Goal: Information Seeking & Learning: Learn about a topic

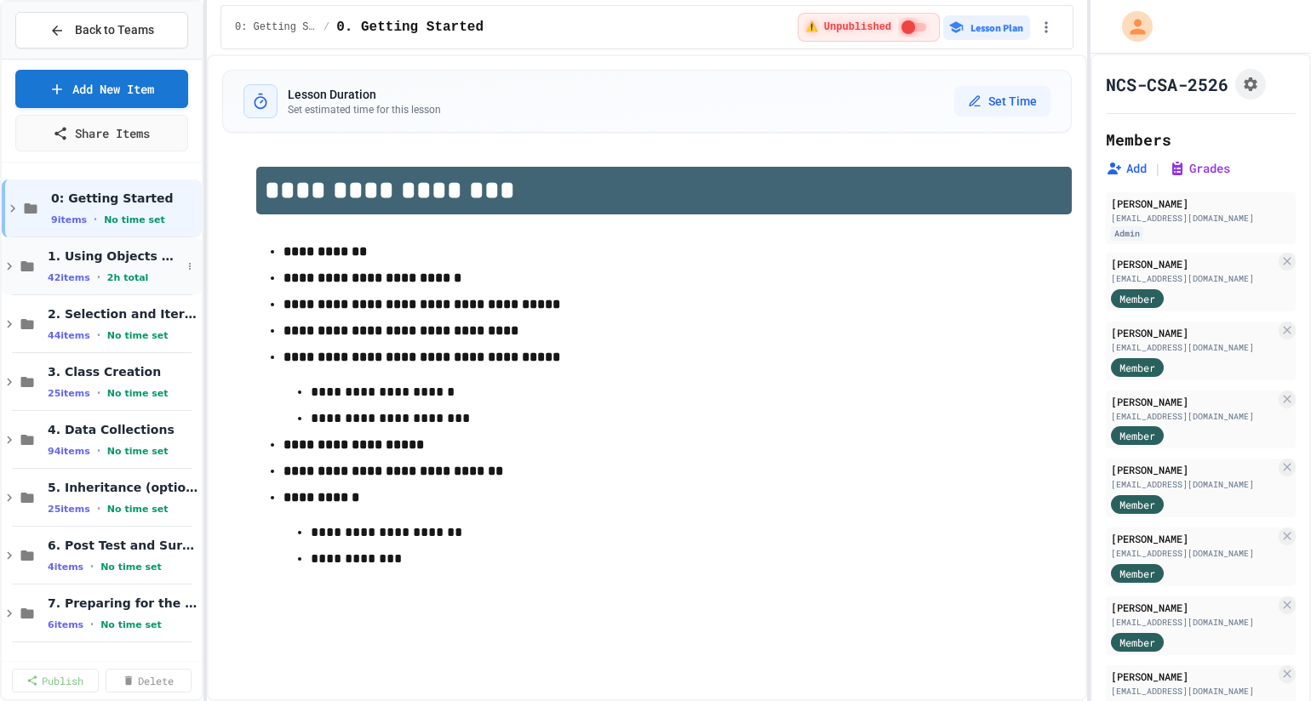
click at [11, 267] on icon at bounding box center [9, 266] width 15 height 15
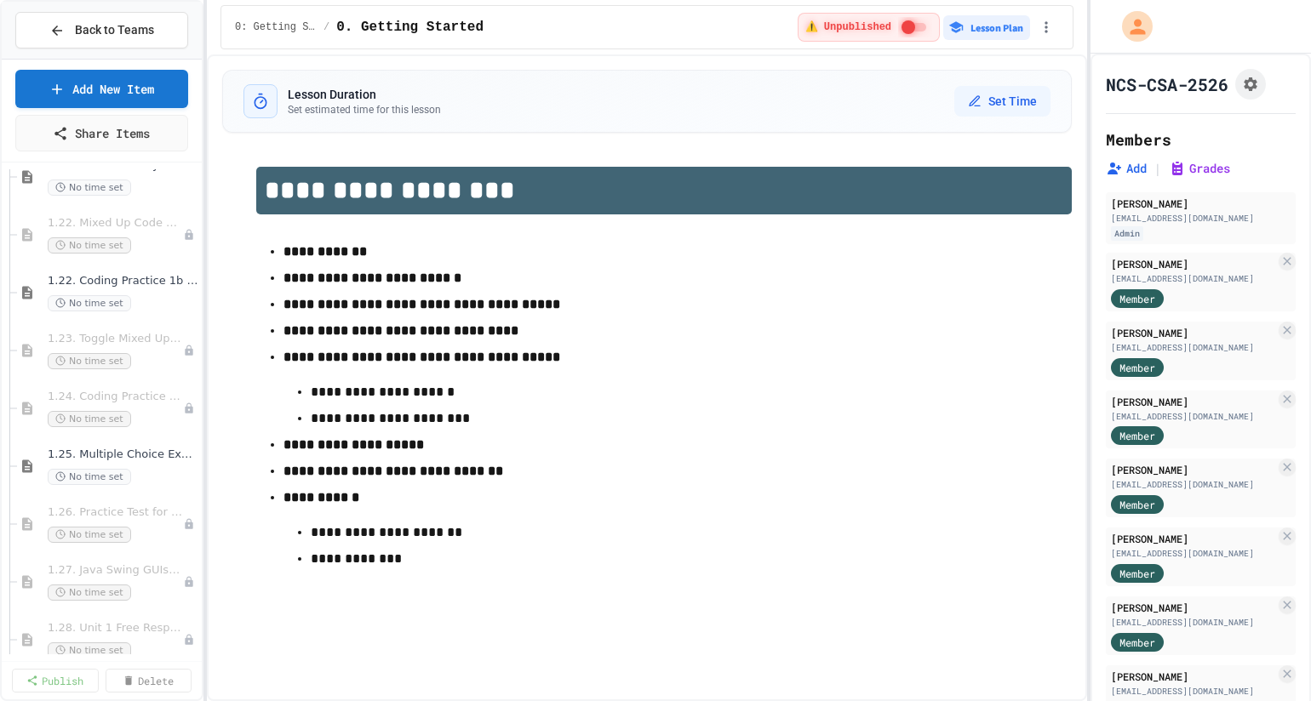
scroll to position [1705, 0]
click at [614, 456] on p "**********" at bounding box center [663, 445] width 761 height 22
click at [802, 381] on li "**********" at bounding box center [663, 387] width 761 height 86
click at [671, 369] on p "**********" at bounding box center [663, 357] width 761 height 22
click at [131, 283] on span "1.22. Coding Practice 1b (1.7-1.15)" at bounding box center [115, 286] width 134 height 14
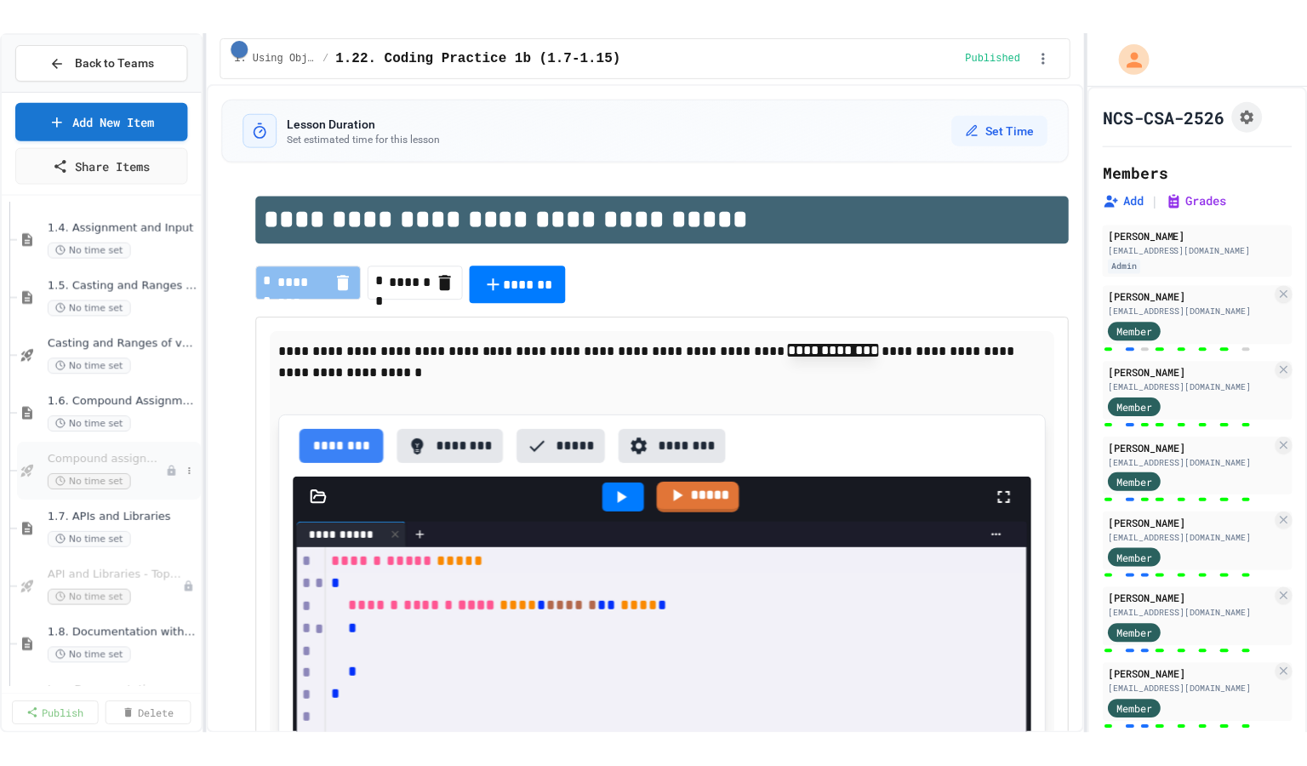
scroll to position [395, 0]
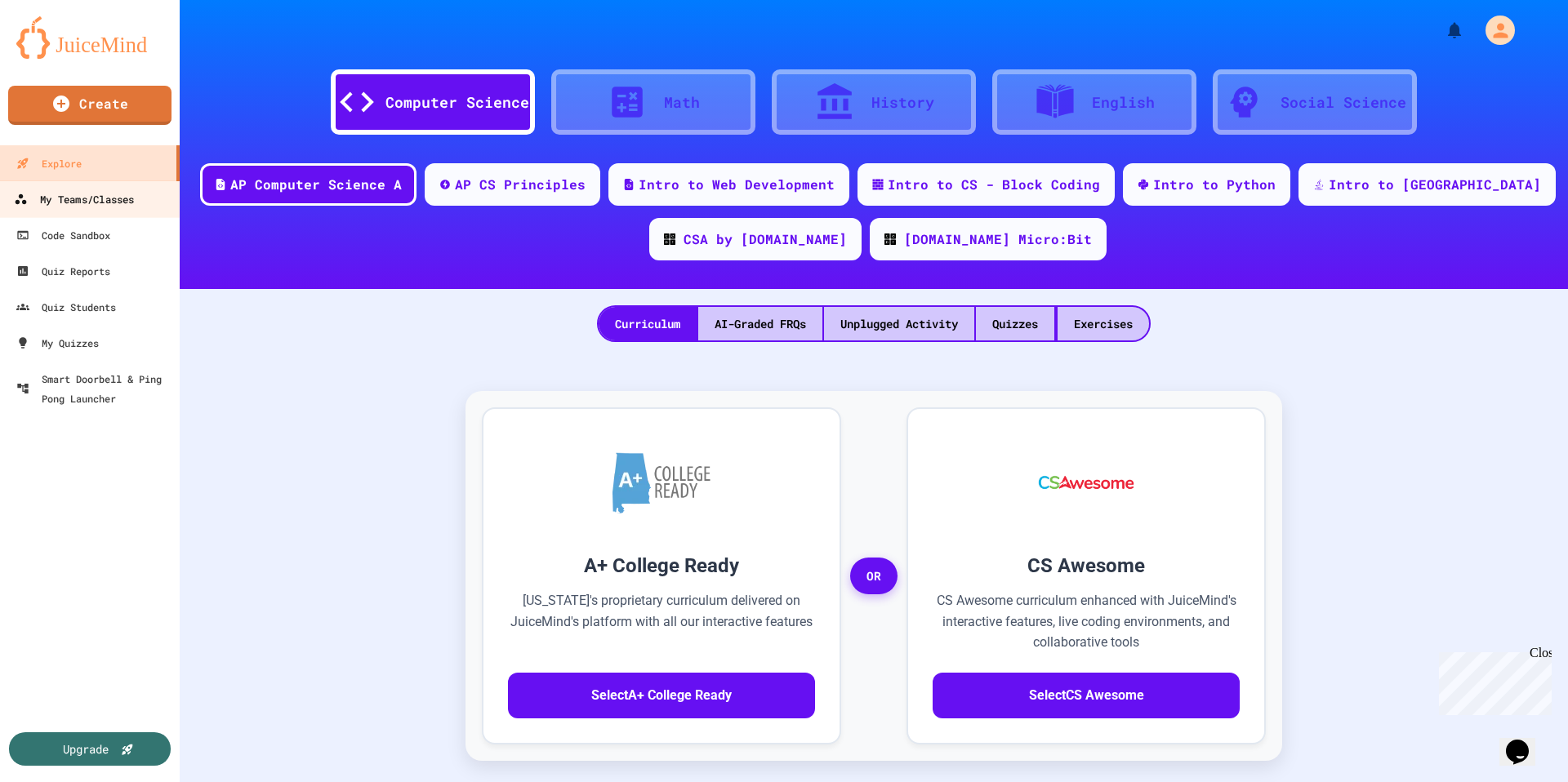
click at [67, 201] on div "My Teams/Classes" at bounding box center [73, 199] width 120 height 20
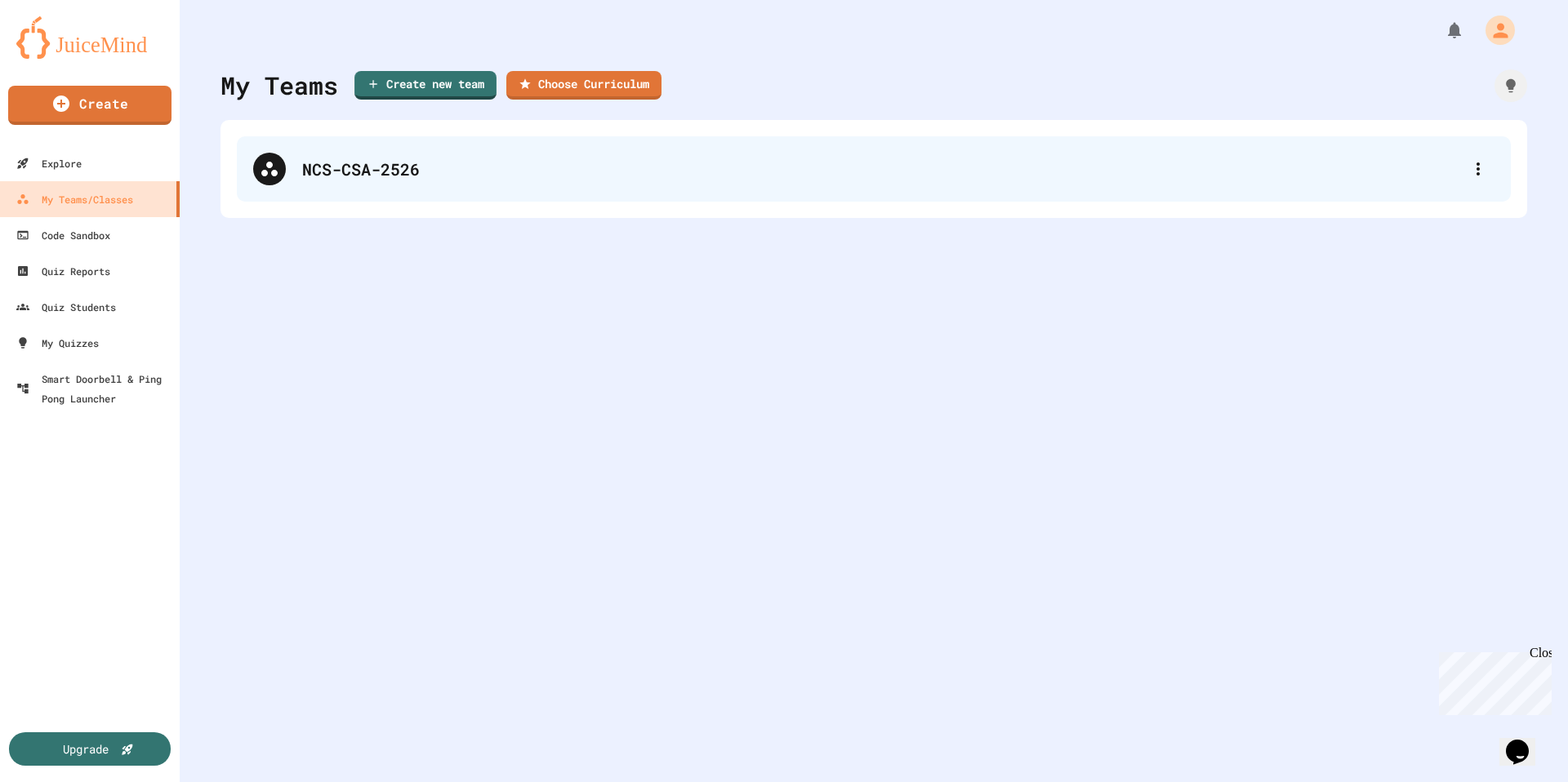
click at [362, 177] on div "NCS-CSA-2526" at bounding box center [882, 169] width 1160 height 25
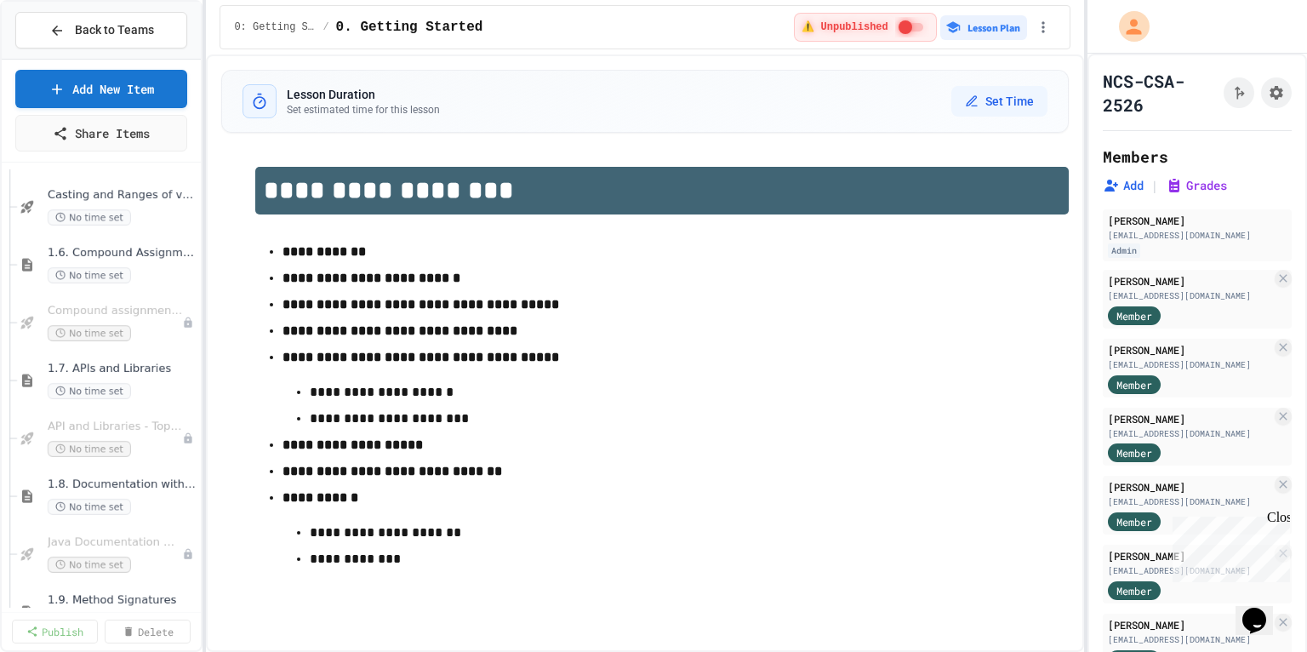
scroll to position [519, 0]
click at [152, 388] on div "No time set" at bounding box center [114, 394] width 133 height 16
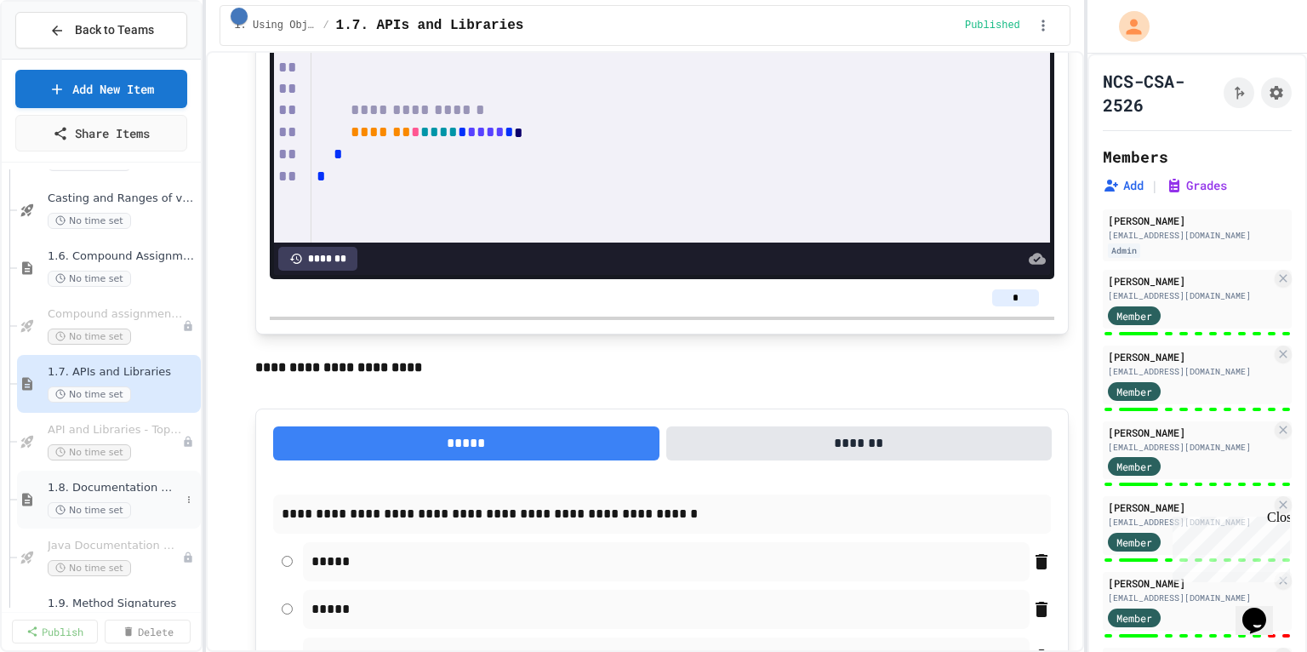
scroll to position [5585, 0]
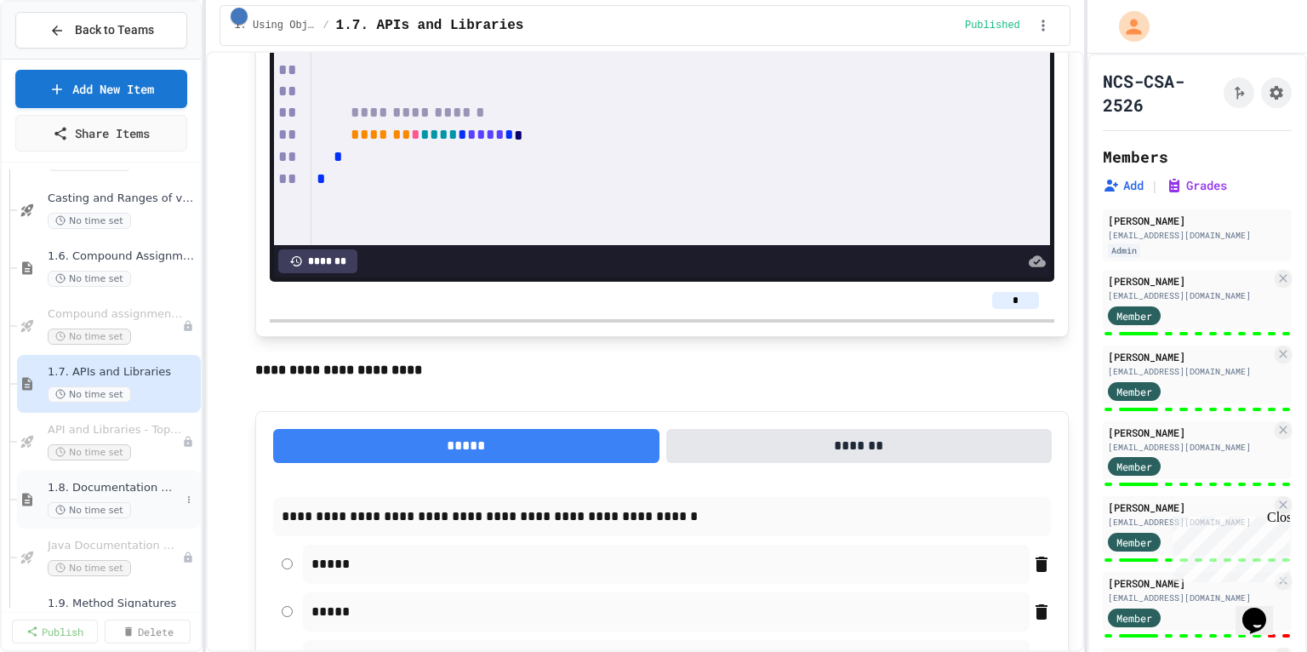
click at [120, 495] on div "1.8. Documentation with Comments and Preconditions No time set" at bounding box center [114, 499] width 133 height 37
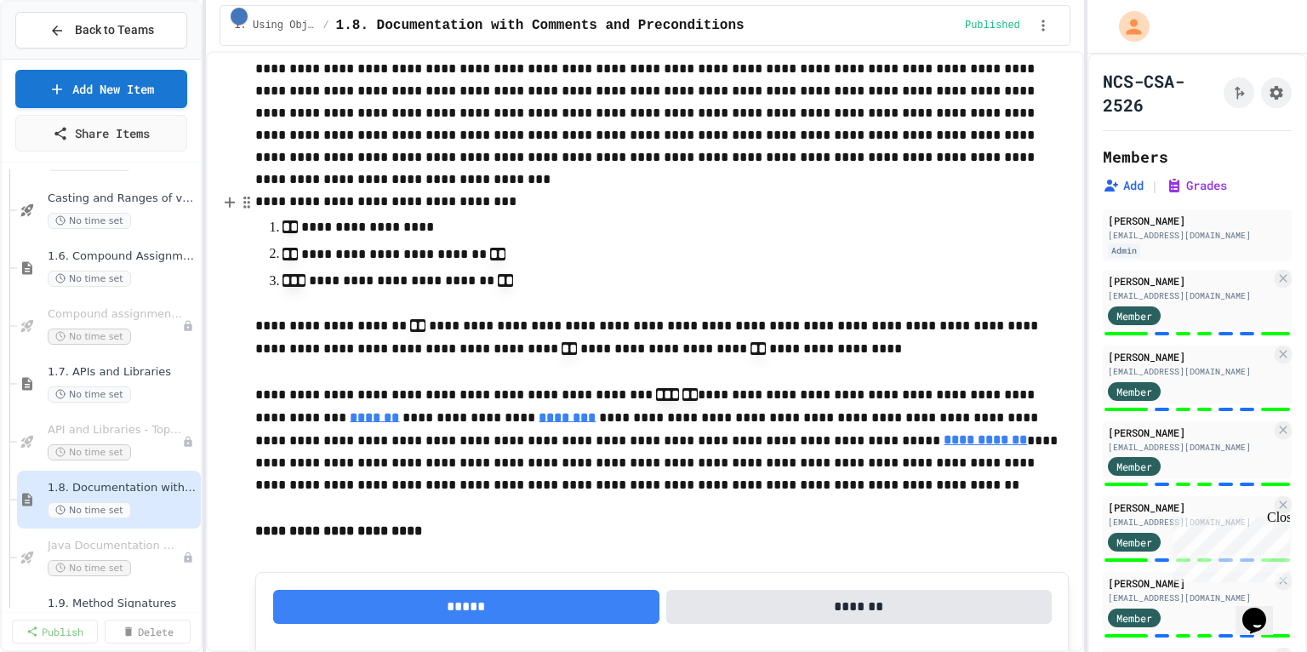
scroll to position [226, 0]
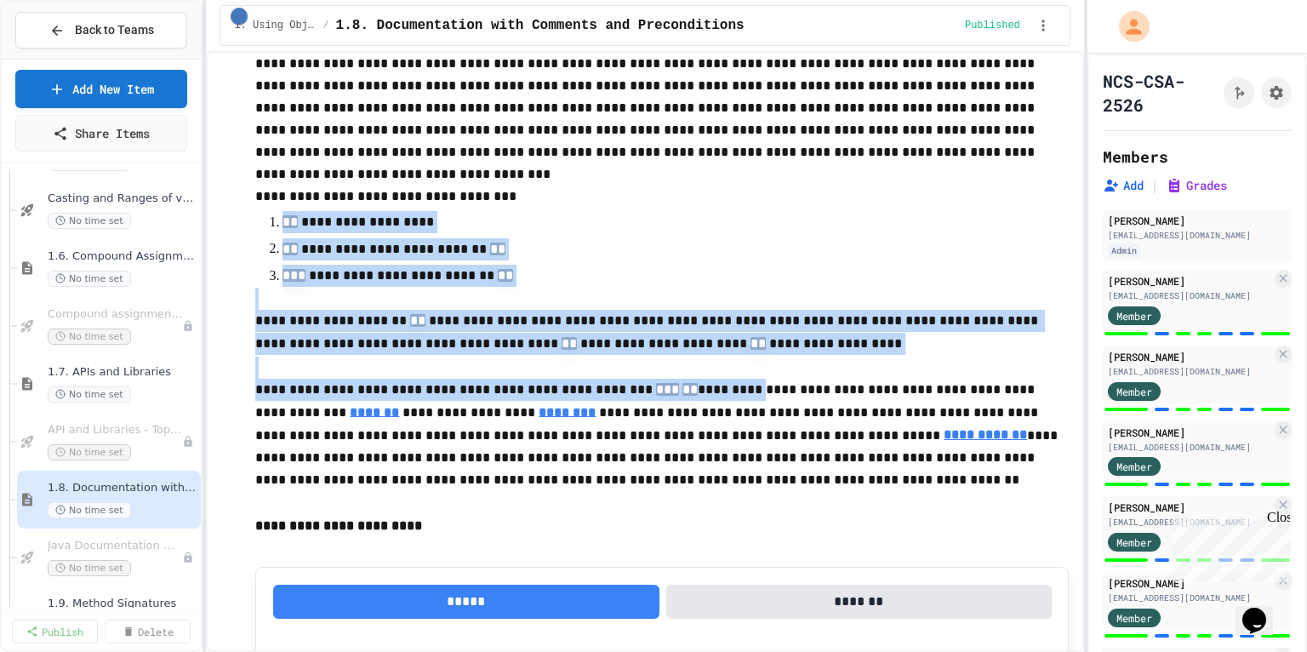
drag, startPoint x: 704, startPoint y: 393, endPoint x: 282, endPoint y: 214, distance: 458.8
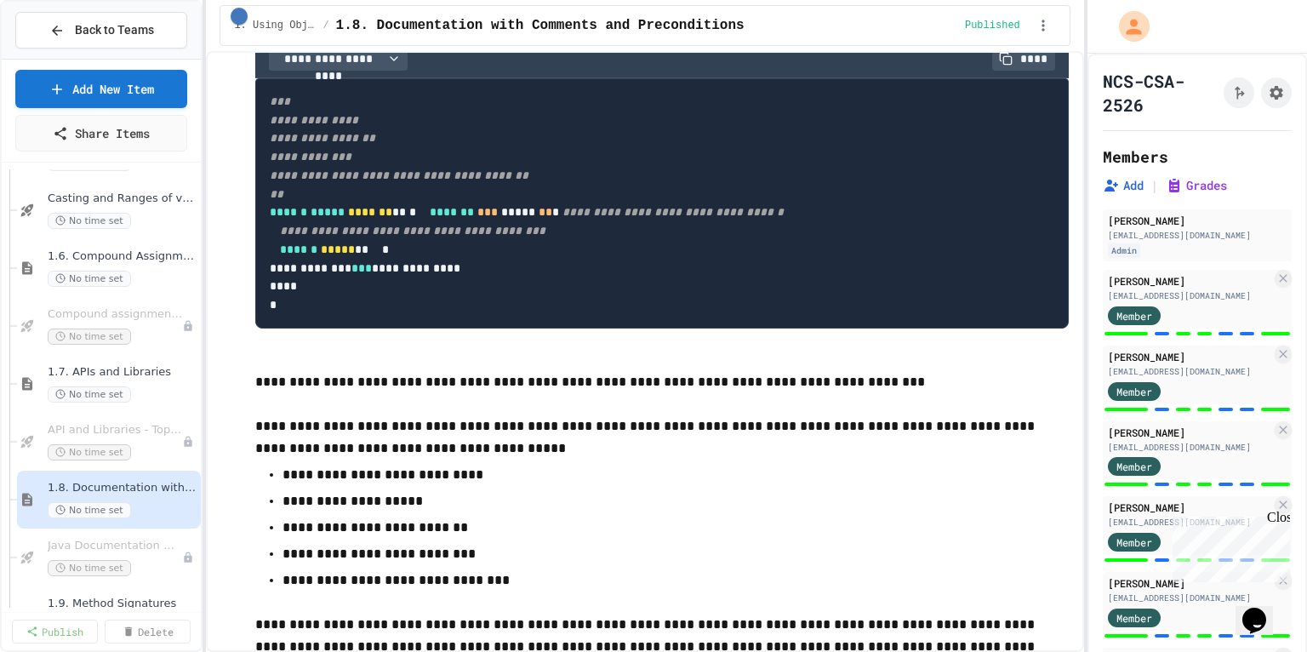
scroll to position [1637, 0]
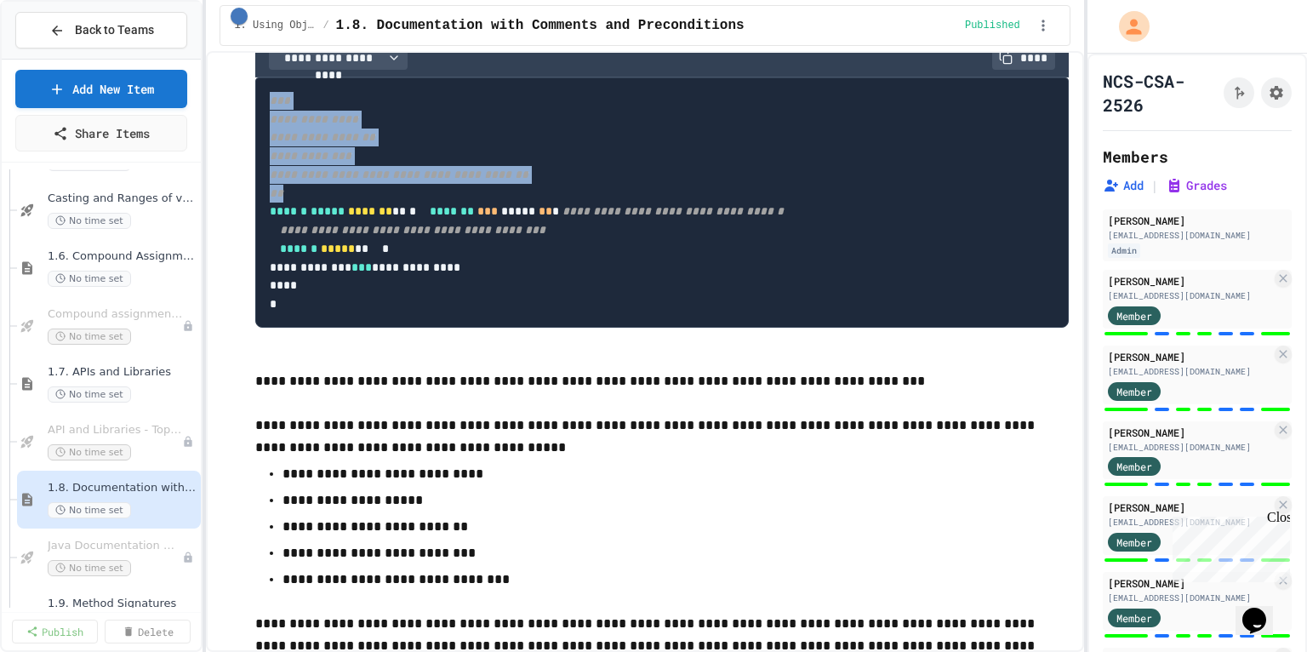
drag, startPoint x: 310, startPoint y: 169, endPoint x: 248, endPoint y: 72, distance: 115.2
click at [302, 175] on pre "**********" at bounding box center [661, 202] width 813 height 251
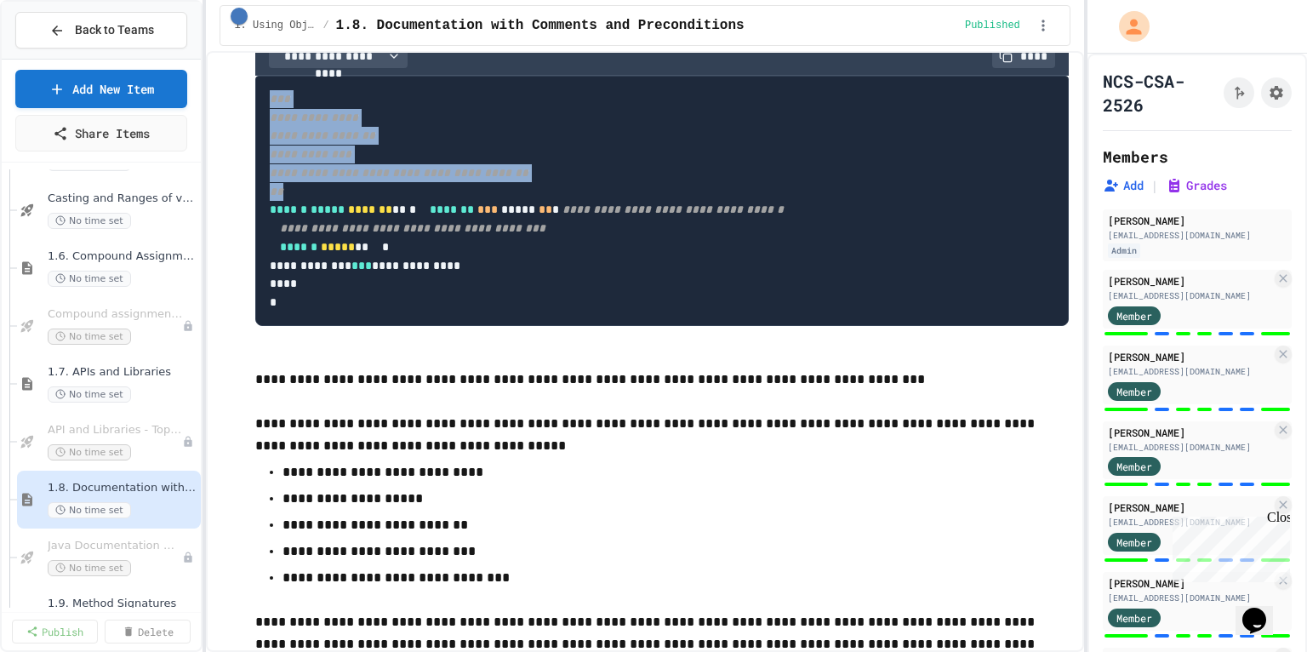
drag, startPoint x: 305, startPoint y: 169, endPoint x: 243, endPoint y: 71, distance: 116.7
click at [308, 173] on pre "**********" at bounding box center [661, 201] width 813 height 251
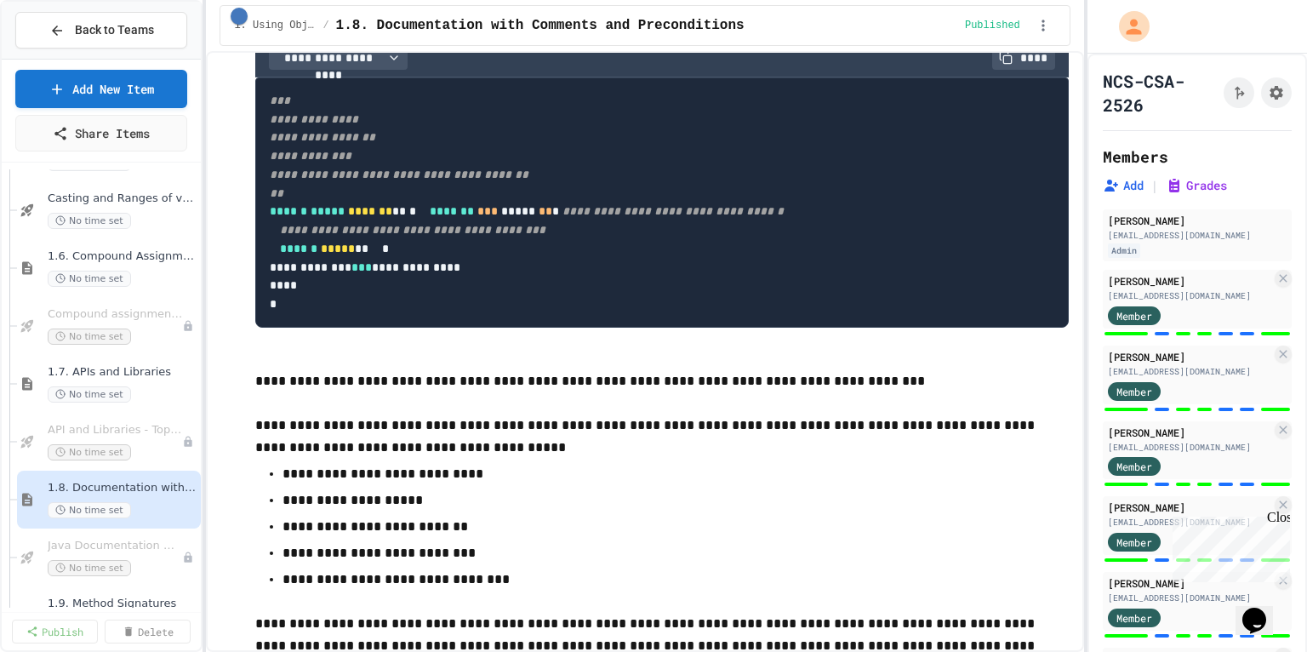
scroll to position [1638, 0]
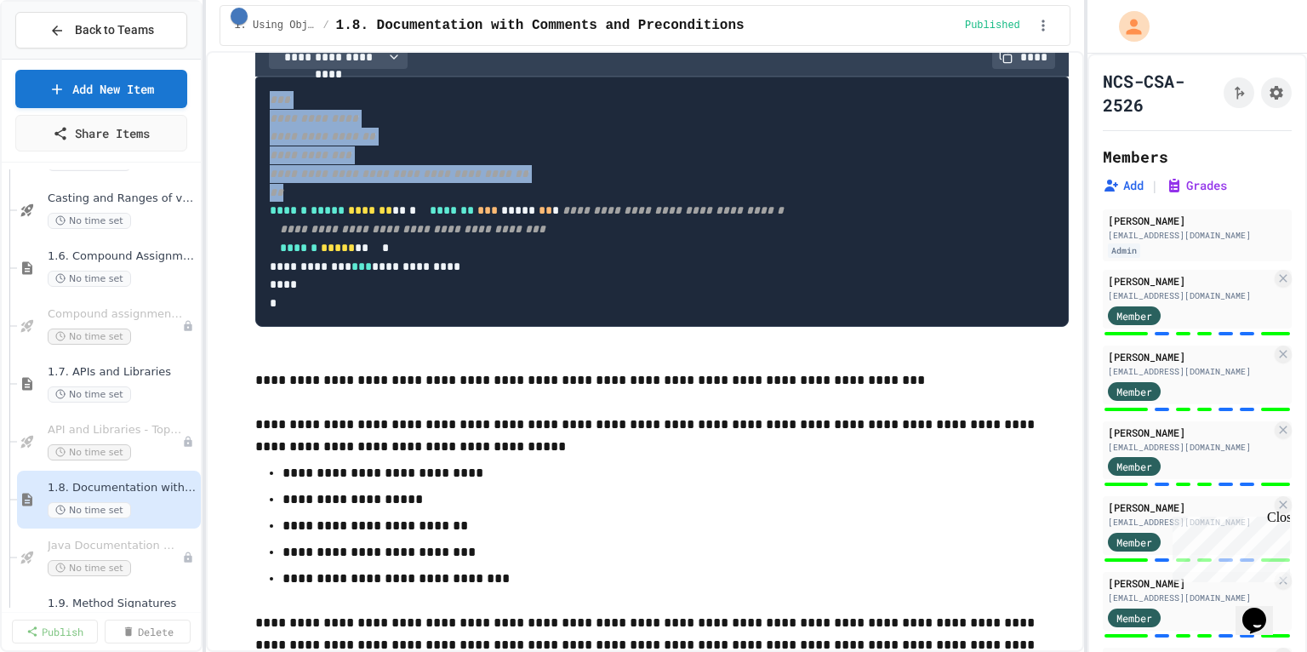
drag, startPoint x: 304, startPoint y: 170, endPoint x: 256, endPoint y: 75, distance: 106.6
click at [256, 77] on pre "**********" at bounding box center [661, 202] width 813 height 251
click at [326, 165] on pre "**********" at bounding box center [661, 202] width 813 height 251
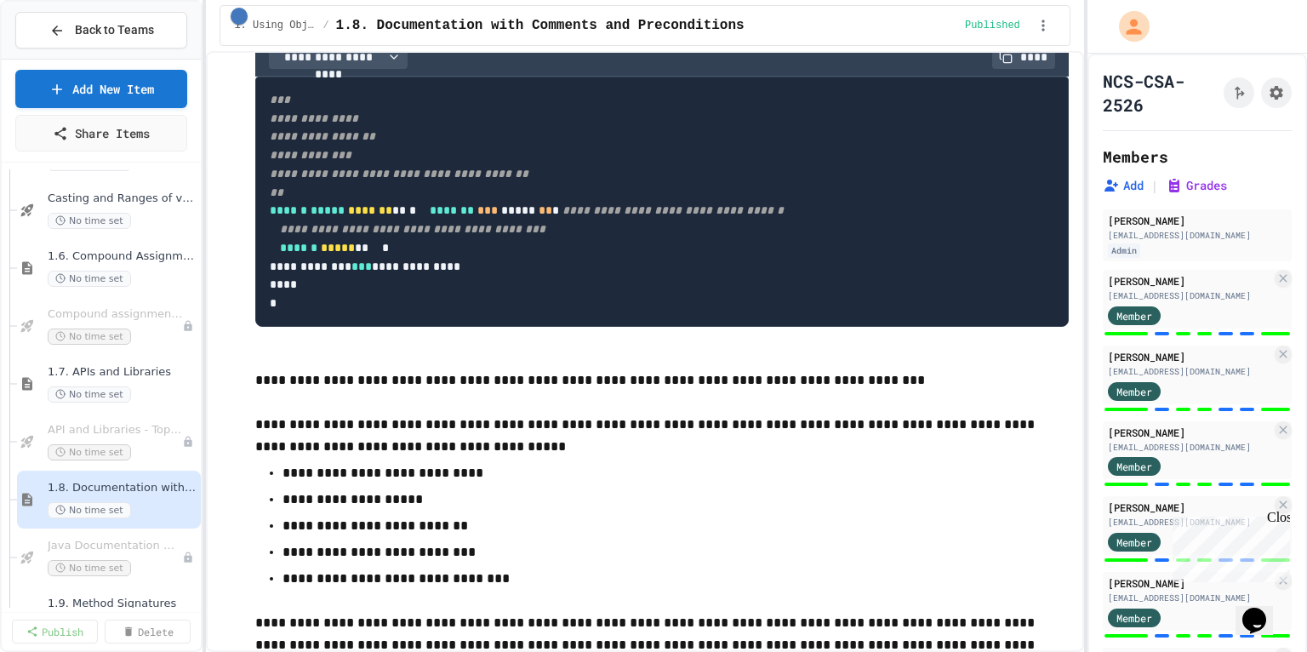
click at [308, 170] on pre "**********" at bounding box center [661, 202] width 813 height 251
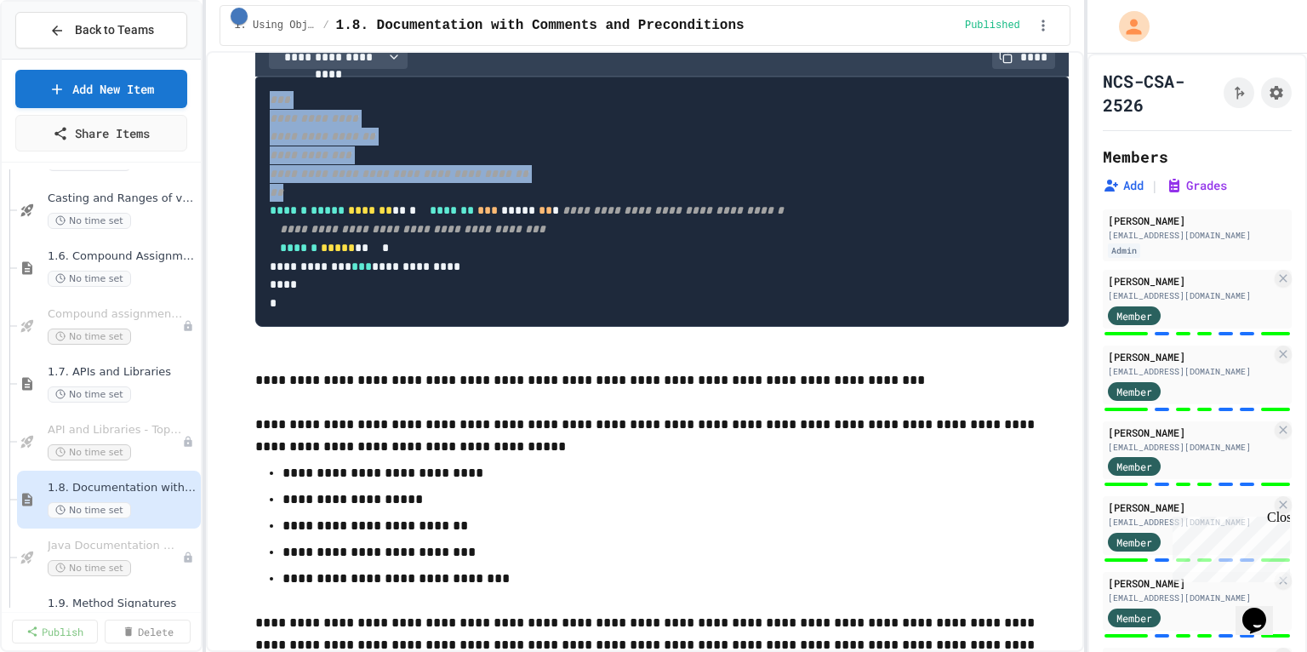
drag, startPoint x: 320, startPoint y: 174, endPoint x: 217, endPoint y: 66, distance: 148.7
click at [217, 66] on div "**********" at bounding box center [645, 351] width 878 height 601
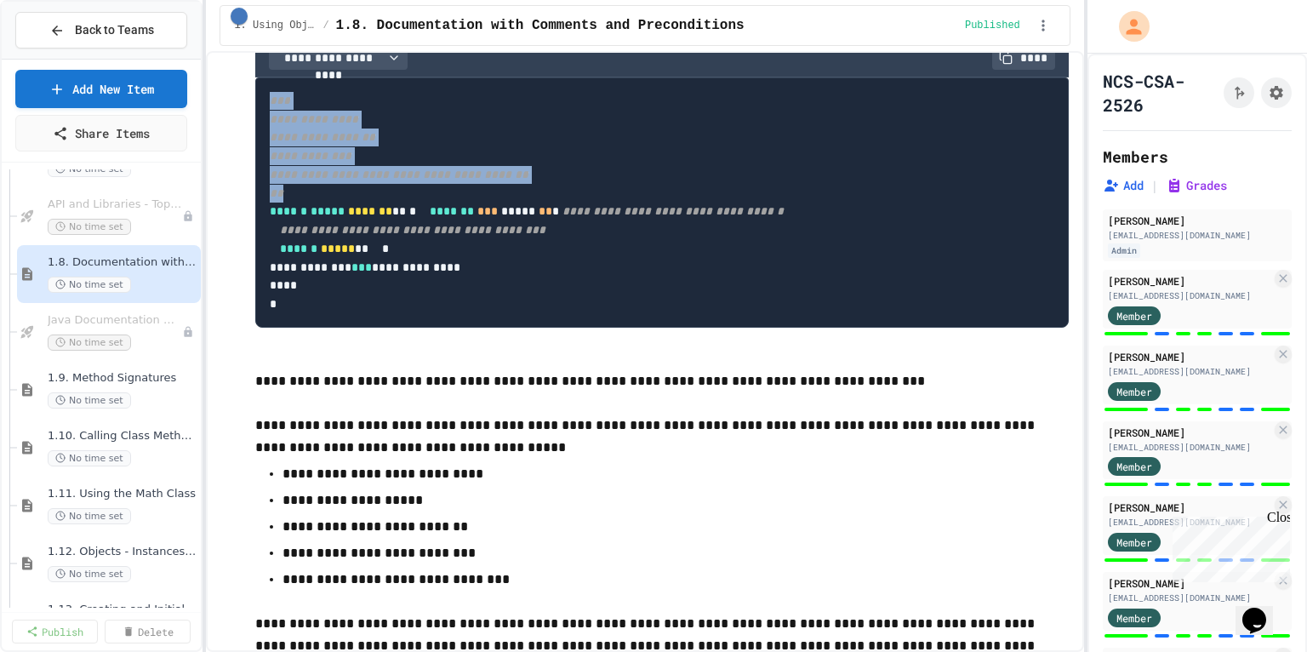
scroll to position [746, 0]
click at [145, 386] on div "1.9. Method Signatures No time set" at bounding box center [114, 388] width 133 height 37
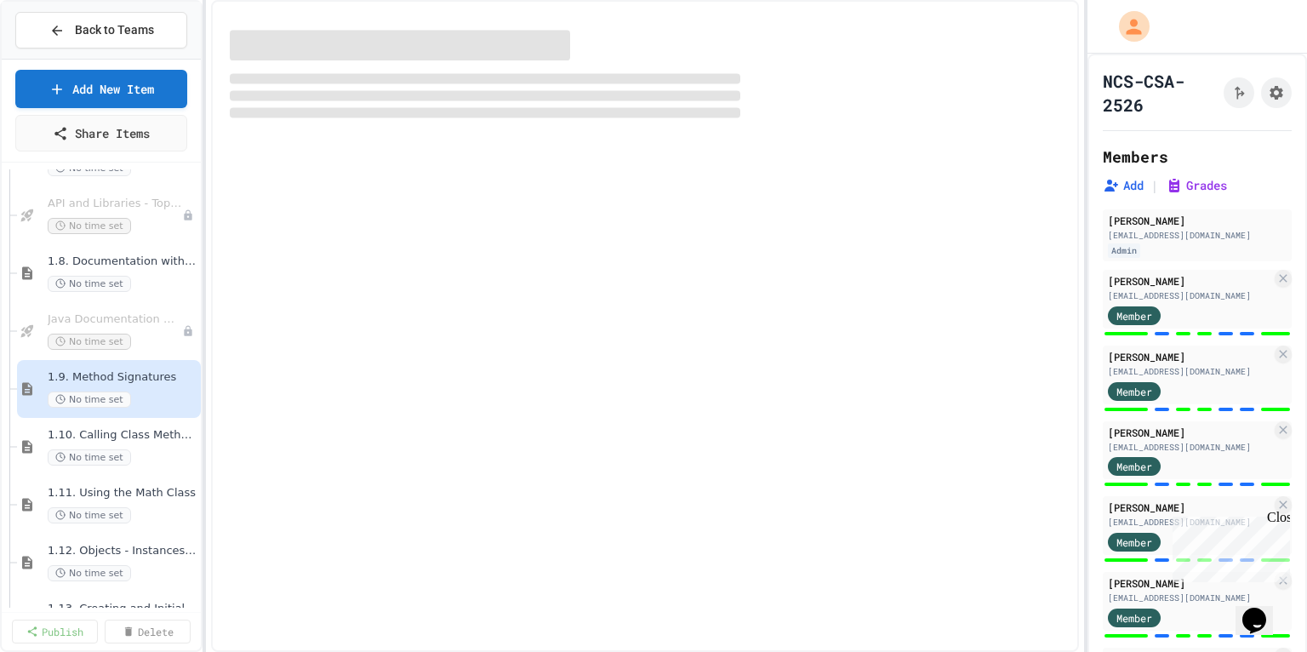
select select "***"
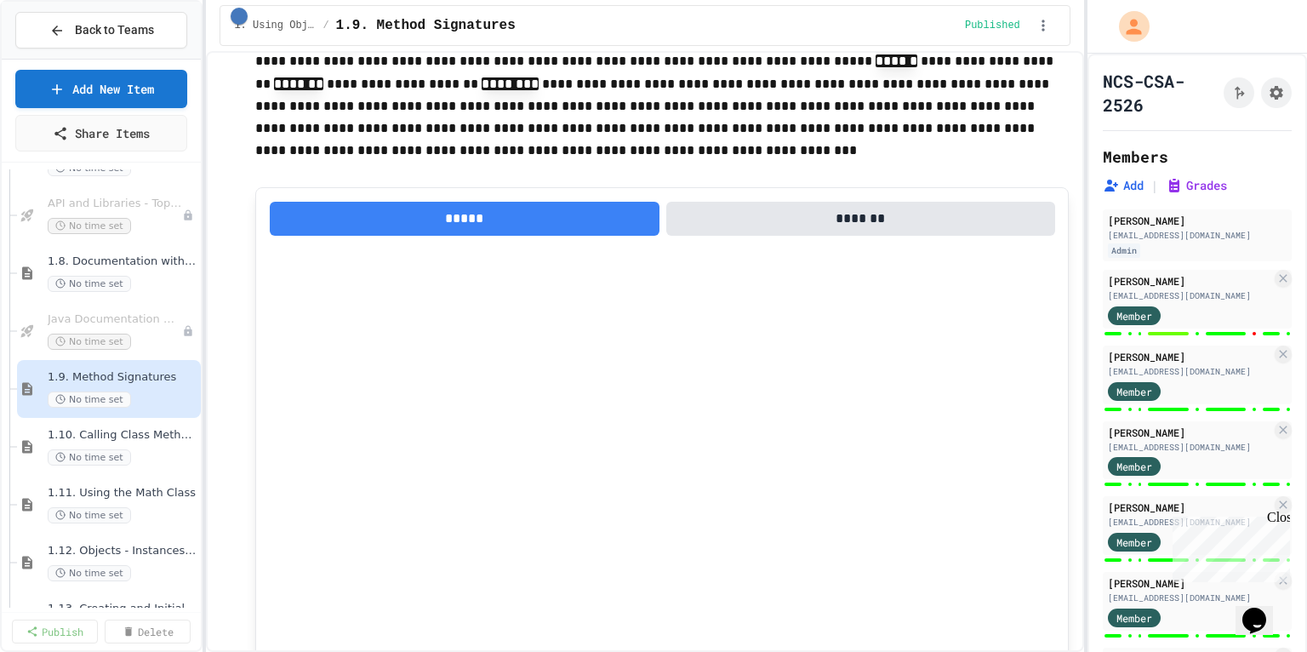
scroll to position [1794, 0]
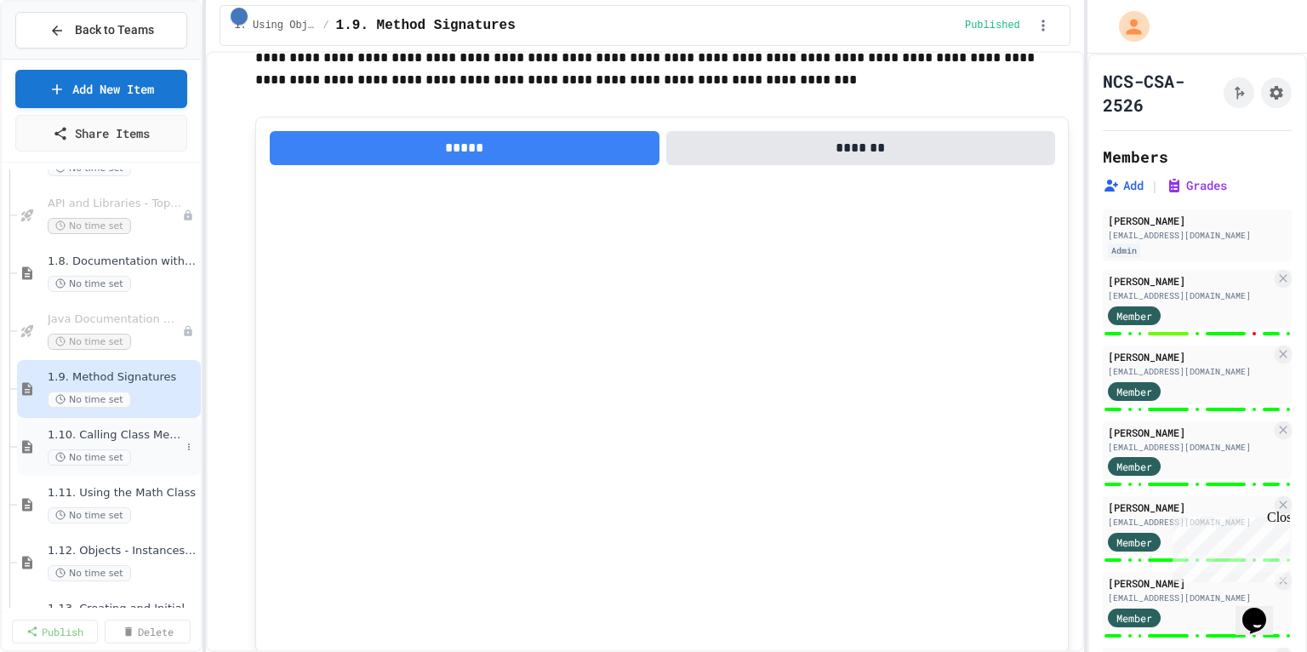
click at [149, 454] on div "No time set" at bounding box center [114, 457] width 133 height 16
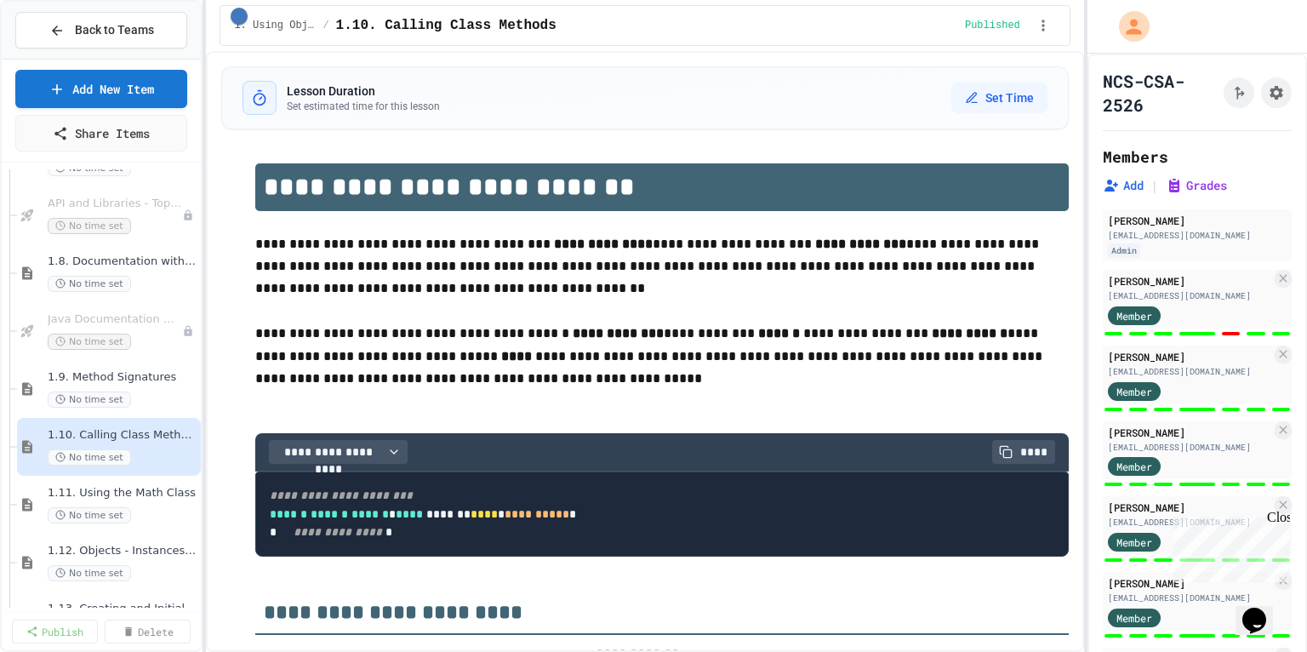
scroll to position [1575, 0]
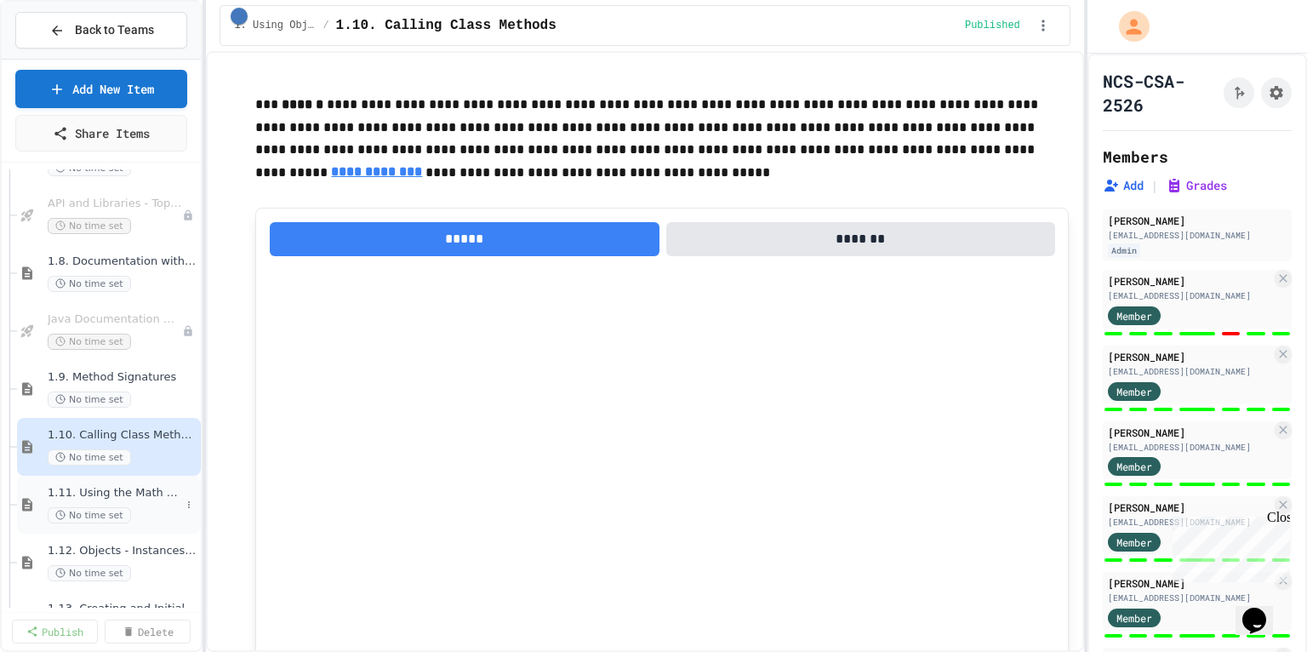
click at [152, 508] on div "No time set" at bounding box center [114, 515] width 133 height 16
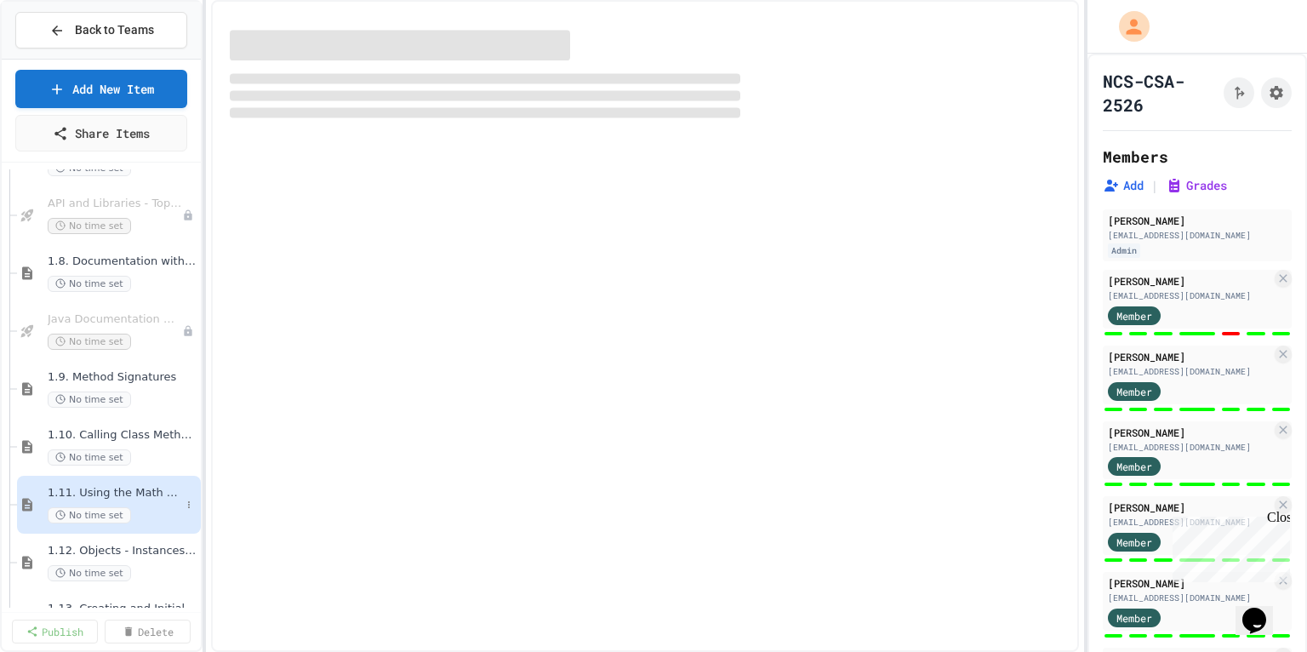
select select "***"
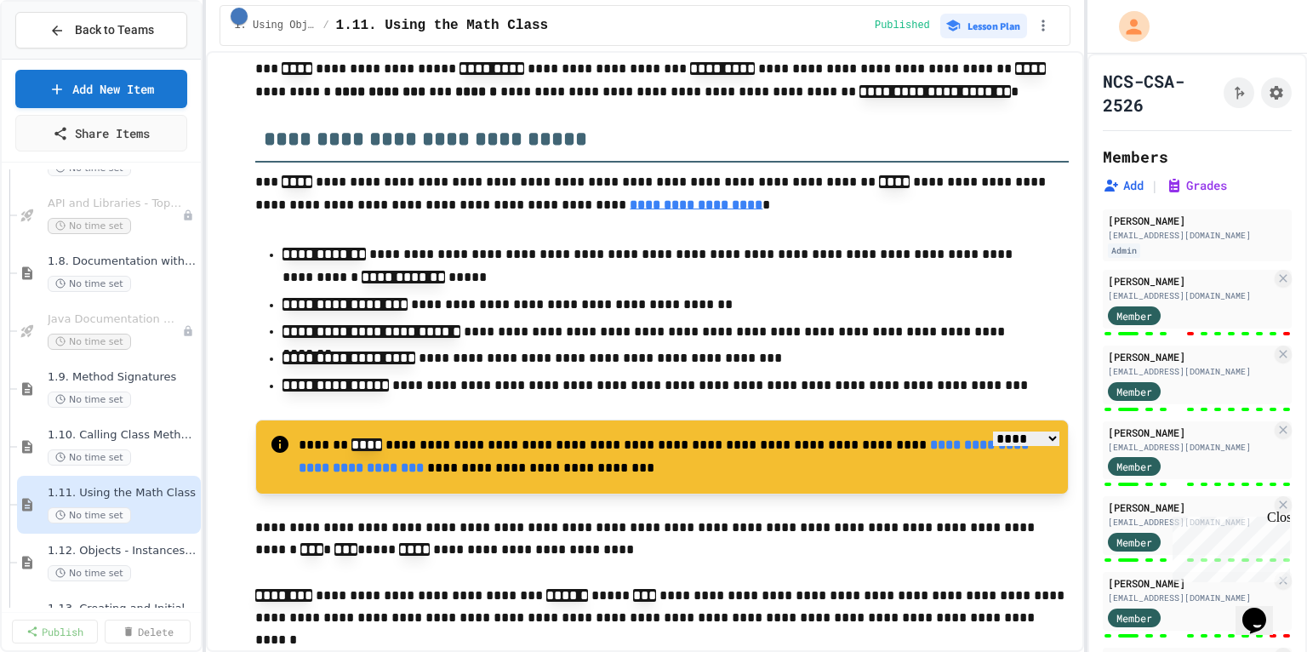
scroll to position [357, 0]
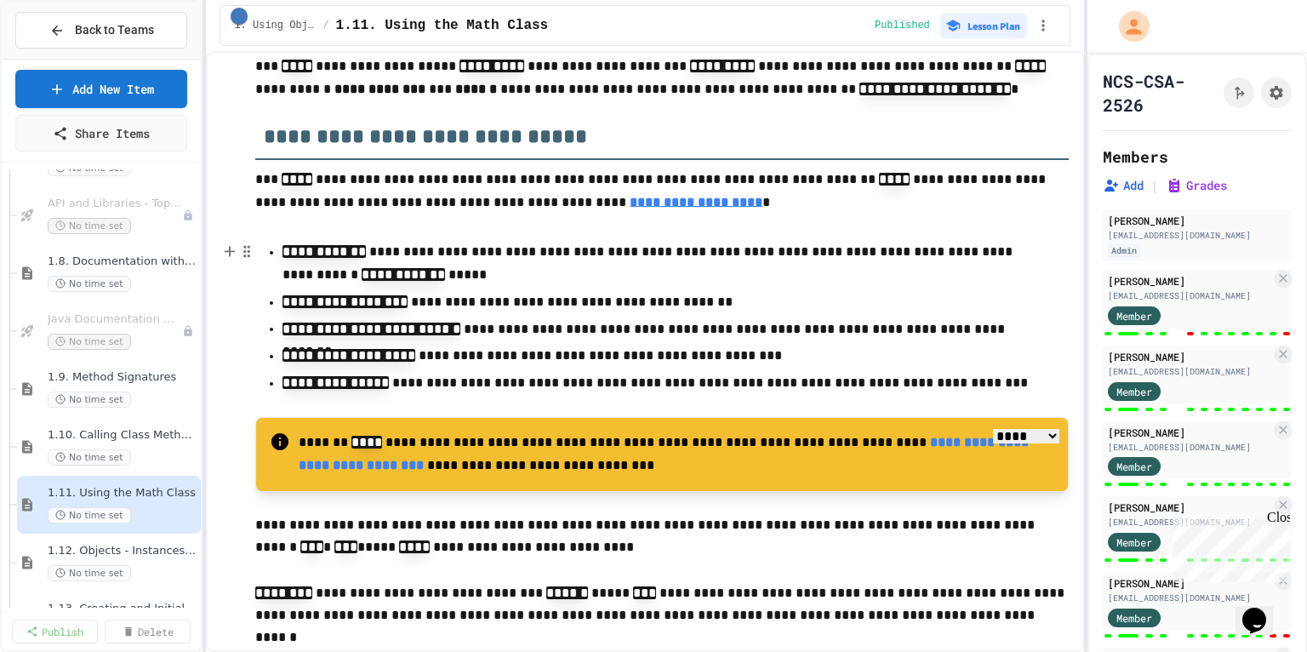
click at [311, 242] on p "**********" at bounding box center [662, 264] width 759 height 46
drag, startPoint x: 315, startPoint y: 253, endPoint x: 386, endPoint y: 249, distance: 71.6
click at [386, 249] on p "**********" at bounding box center [662, 264] width 759 height 46
drag, startPoint x: 338, startPoint y: 332, endPoint x: 410, endPoint y: 357, distance: 76.4
click at [495, 330] on p "**********" at bounding box center [662, 329] width 759 height 23
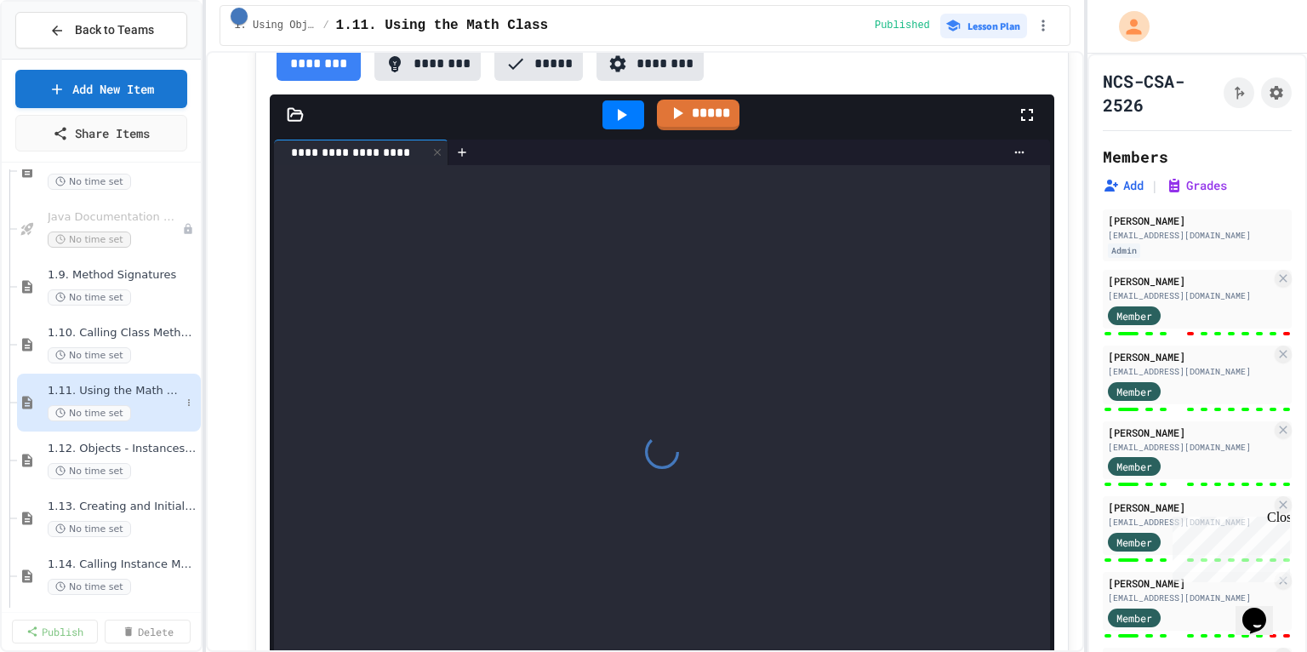
scroll to position [850, 0]
click at [162, 453] on div "1.12. Objects - Instances of Classes No time set" at bounding box center [114, 458] width 133 height 37
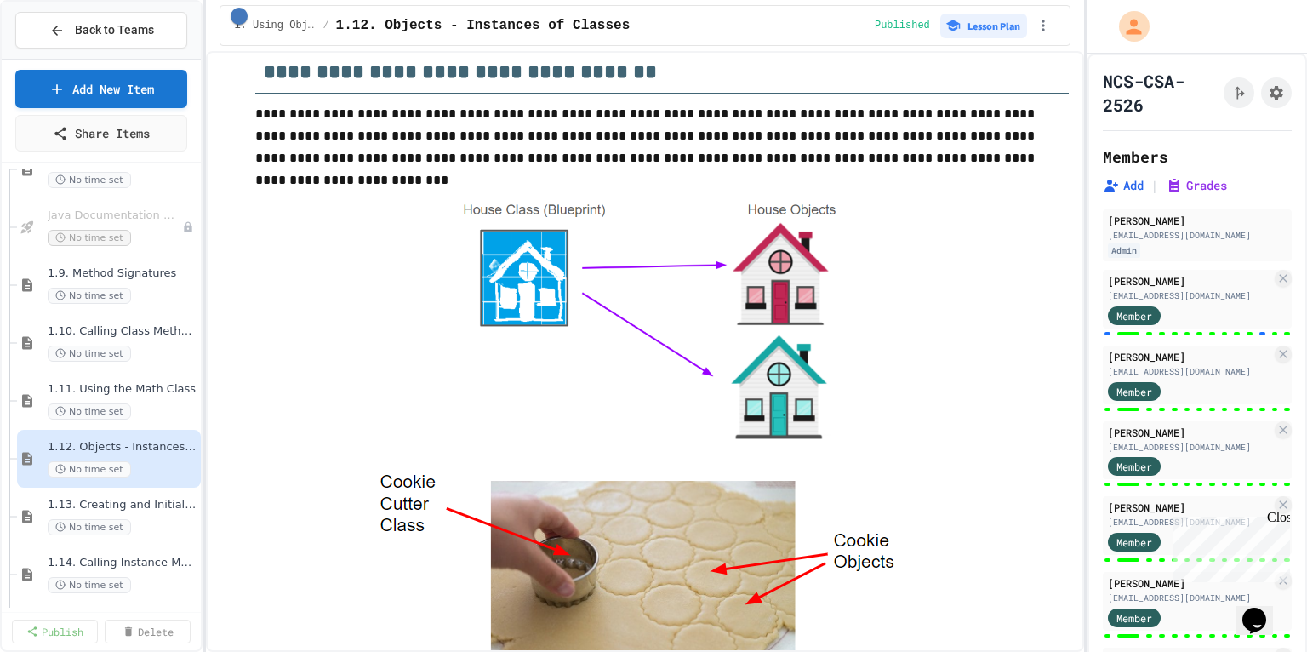
scroll to position [336, 0]
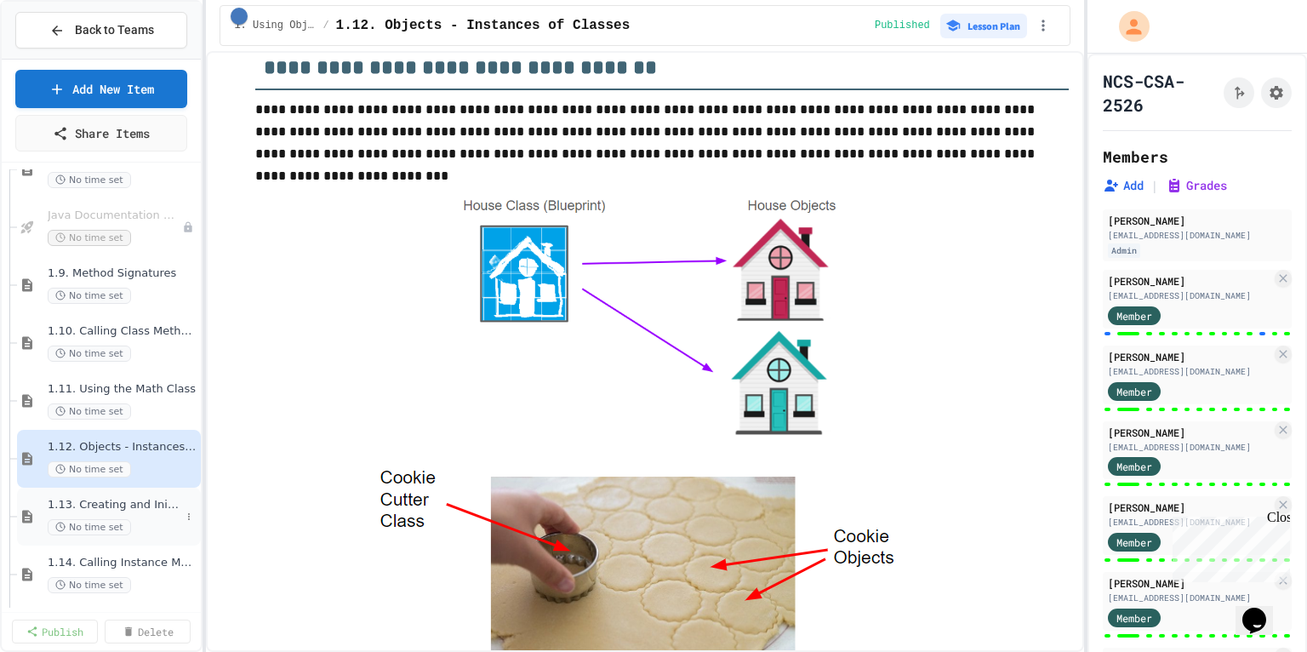
click at [150, 514] on div "1.13. Creating and Initializing Objects: Constructors No time set" at bounding box center [114, 516] width 133 height 37
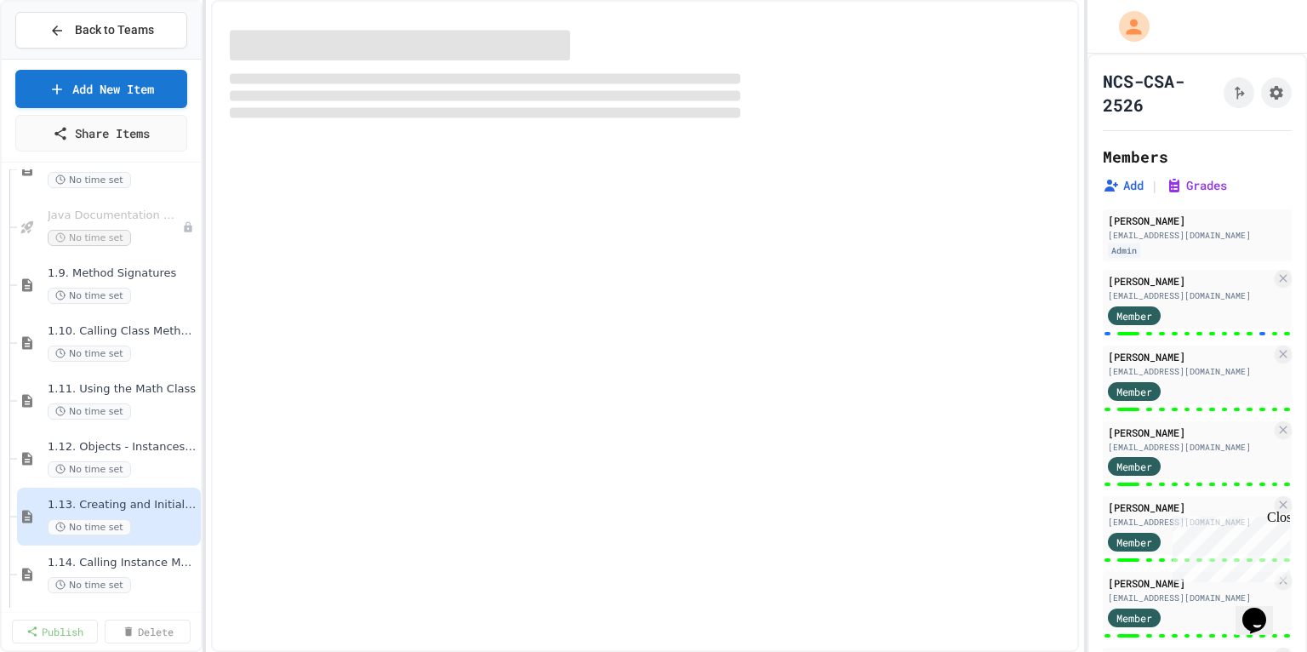
select select "***"
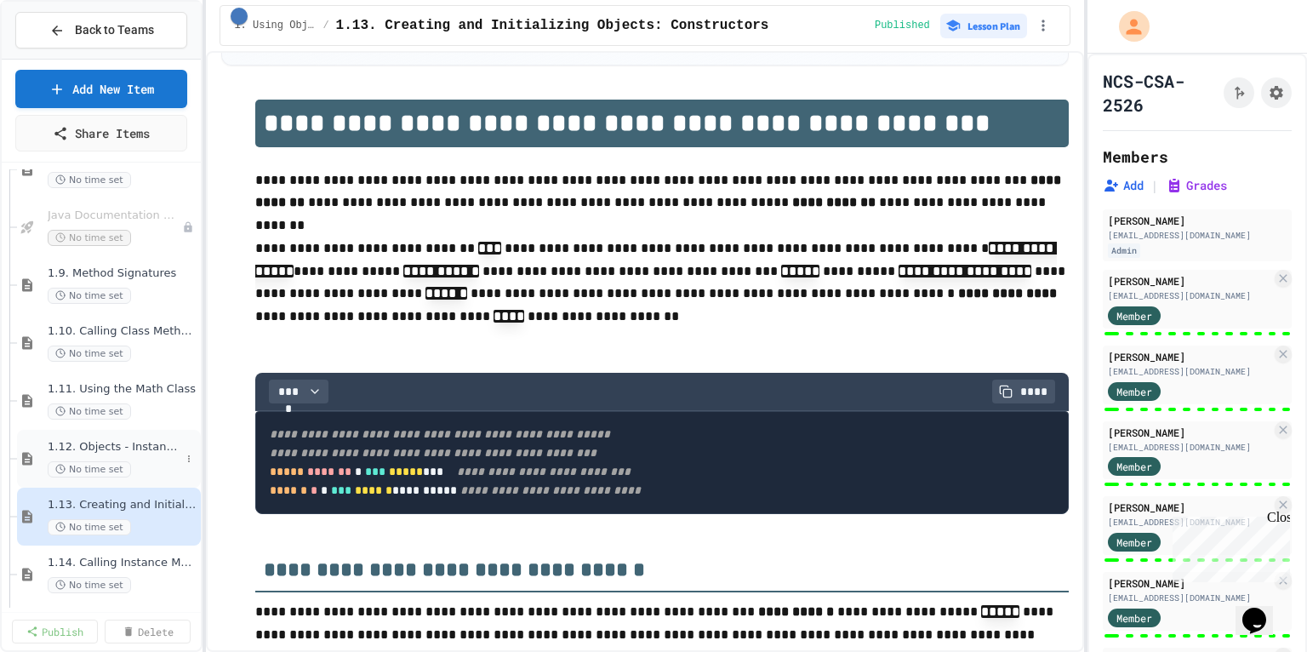
scroll to position [953, 0]
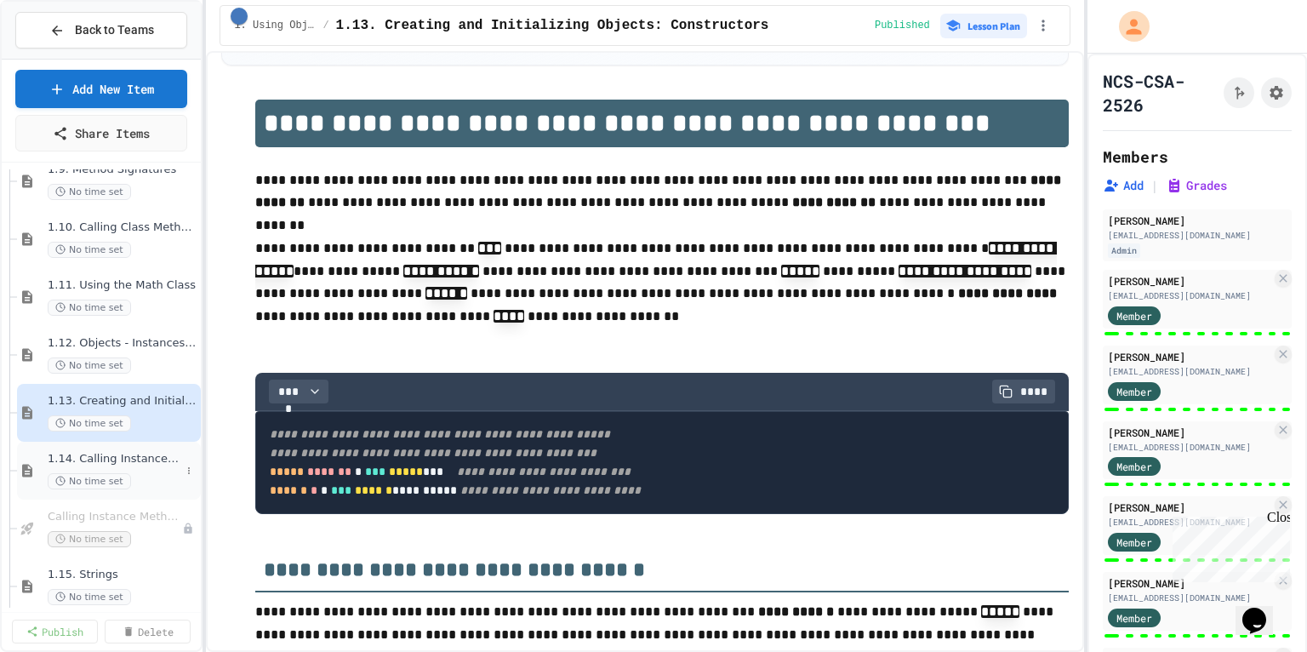
click at [150, 474] on div "No time set" at bounding box center [114, 481] width 133 height 16
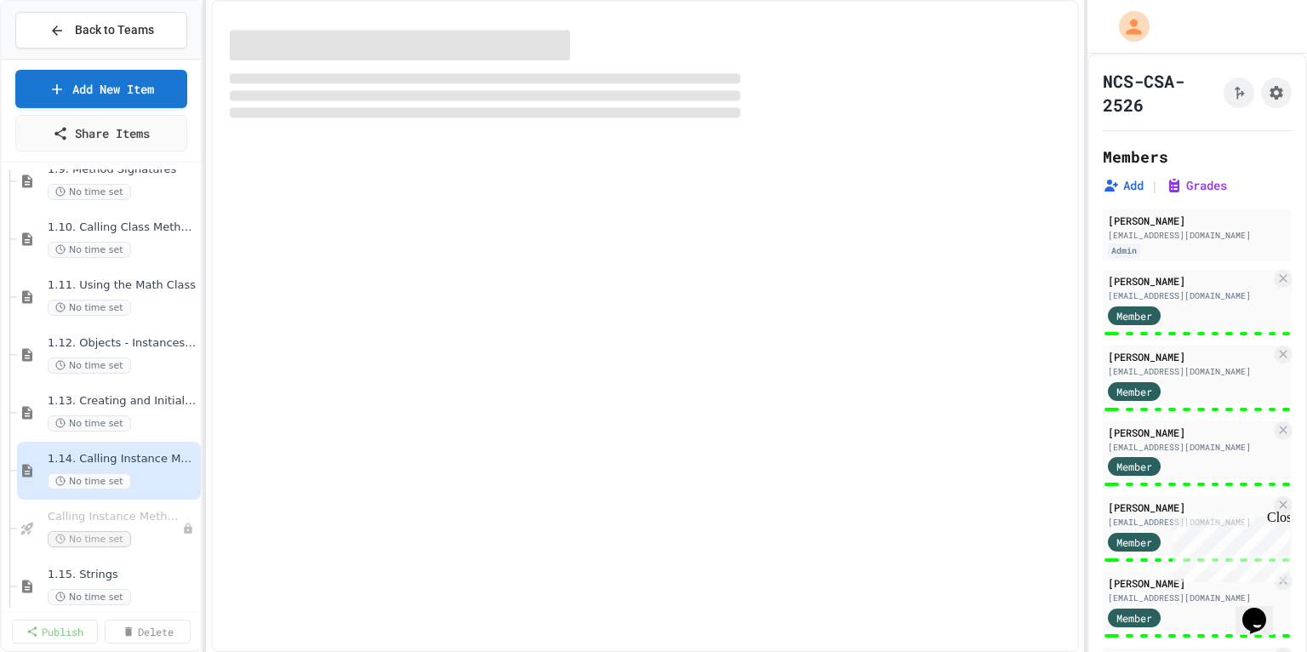
select select "***"
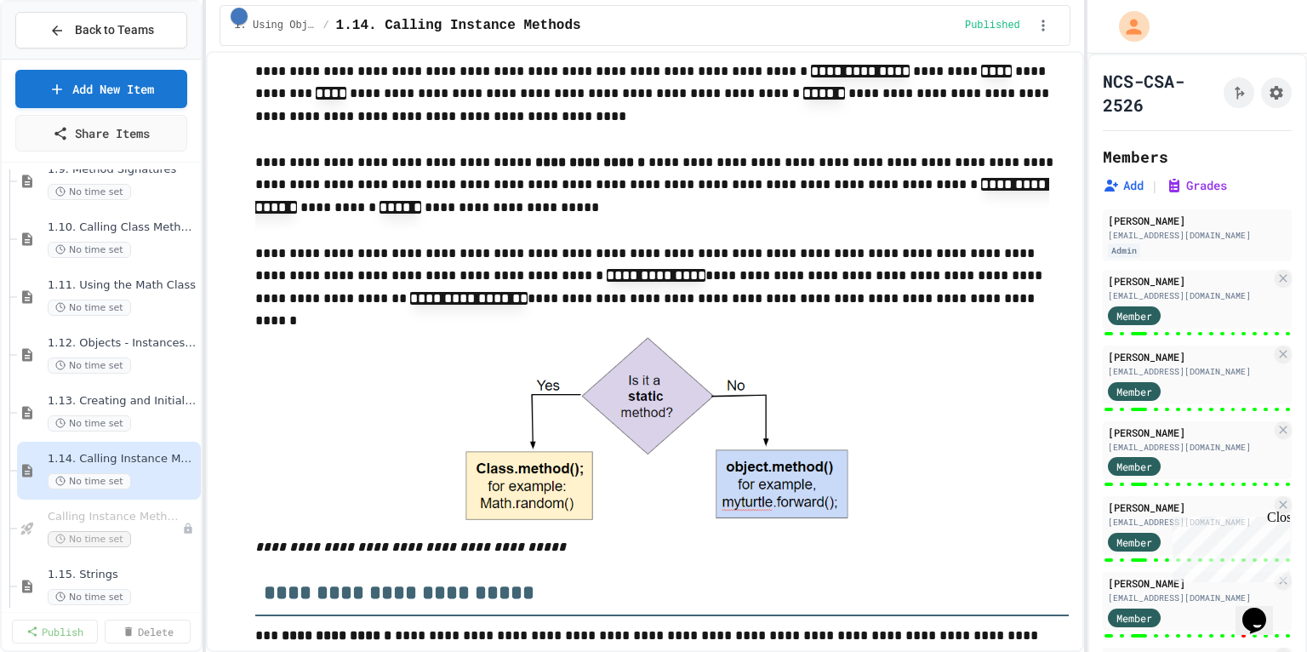
scroll to position [357, 0]
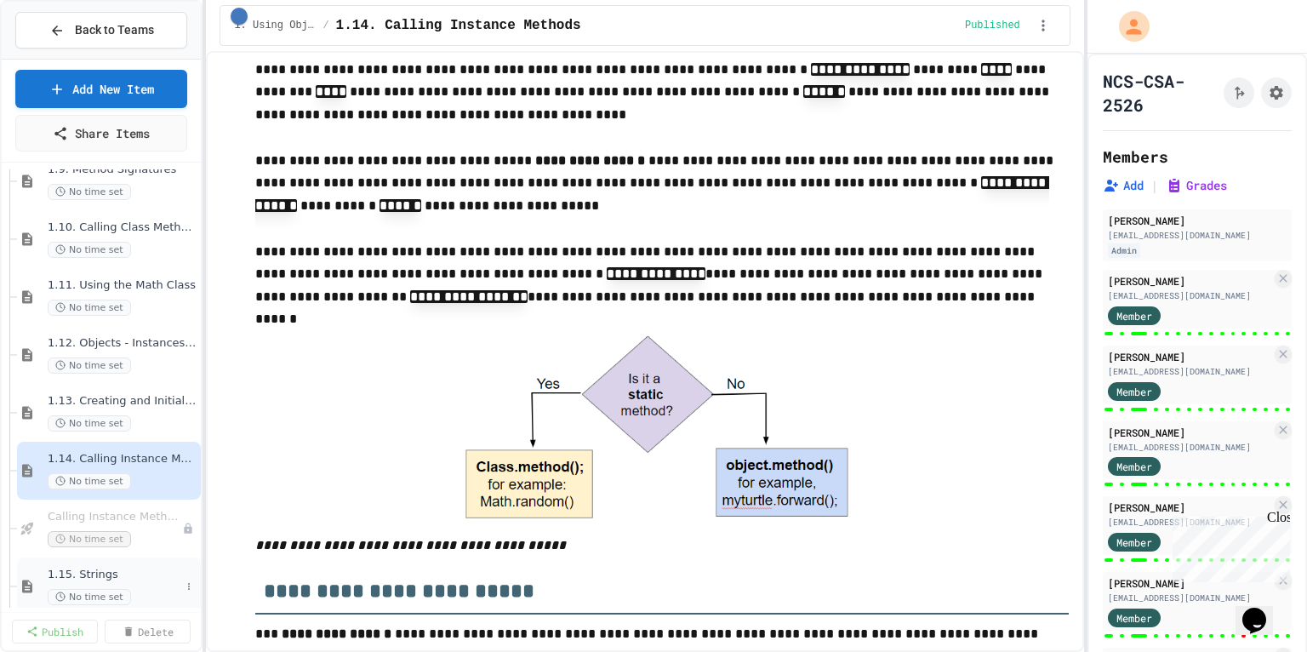
click at [136, 576] on span "1.15. Strings" at bounding box center [114, 575] width 133 height 14
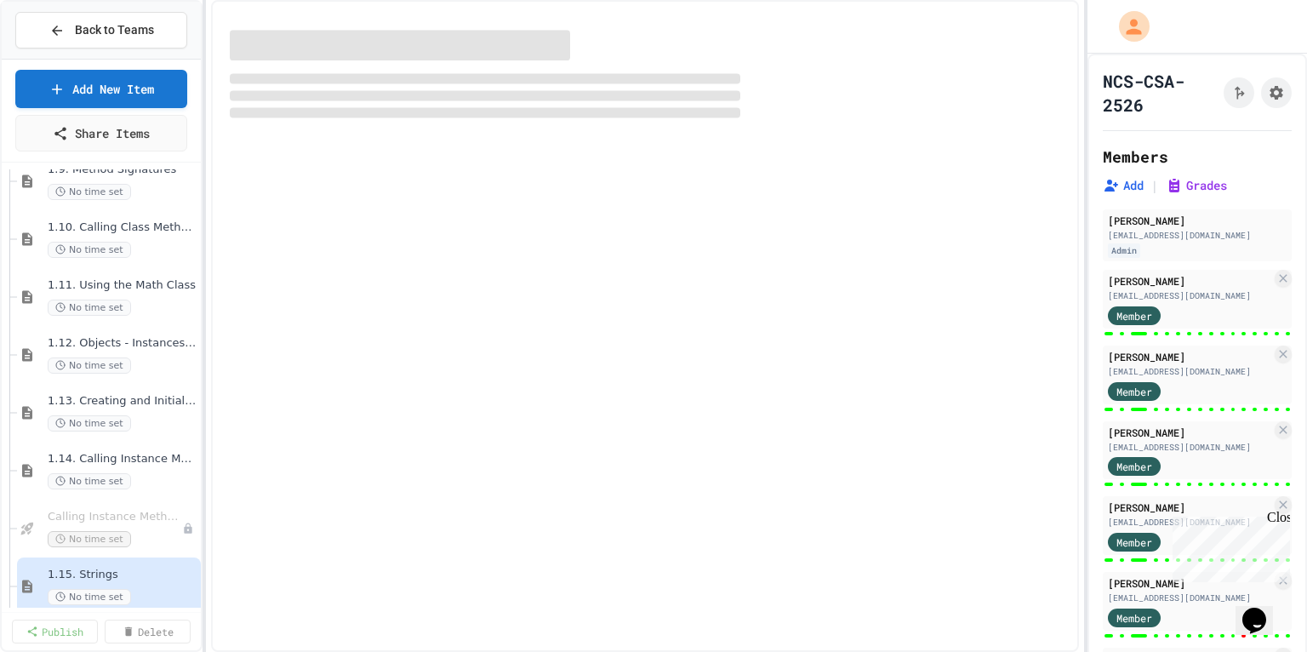
select select "***"
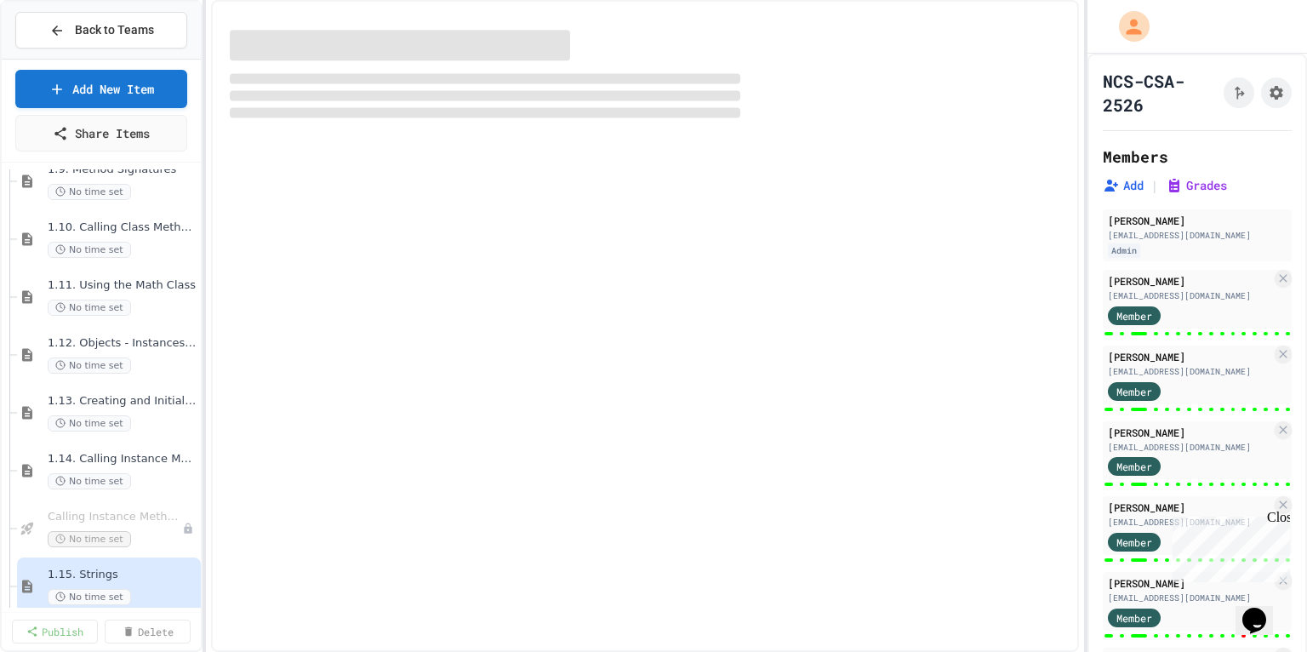
select select "***"
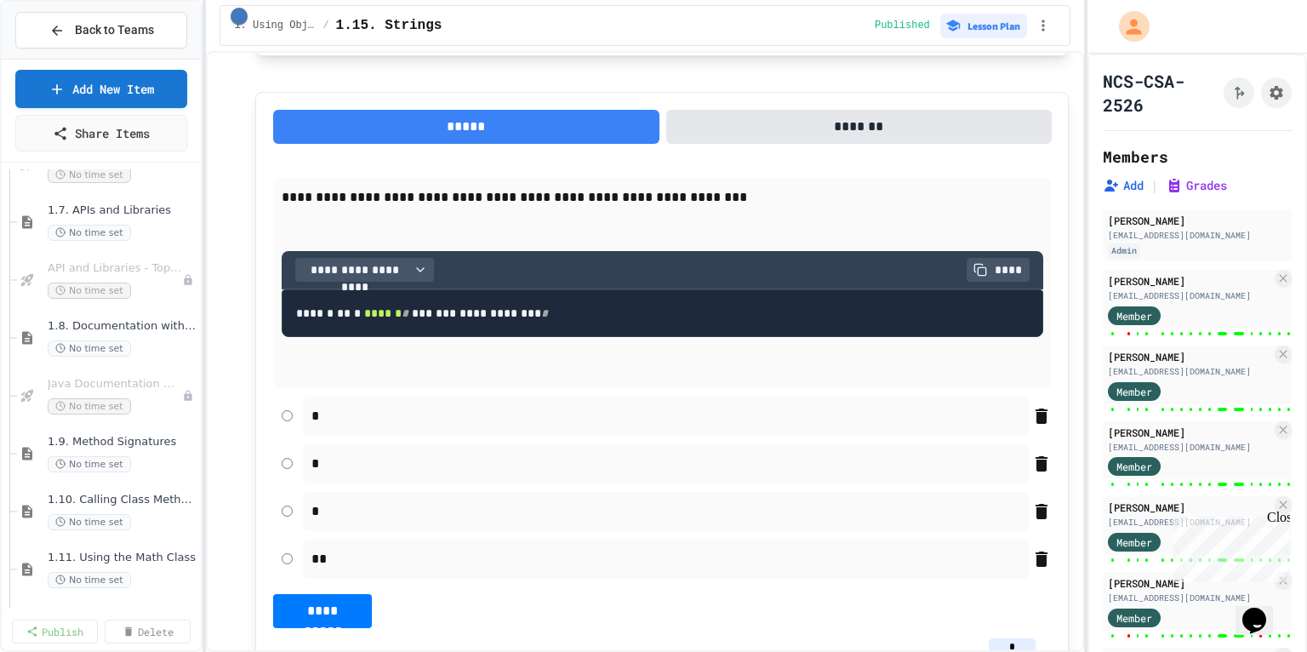
scroll to position [668, 0]
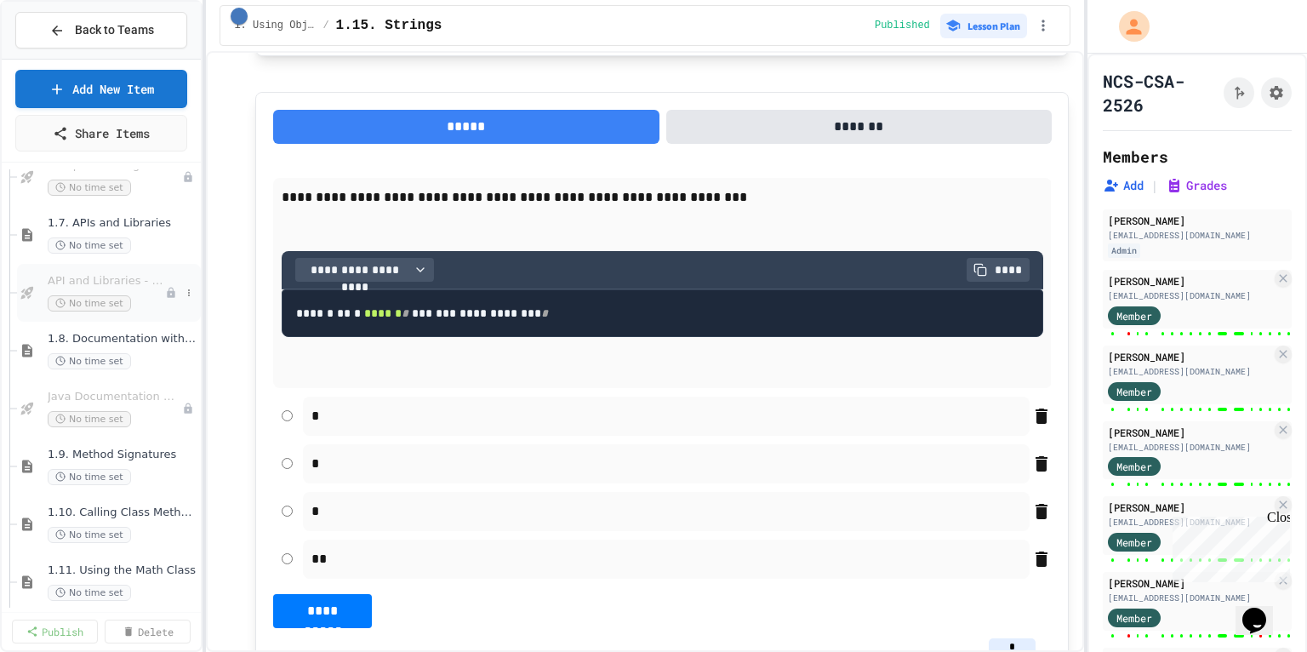
click at [134, 278] on span "API and Libraries - Topic 1.7" at bounding box center [106, 281] width 117 height 14
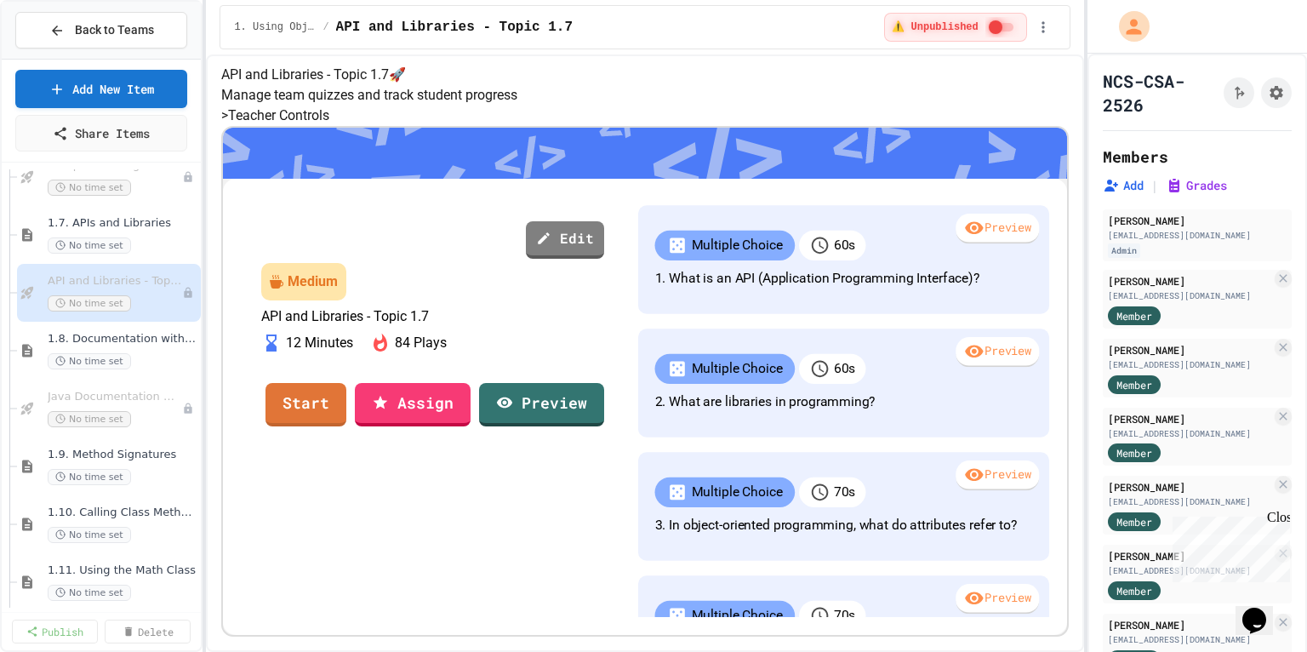
scroll to position [153, 0]
click at [347, 426] on link "Start" at bounding box center [307, 403] width 82 height 46
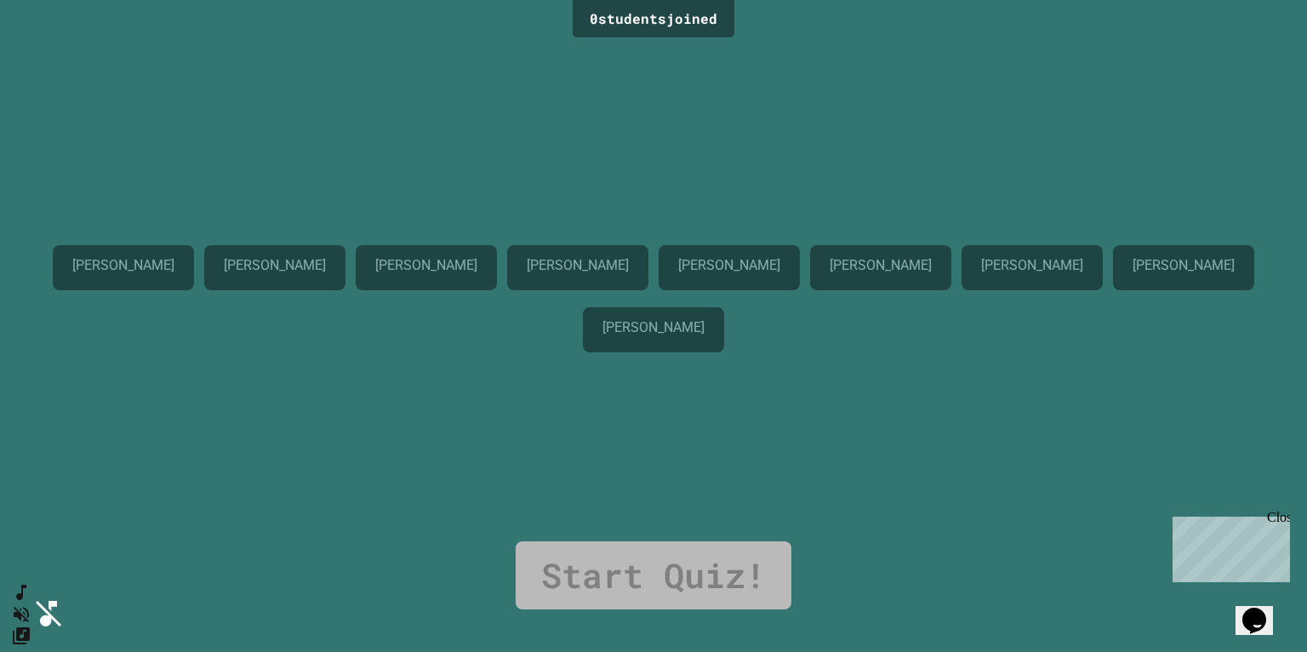
click at [31, 602] on icon "Mute music" at bounding box center [18, 614] width 25 height 25
click at [24, 598] on icon "SpeedDial basic example" at bounding box center [18, 589] width 12 height 19
click at [37, 541] on div "0 student s joined Brandon Carey Mac Byrd Shauryah Nanda Haoyi Lyu Ameer Albish…" at bounding box center [653, 326] width 1307 height 652
click at [31, 602] on icon "Unmute music" at bounding box center [18, 614] width 25 height 25
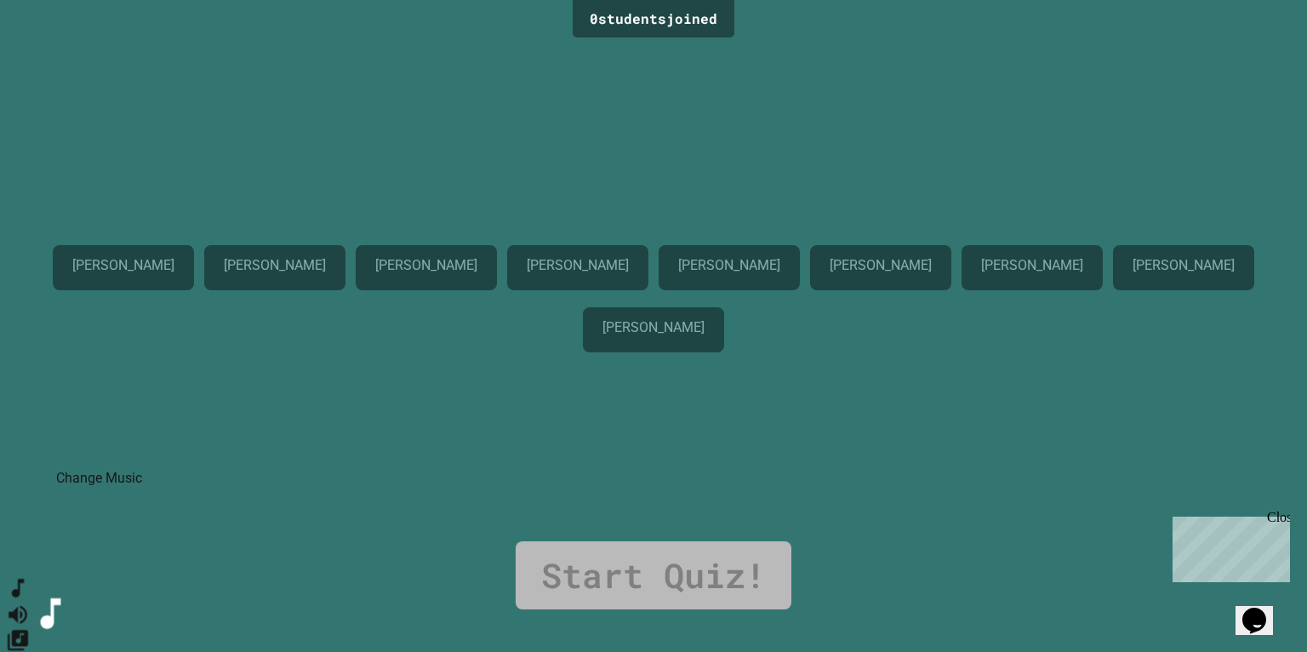
click at [28, 630] on icon "Change Music" at bounding box center [18, 640] width 20 height 20
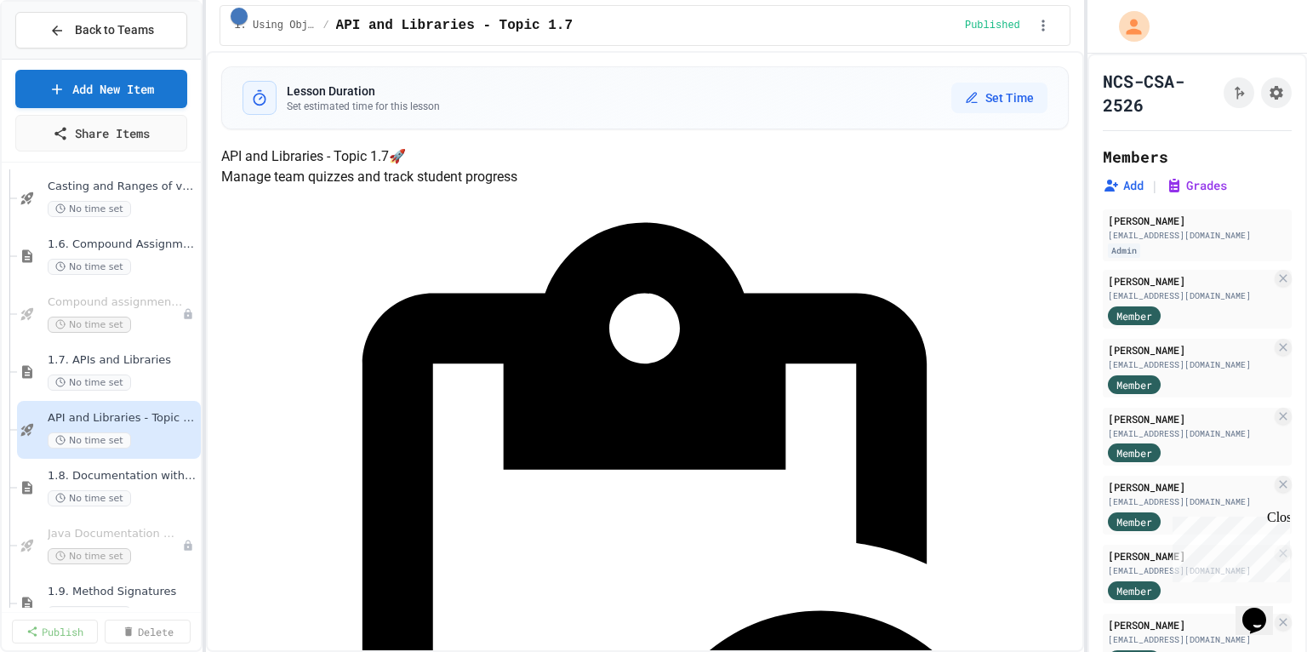
scroll to position [533, 0]
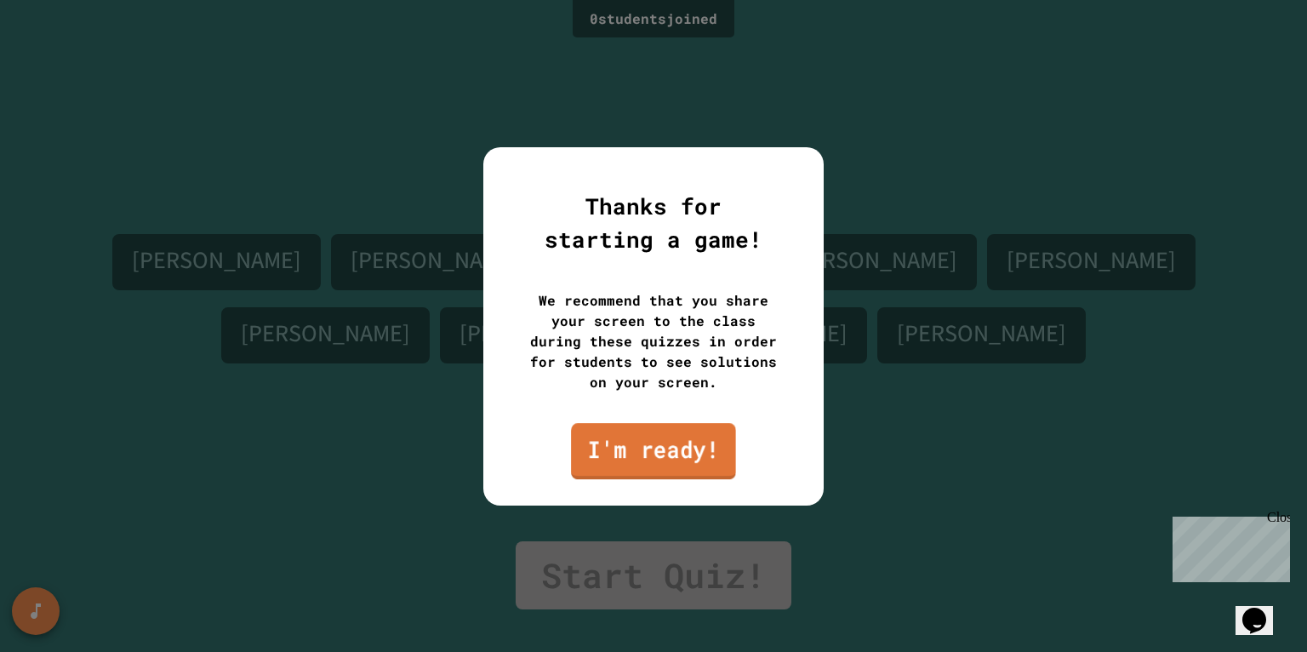
click at [644, 449] on link "I'm ready!" at bounding box center [653, 451] width 165 height 56
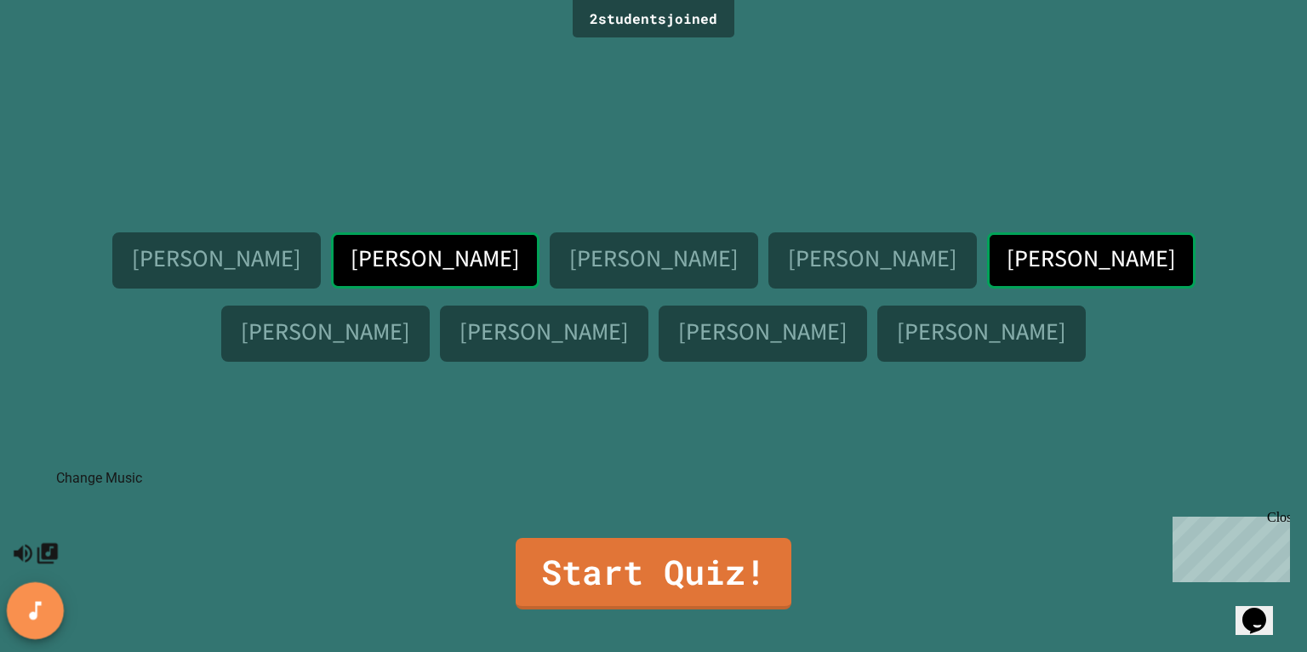
click at [37, 543] on icon "Change Music" at bounding box center [47, 553] width 20 height 20
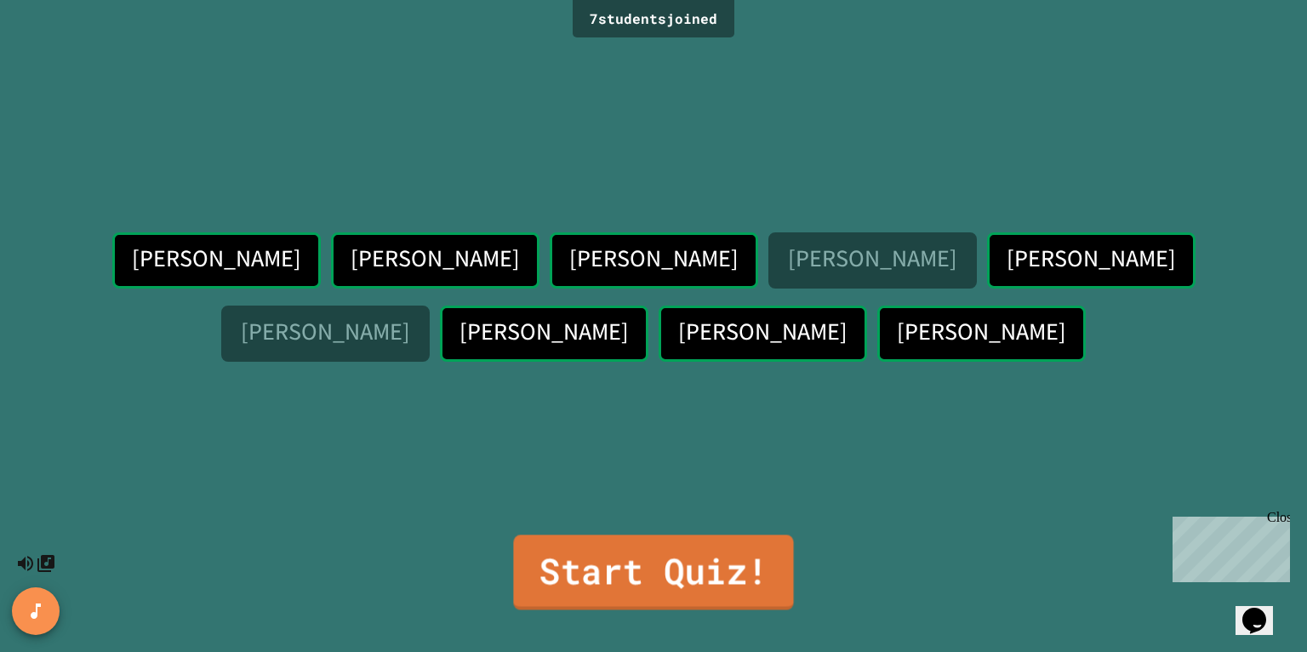
click at [672, 578] on link "Start Quiz!" at bounding box center [653, 572] width 280 height 75
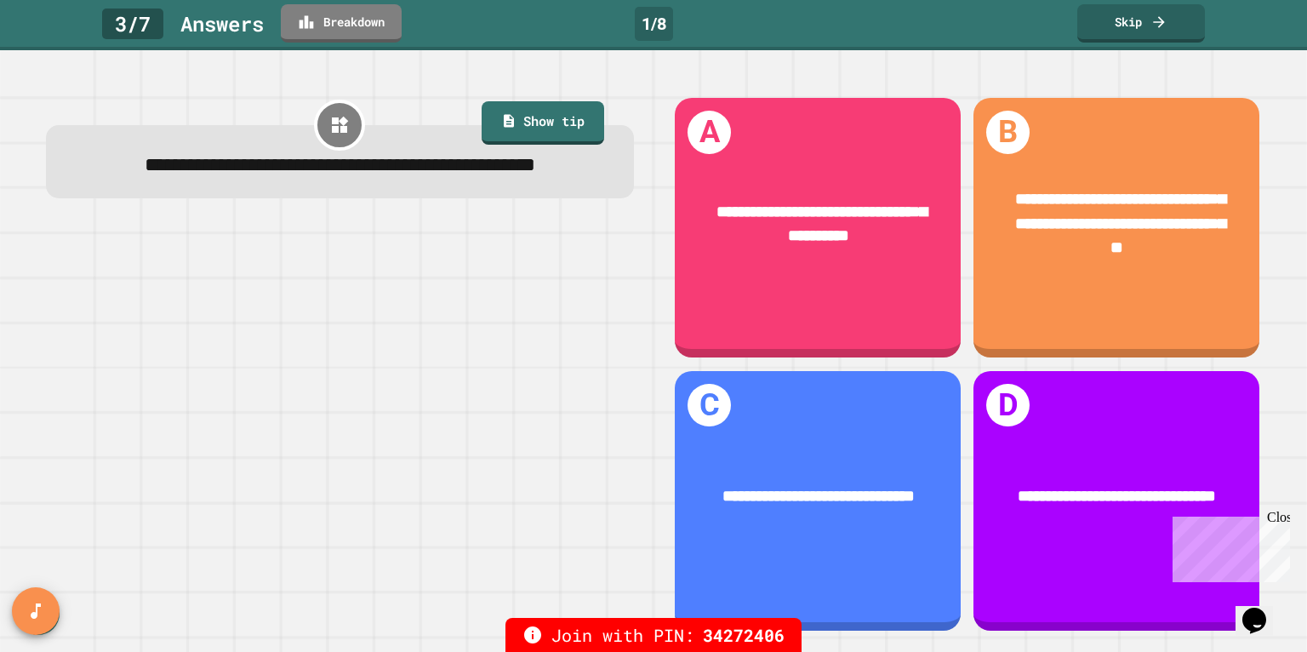
click at [1286, 519] on div "Close" at bounding box center [1277, 520] width 21 height 21
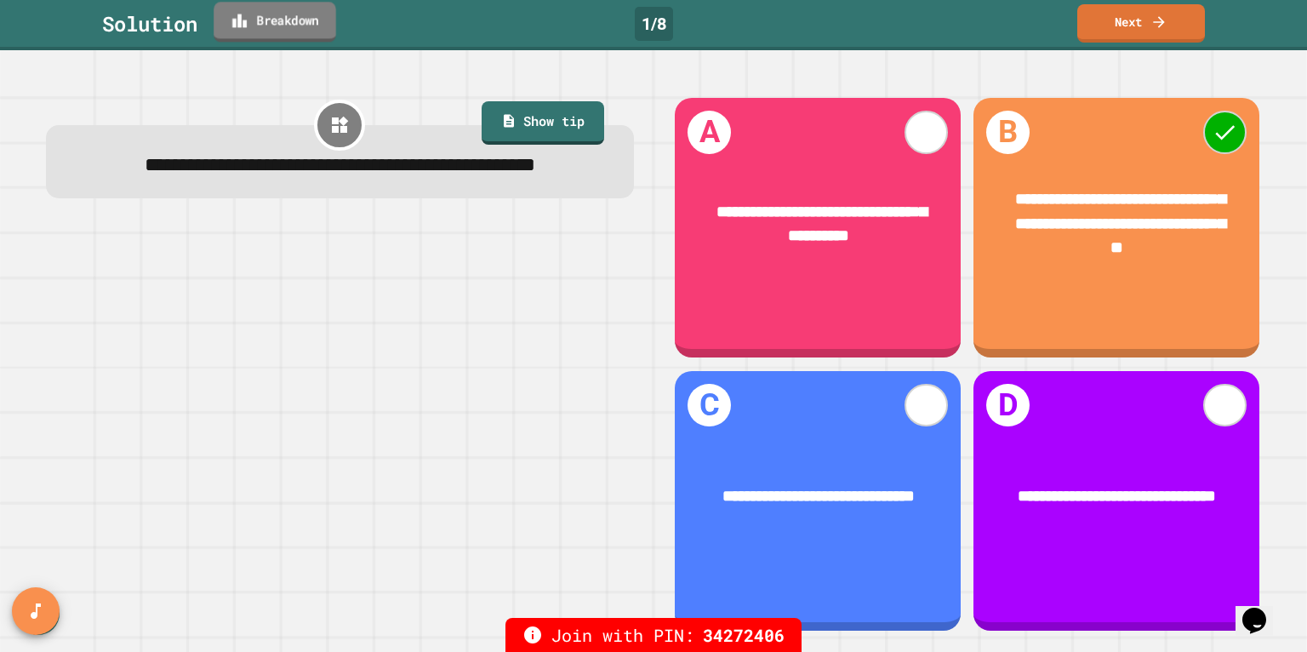
click at [289, 27] on link "Breakdown" at bounding box center [275, 22] width 123 height 40
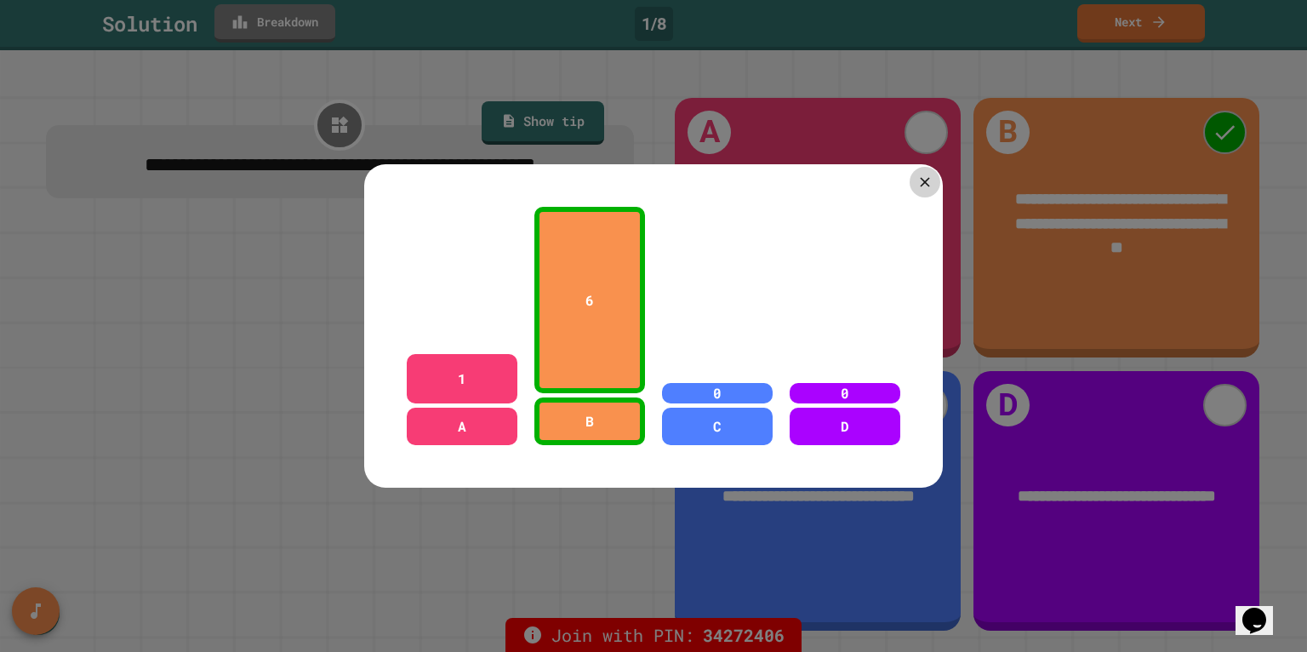
click at [916, 185] on div at bounding box center [925, 182] width 31 height 31
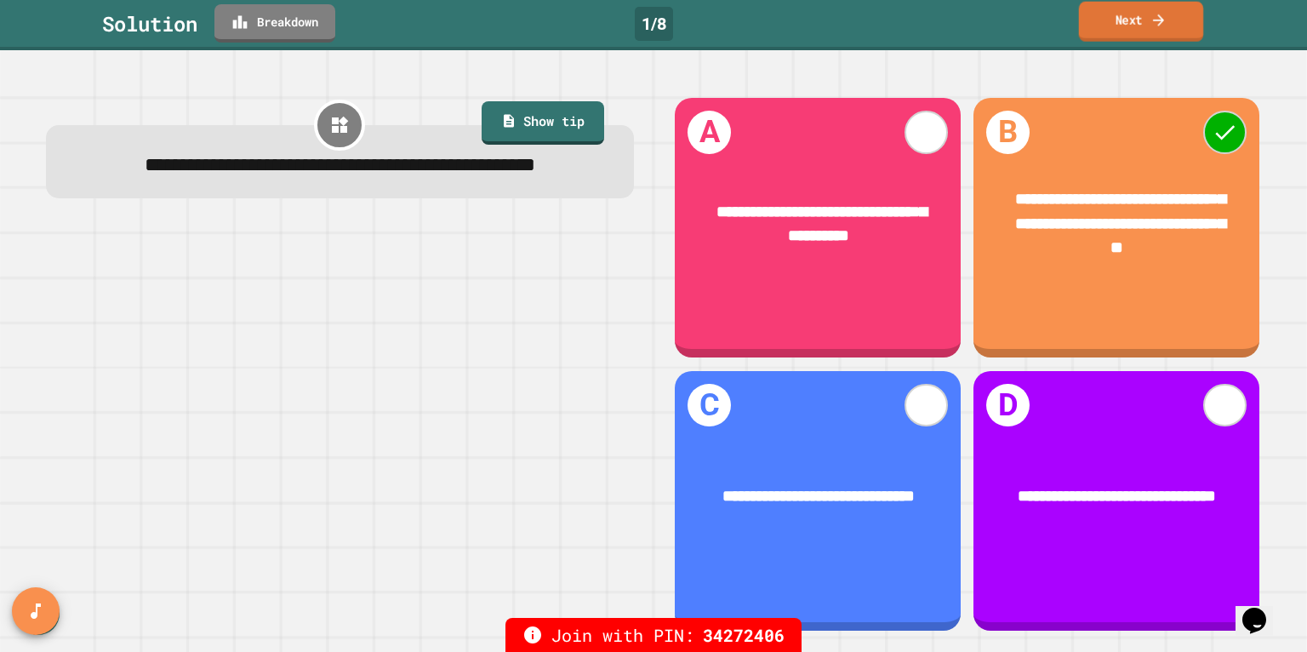
click at [1169, 17] on link "Next" at bounding box center [1141, 22] width 125 height 40
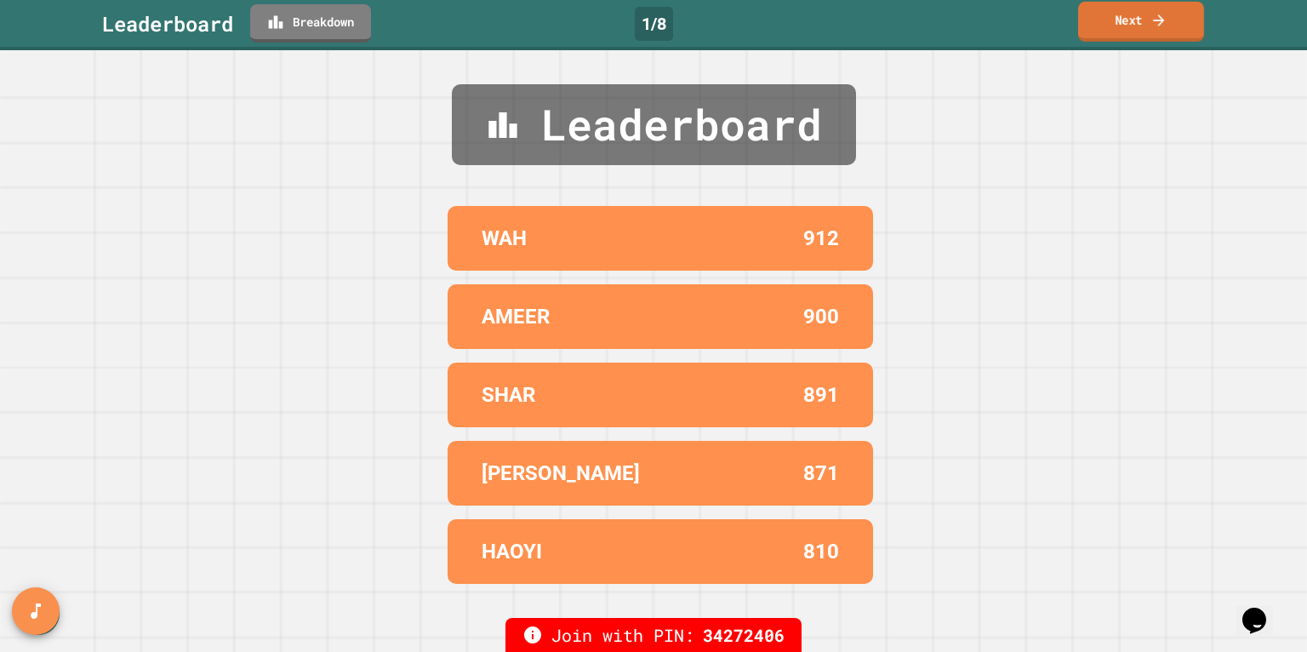
click at [1155, 29] on link "Next" at bounding box center [1142, 22] width 126 height 40
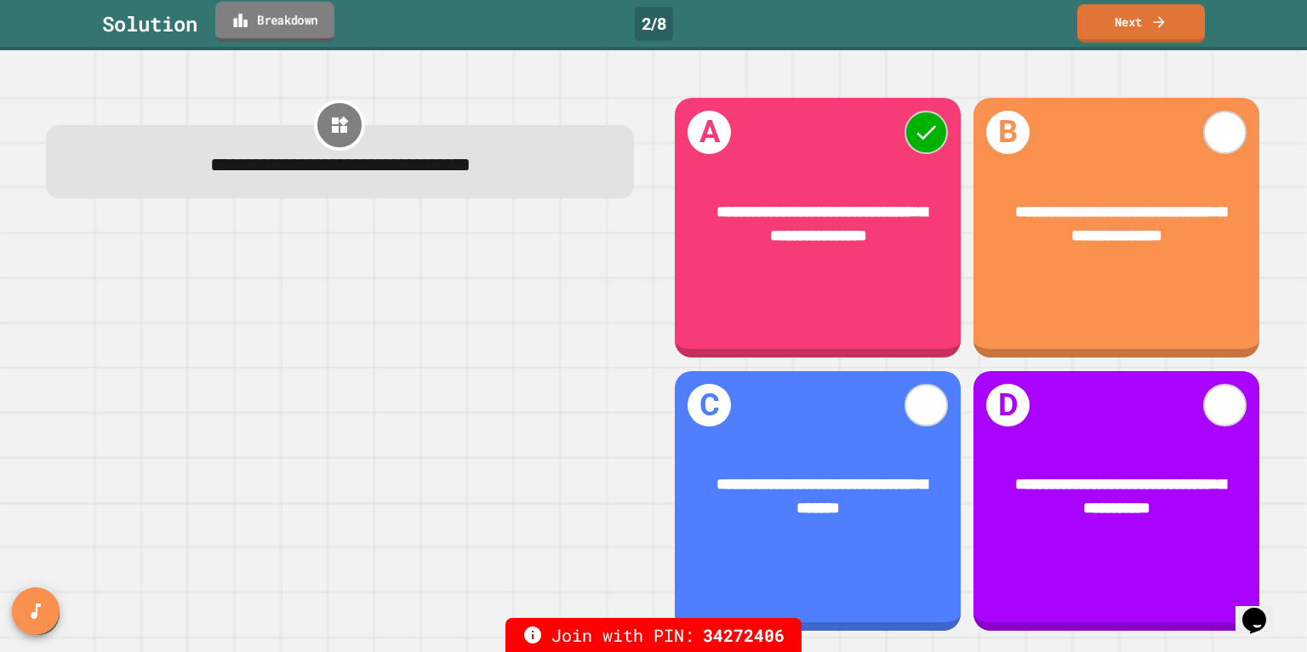
click at [283, 19] on link "Breakdown" at bounding box center [274, 22] width 119 height 40
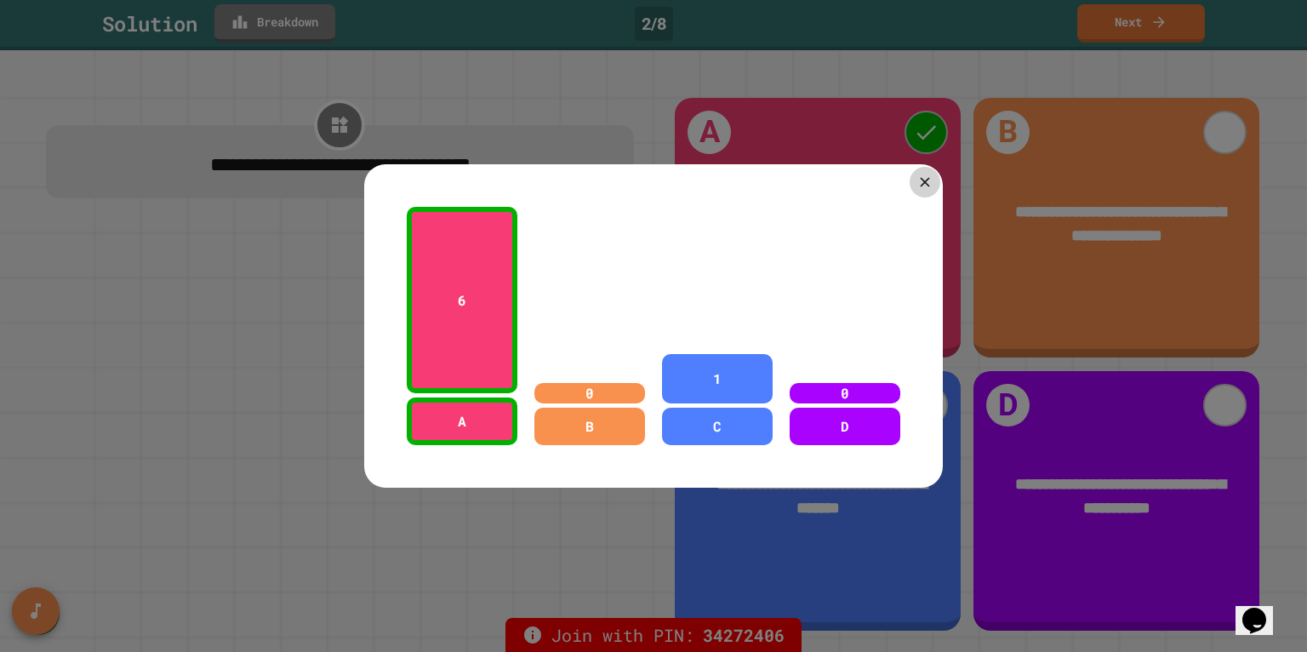
click at [921, 188] on icon at bounding box center [925, 182] width 16 height 16
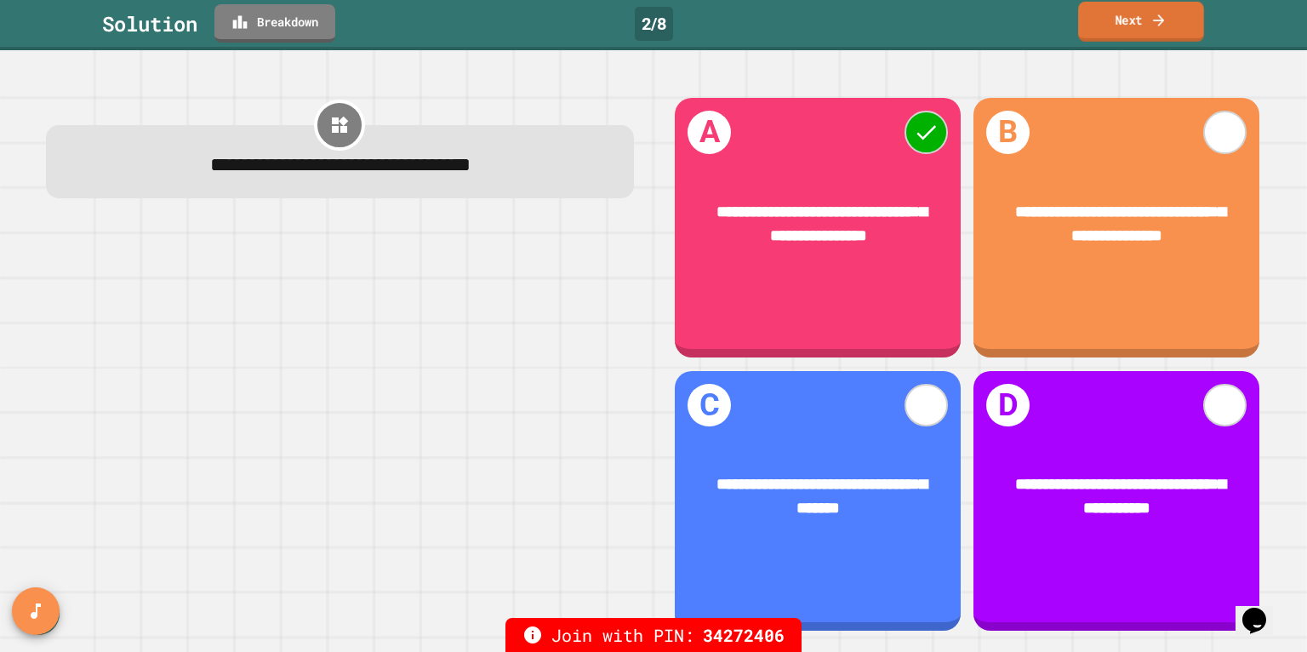
click at [1153, 28] on link "Next" at bounding box center [1142, 22] width 126 height 40
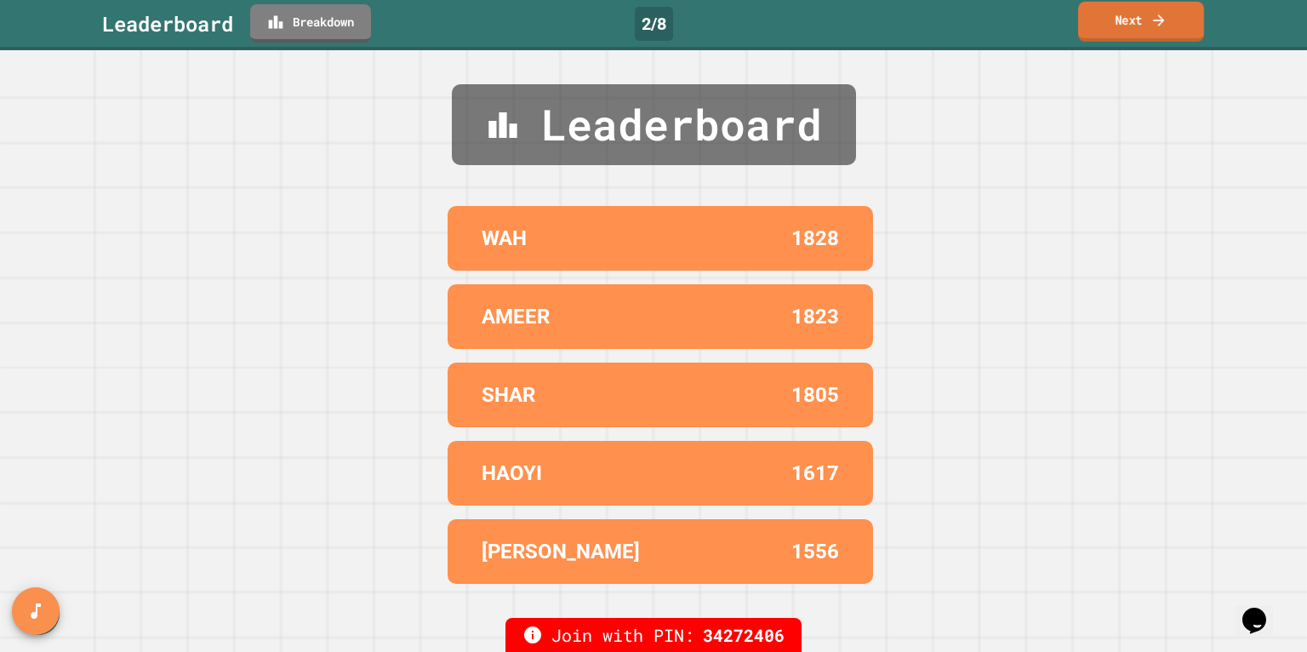
click at [1153, 28] on link "Next" at bounding box center [1142, 22] width 126 height 40
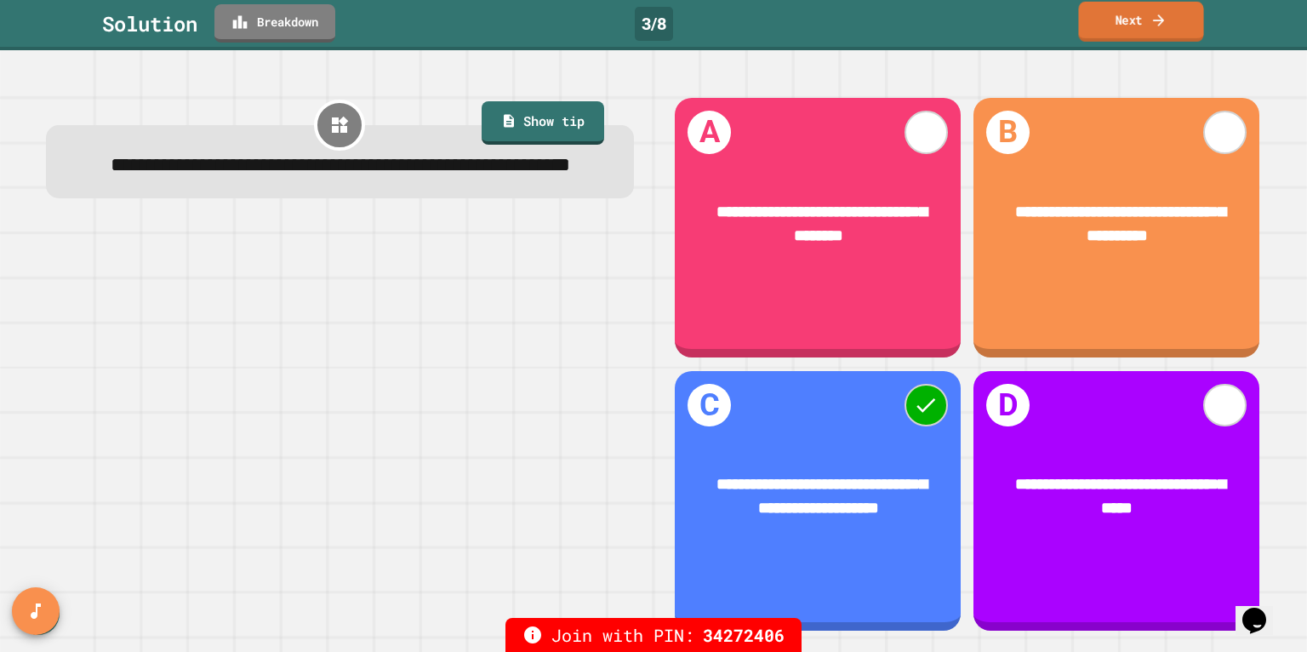
click at [1130, 23] on link "Next" at bounding box center [1141, 22] width 125 height 40
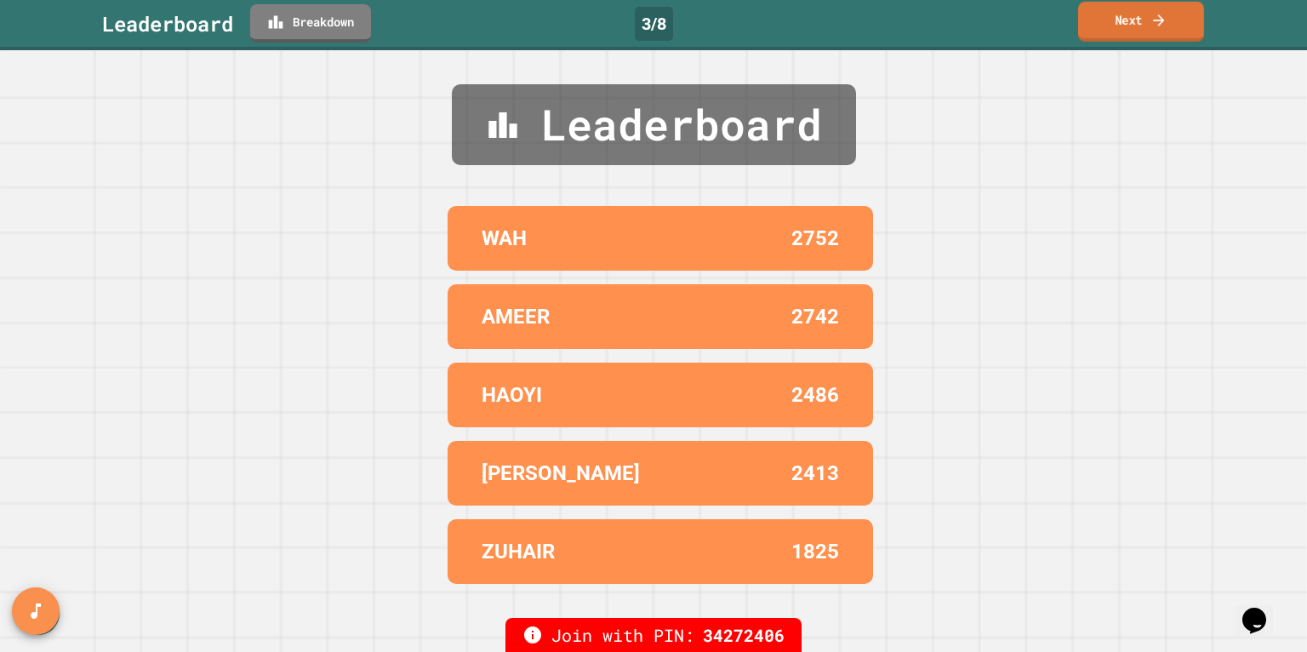
click at [1150, 25] on link "Next" at bounding box center [1142, 22] width 126 height 40
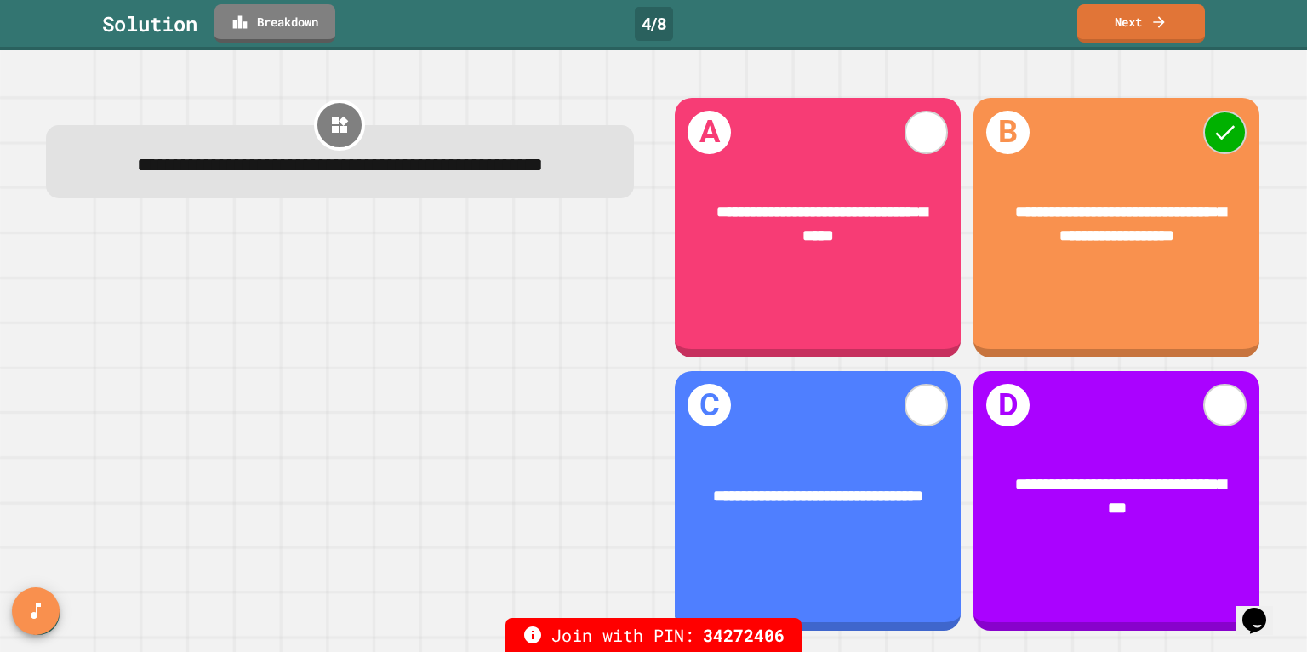
click at [170, 166] on span "**********" at bounding box center [340, 165] width 406 height 20
drag, startPoint x: 177, startPoint y: 166, endPoint x: 279, endPoint y: 165, distance: 102.2
click at [279, 165] on span "**********" at bounding box center [340, 165] width 406 height 20
click at [297, 26] on link "Breakdown" at bounding box center [275, 21] width 111 height 40
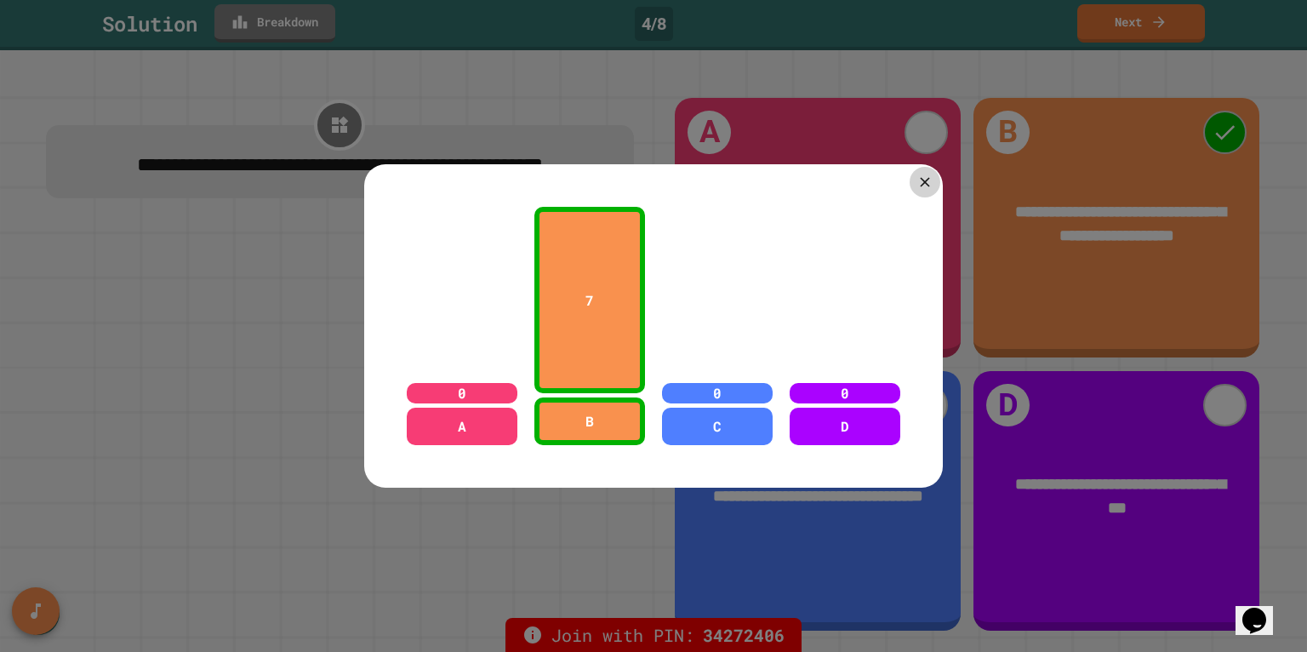
click at [935, 186] on div at bounding box center [925, 182] width 31 height 31
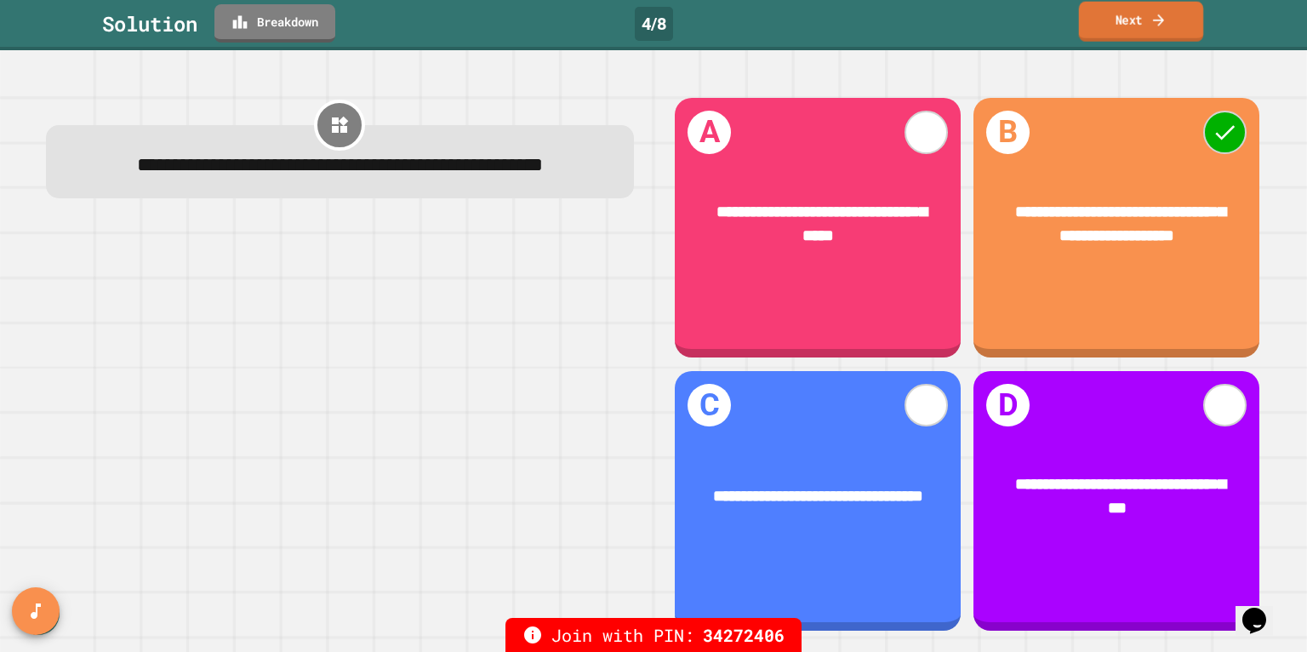
click at [1158, 31] on link "Next" at bounding box center [1141, 22] width 125 height 40
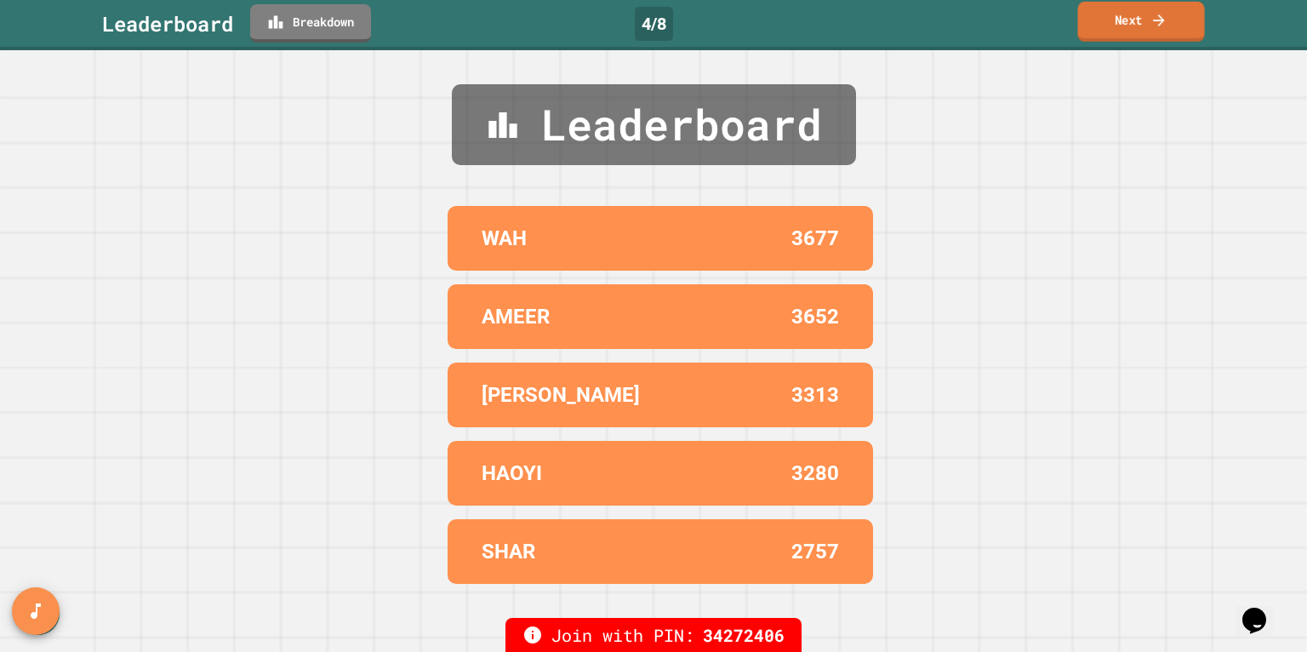
click at [1158, 31] on link "Next" at bounding box center [1142, 22] width 127 height 40
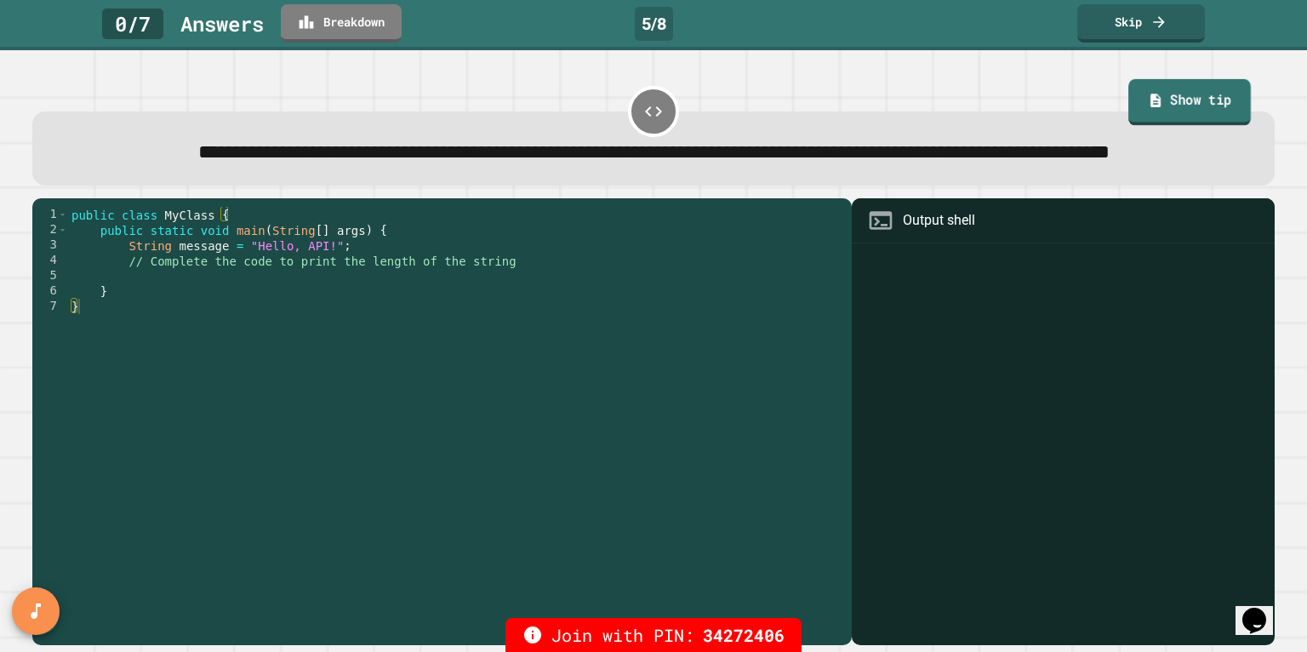
click at [1148, 99] on link "Show tip" at bounding box center [1190, 102] width 123 height 46
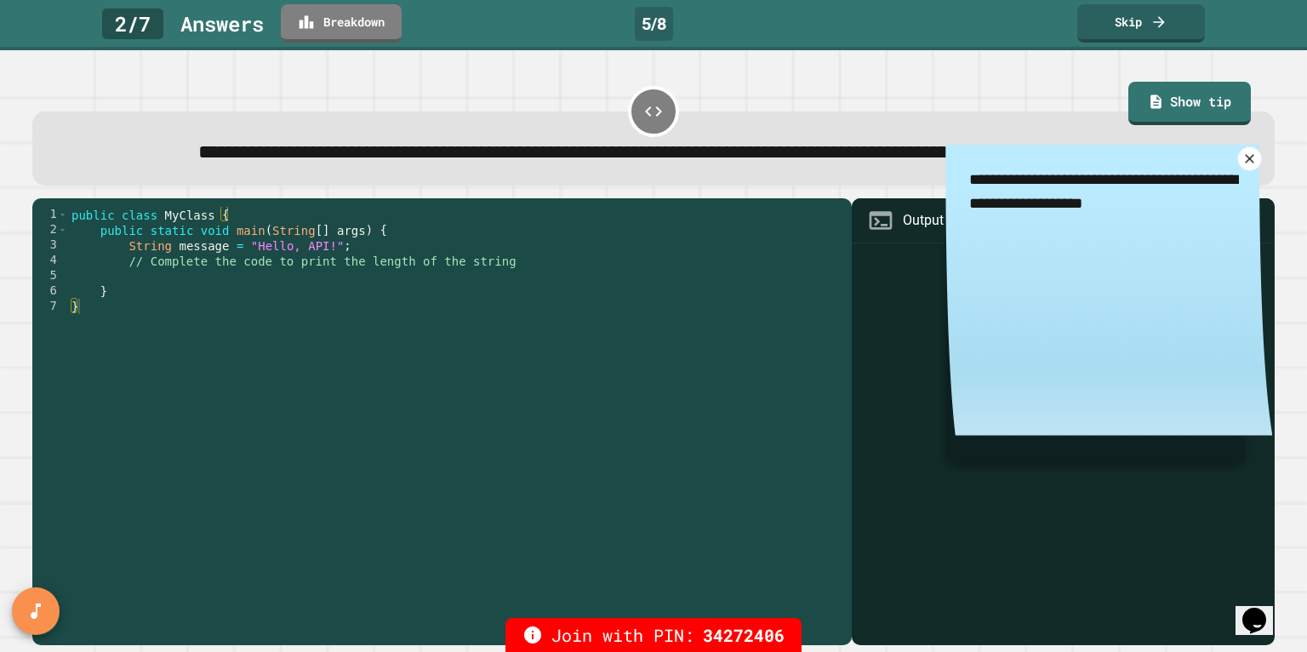
click at [1250, 167] on icon at bounding box center [1249, 159] width 15 height 15
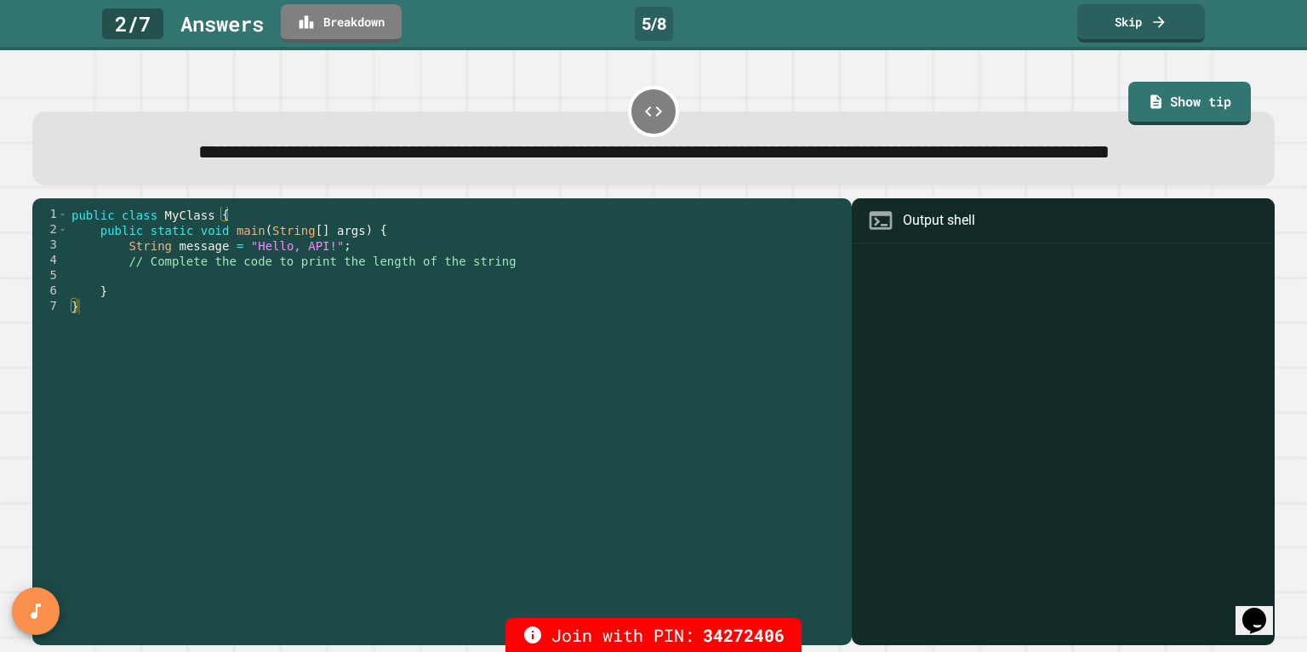
click at [1275, 173] on div "**********" at bounding box center [654, 135] width 1256 height 116
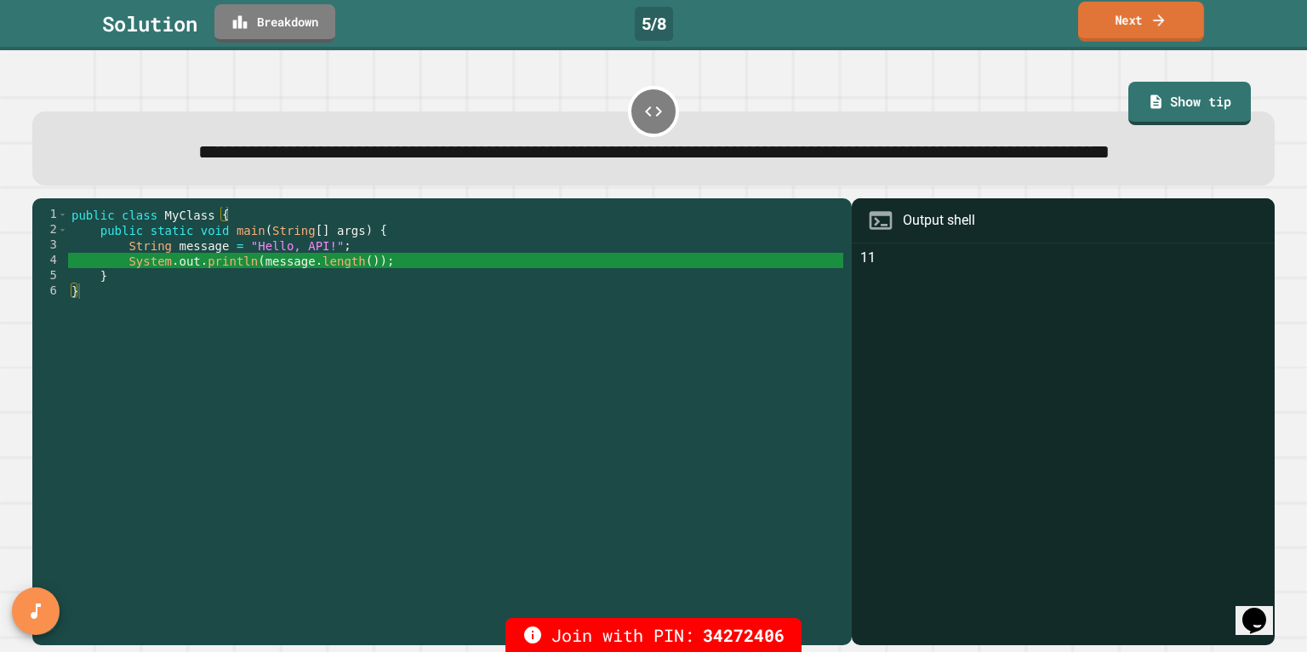
click at [1138, 29] on link "Next" at bounding box center [1142, 22] width 126 height 40
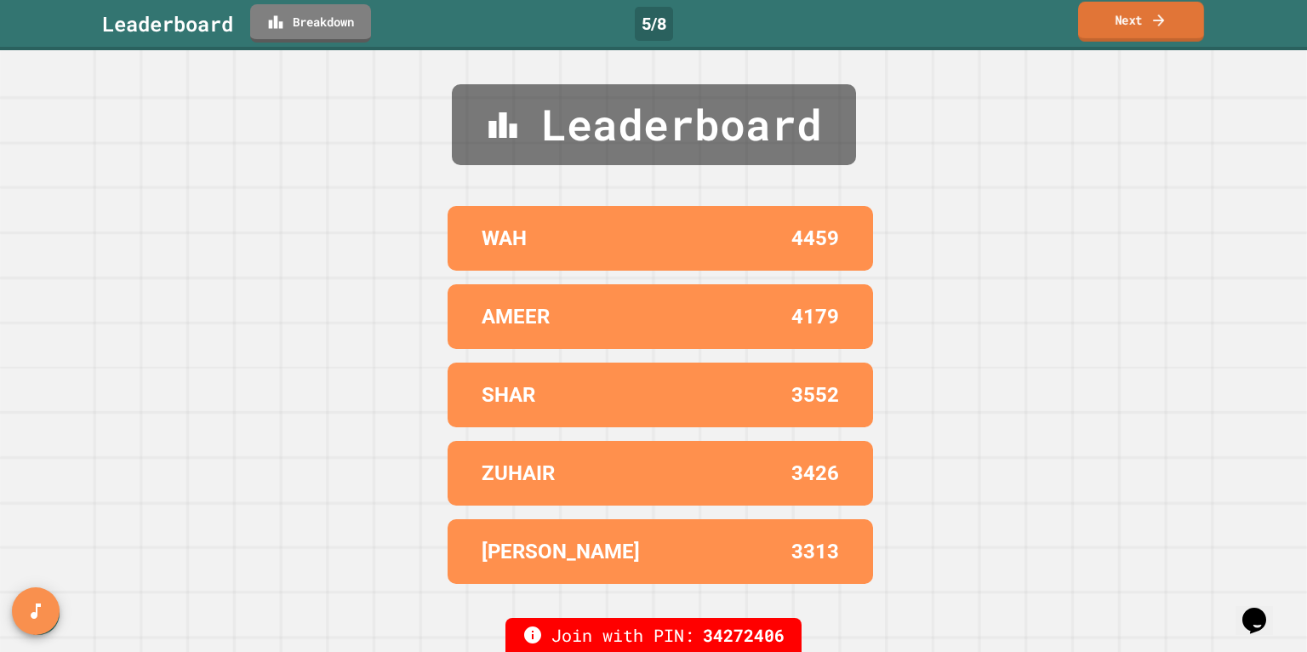
click at [1138, 29] on link "Next" at bounding box center [1142, 22] width 126 height 40
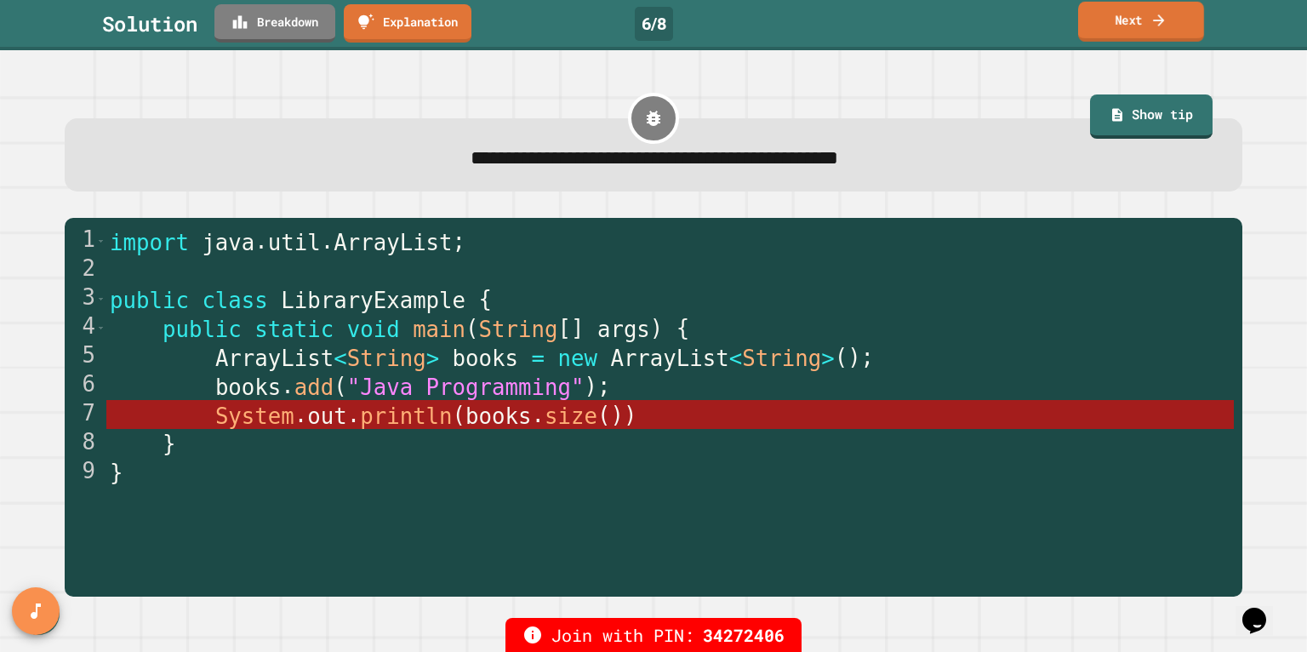
click at [1146, 26] on link "Next" at bounding box center [1142, 22] width 126 height 40
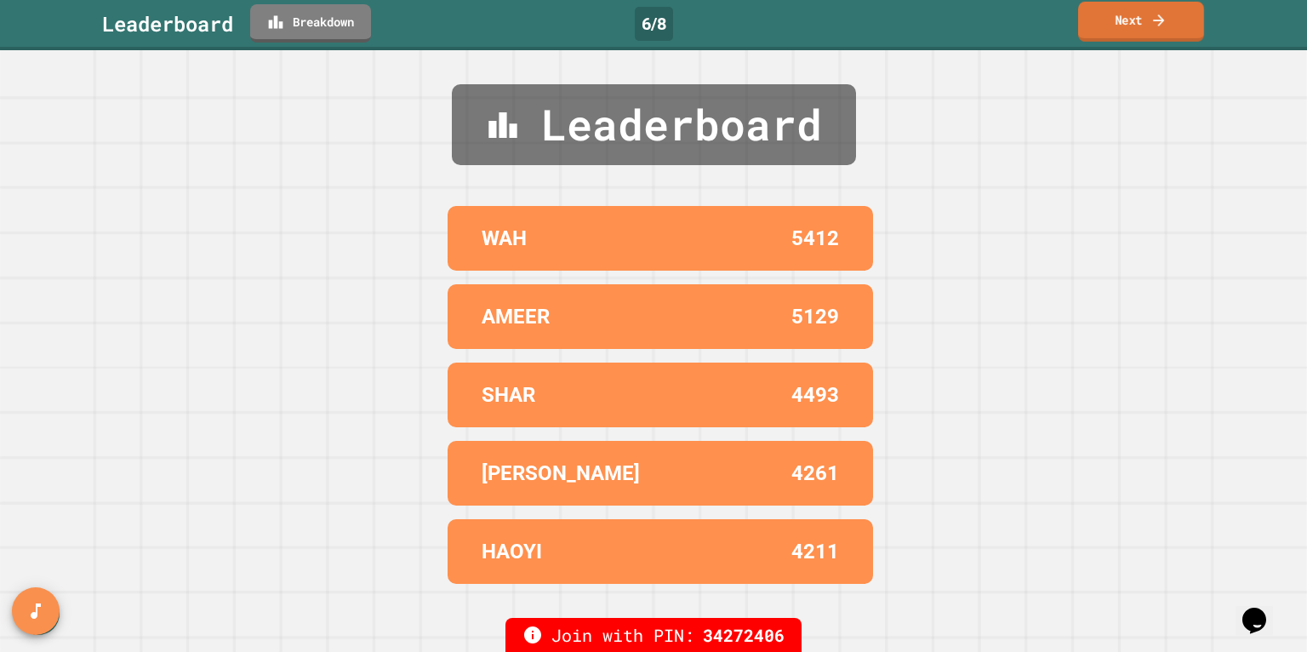
click at [1146, 26] on link "Next" at bounding box center [1142, 22] width 126 height 40
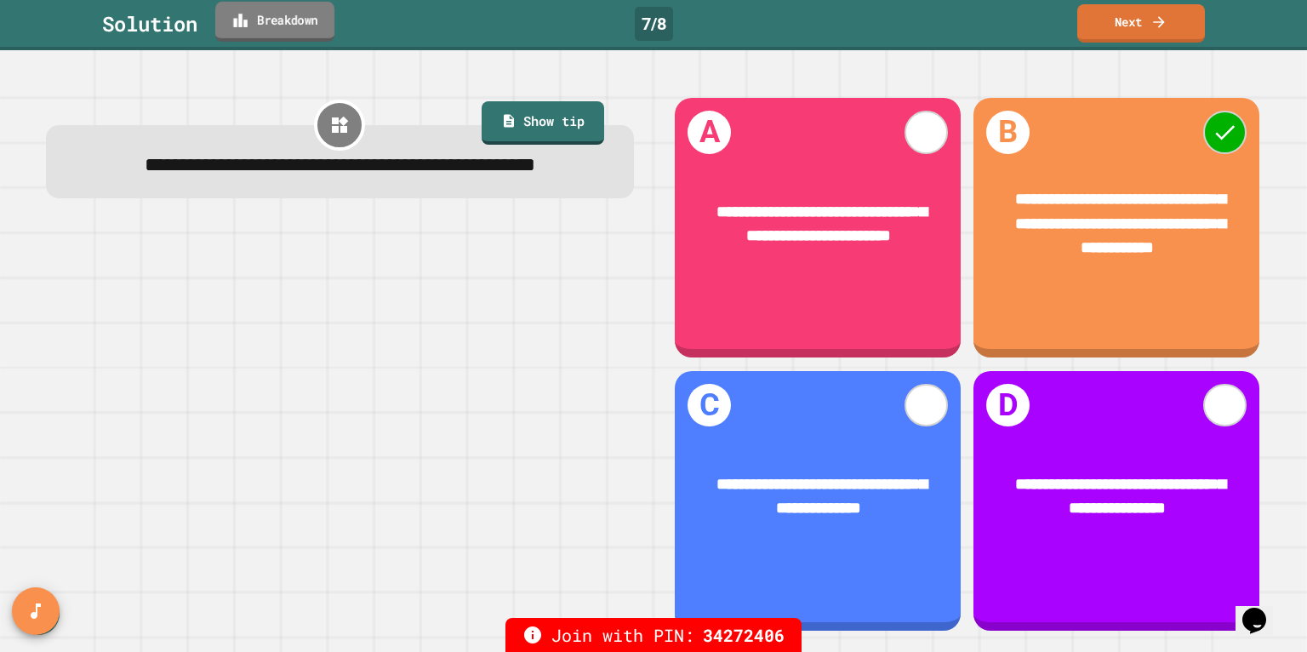
click at [285, 20] on link "Breakdown" at bounding box center [274, 22] width 119 height 40
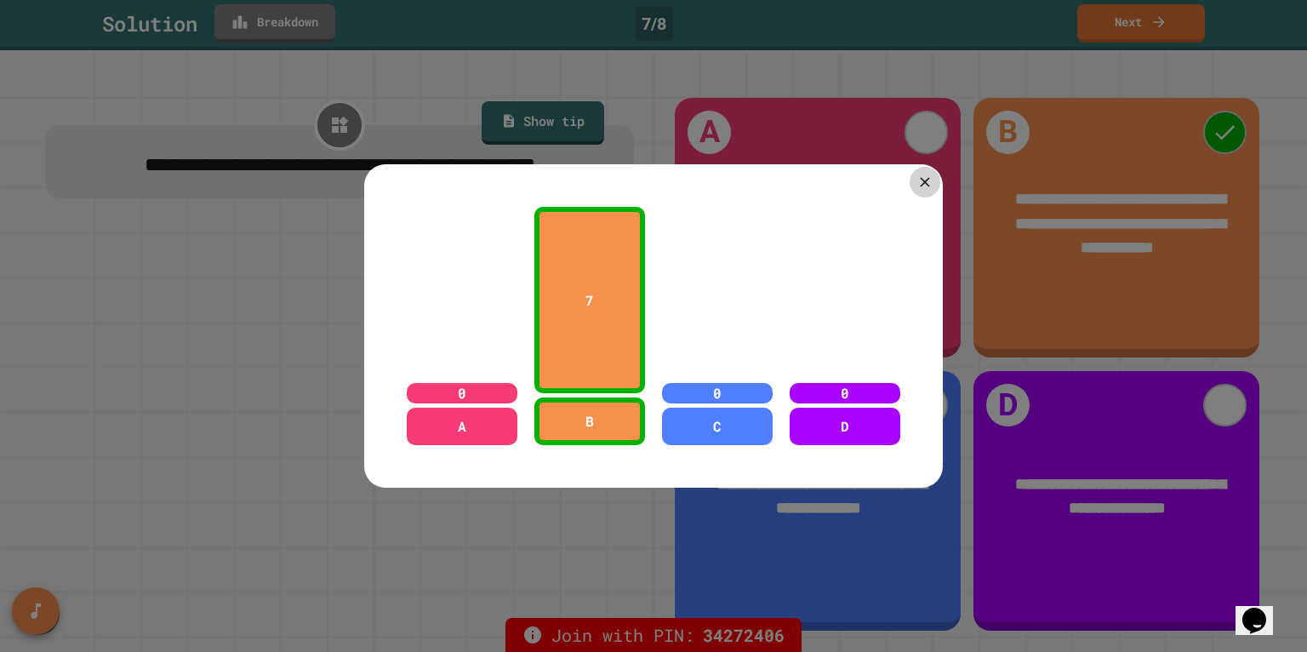
drag, startPoint x: 926, startPoint y: 187, endPoint x: 1084, endPoint y: 64, distance: 200.1
click at [927, 187] on icon at bounding box center [925, 182] width 16 height 16
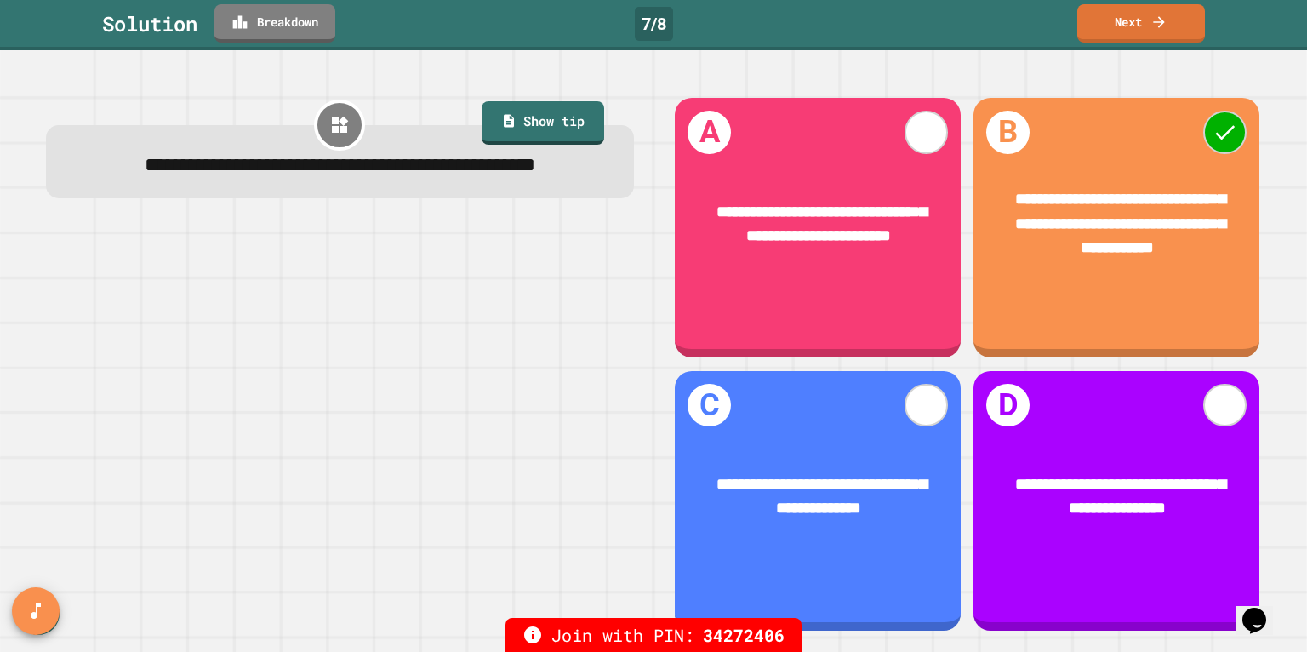
click at [1136, 37] on link "Next" at bounding box center [1142, 23] width 128 height 38
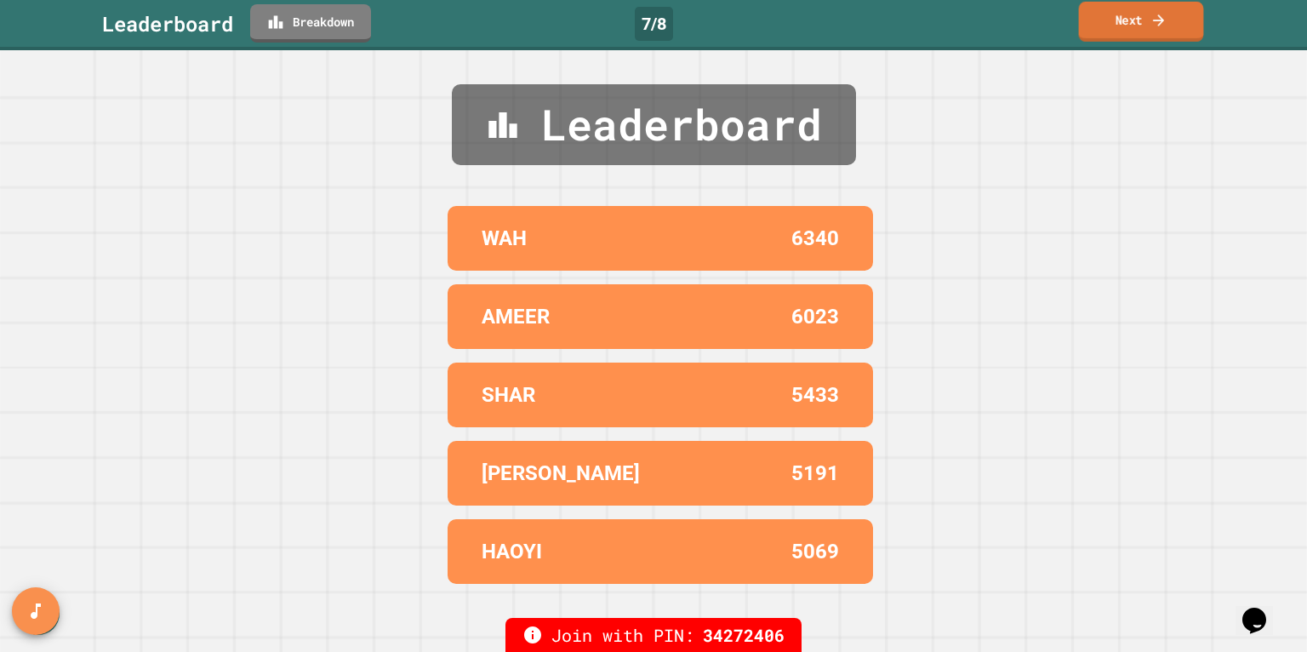
click at [1136, 37] on link "Next" at bounding box center [1141, 22] width 125 height 40
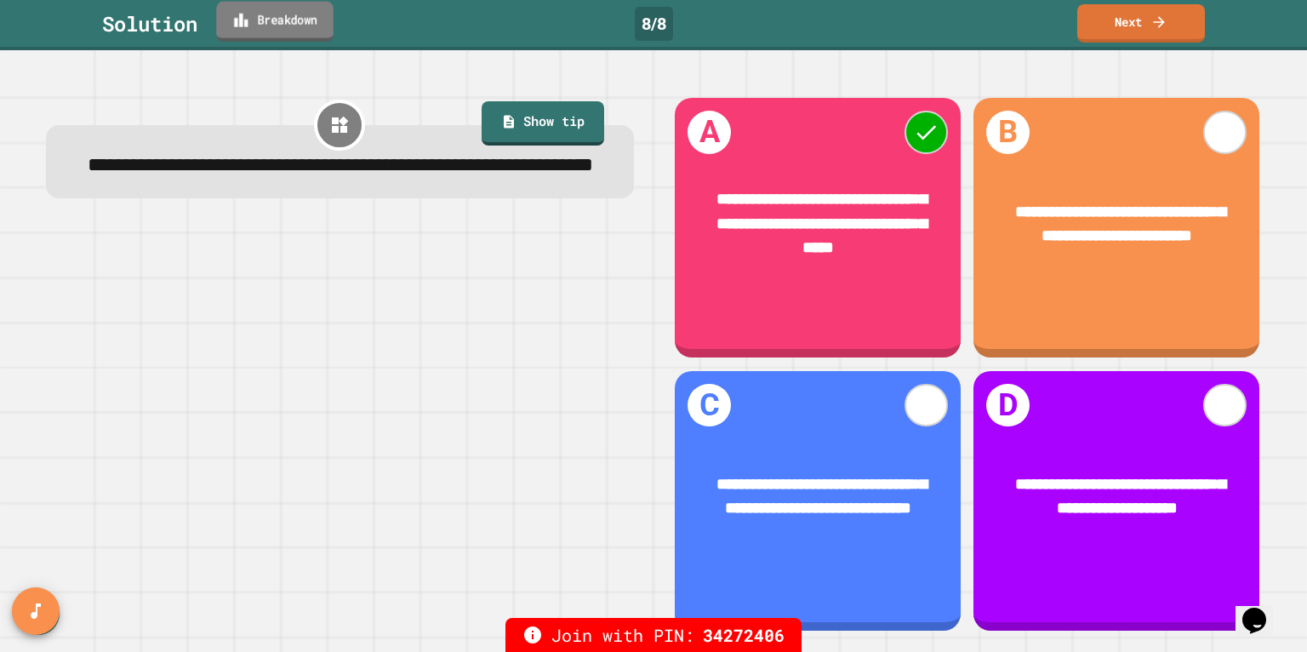
click at [301, 28] on link "Breakdown" at bounding box center [274, 22] width 117 height 40
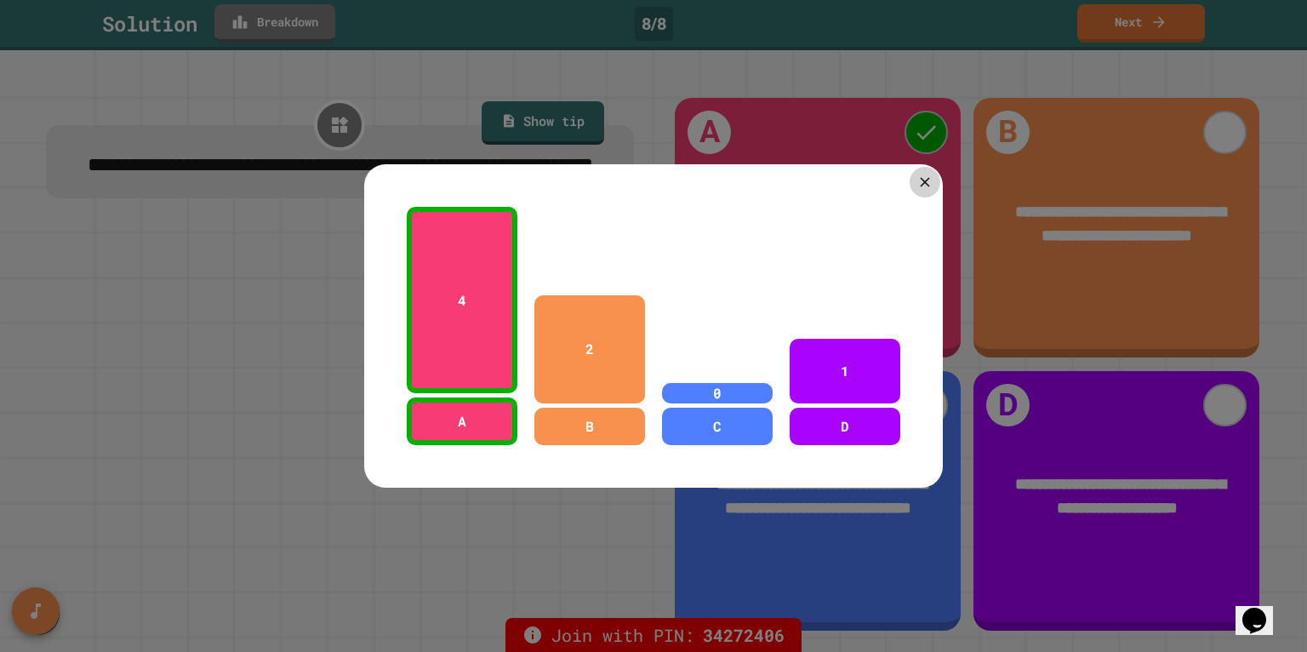
click at [920, 186] on icon at bounding box center [925, 182] width 16 height 16
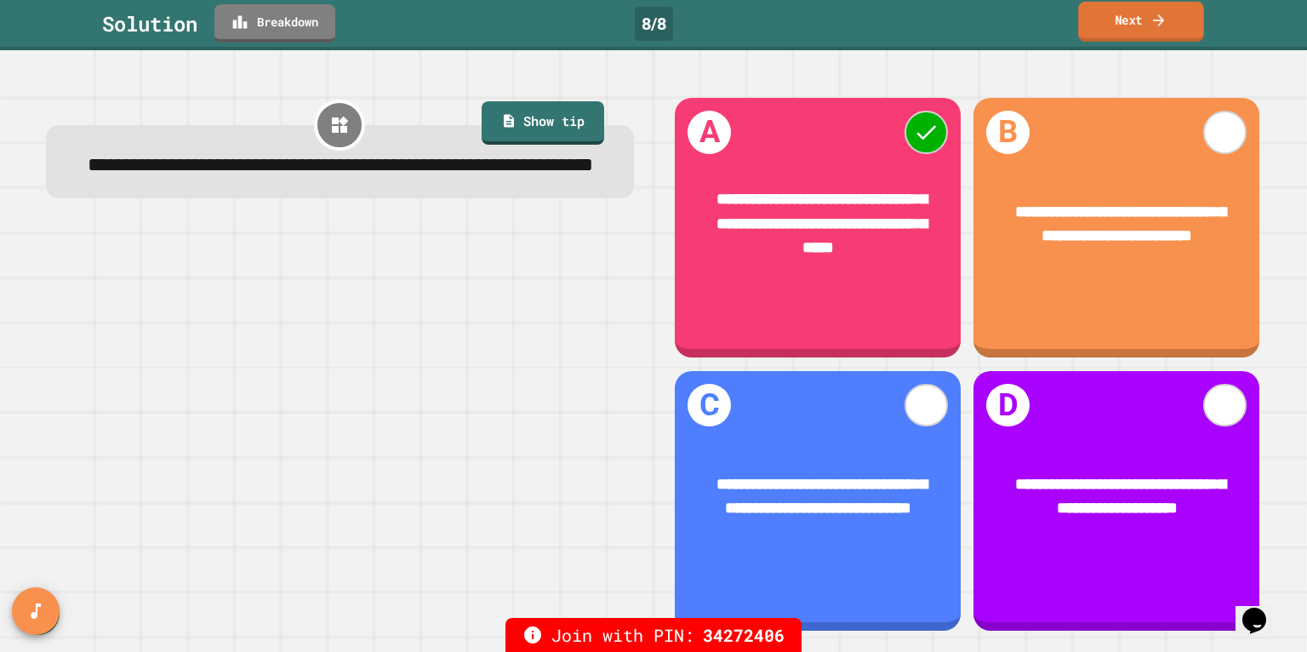
click at [1110, 35] on link "Next" at bounding box center [1142, 22] width 126 height 40
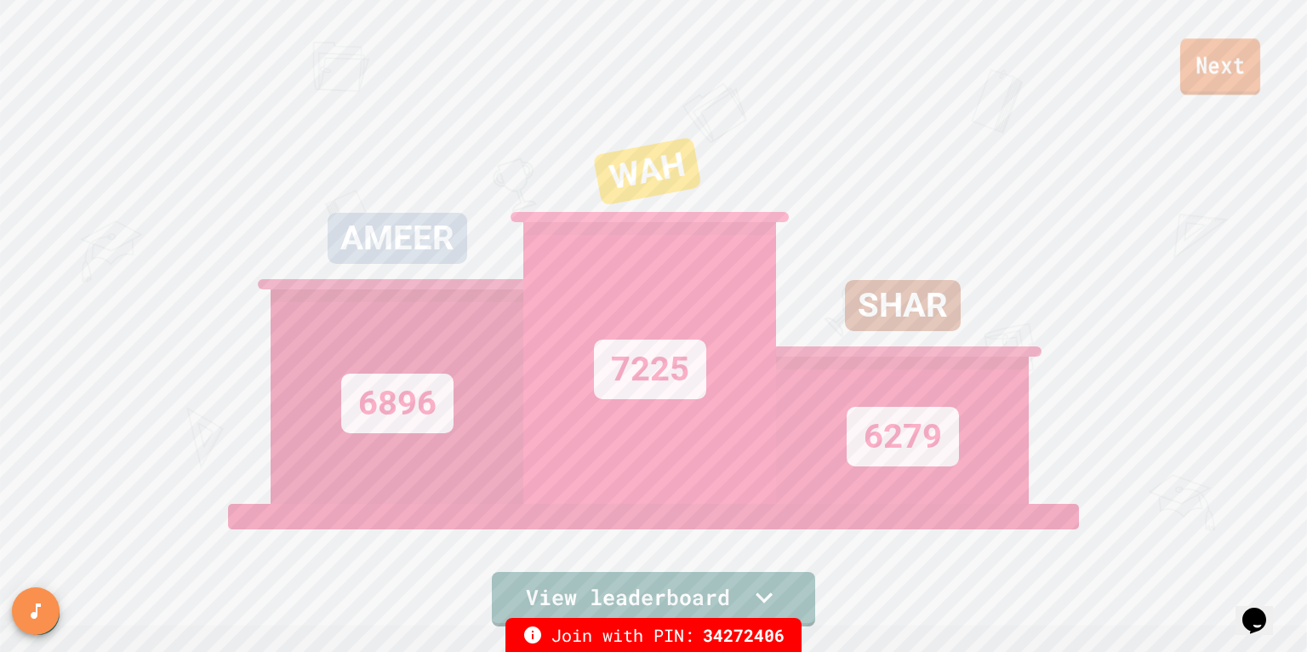
click at [1189, 84] on link "Next" at bounding box center [1221, 66] width 80 height 56
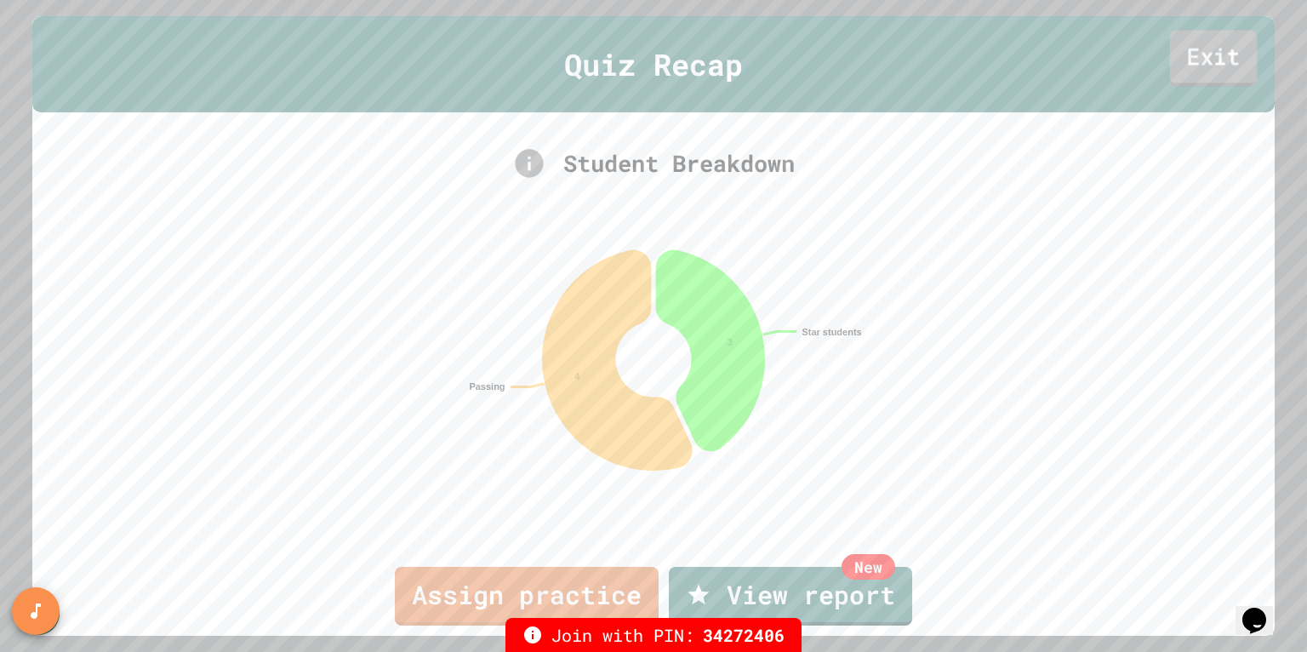
click at [1199, 76] on link "Exit" at bounding box center [1214, 59] width 88 height 56
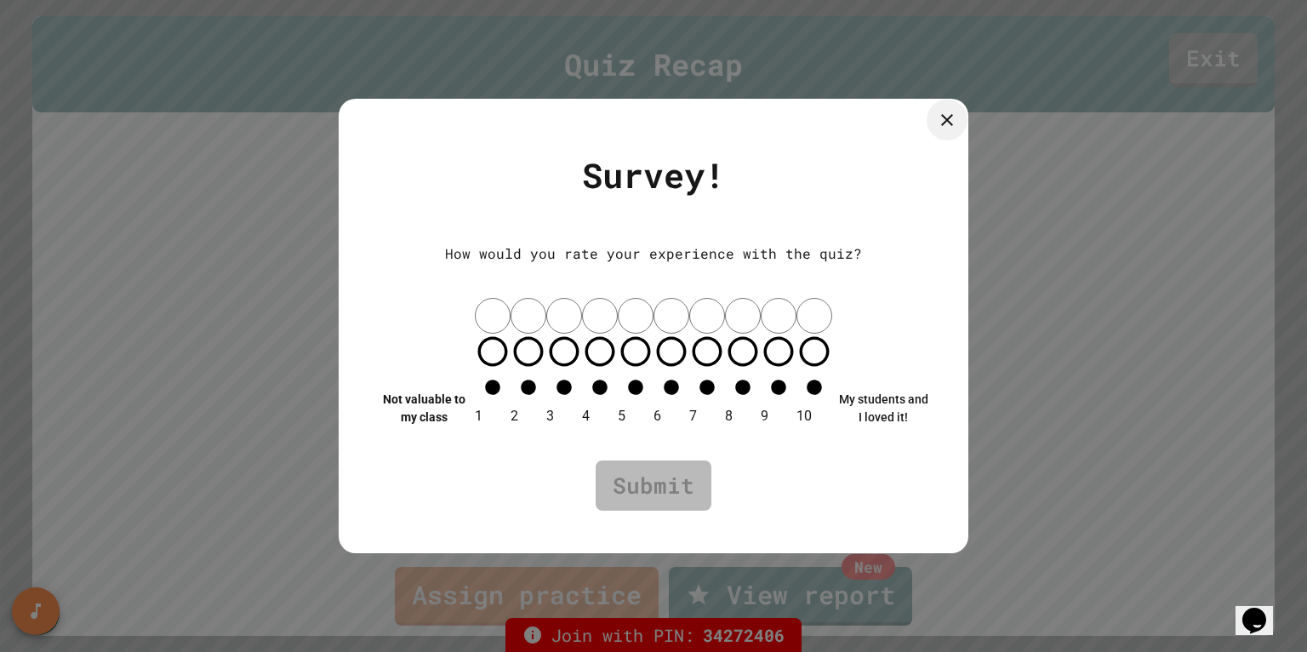
click at [939, 130] on icon at bounding box center [947, 120] width 20 height 20
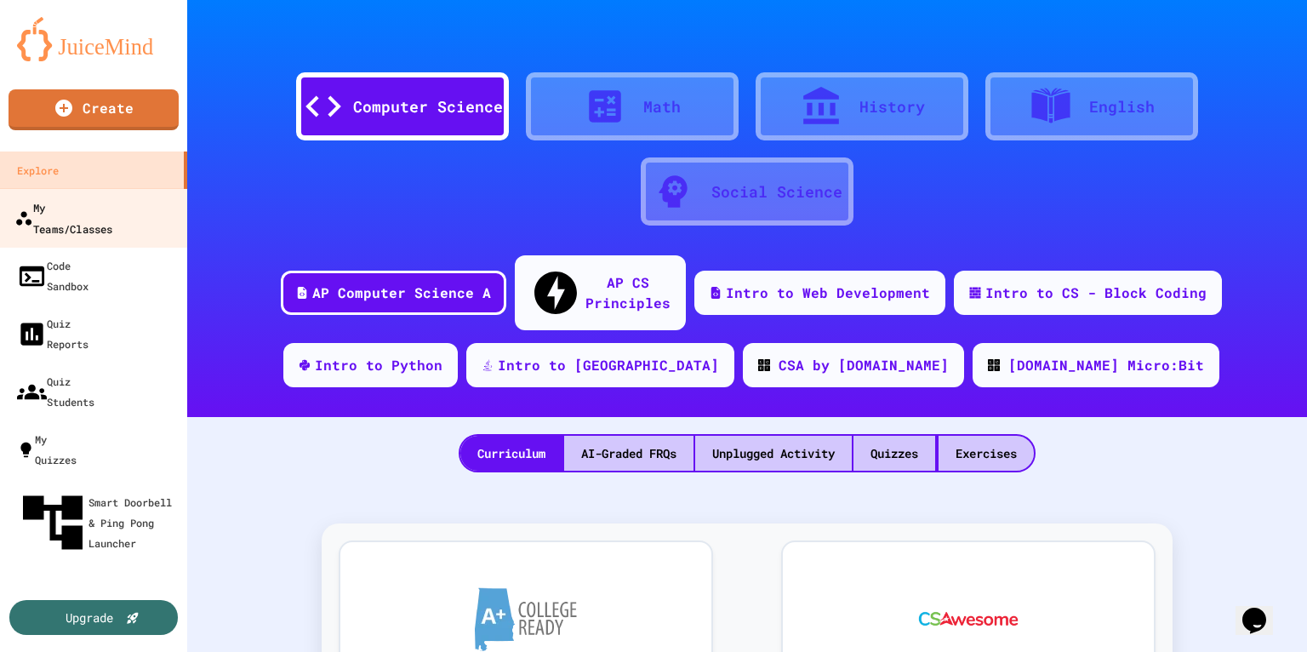
click at [74, 208] on div "My Teams/Classes" at bounding box center [63, 218] width 98 height 42
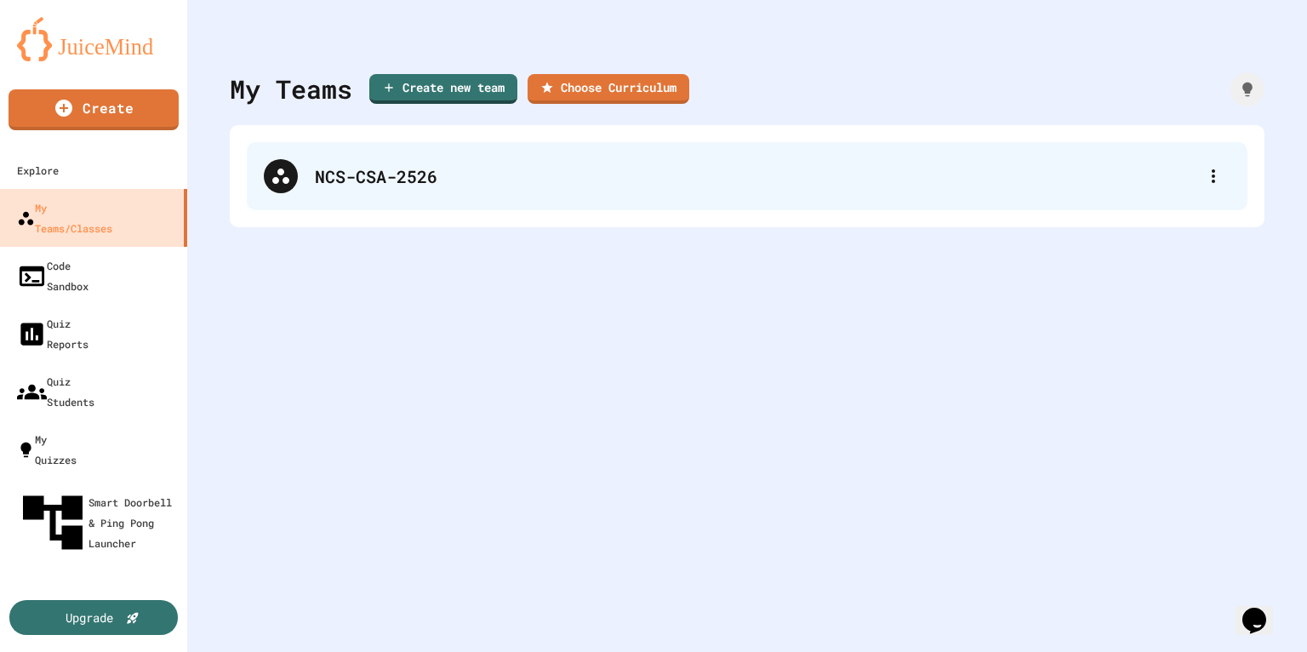
click at [375, 144] on div "NCS-CSA-2526" at bounding box center [747, 176] width 1001 height 68
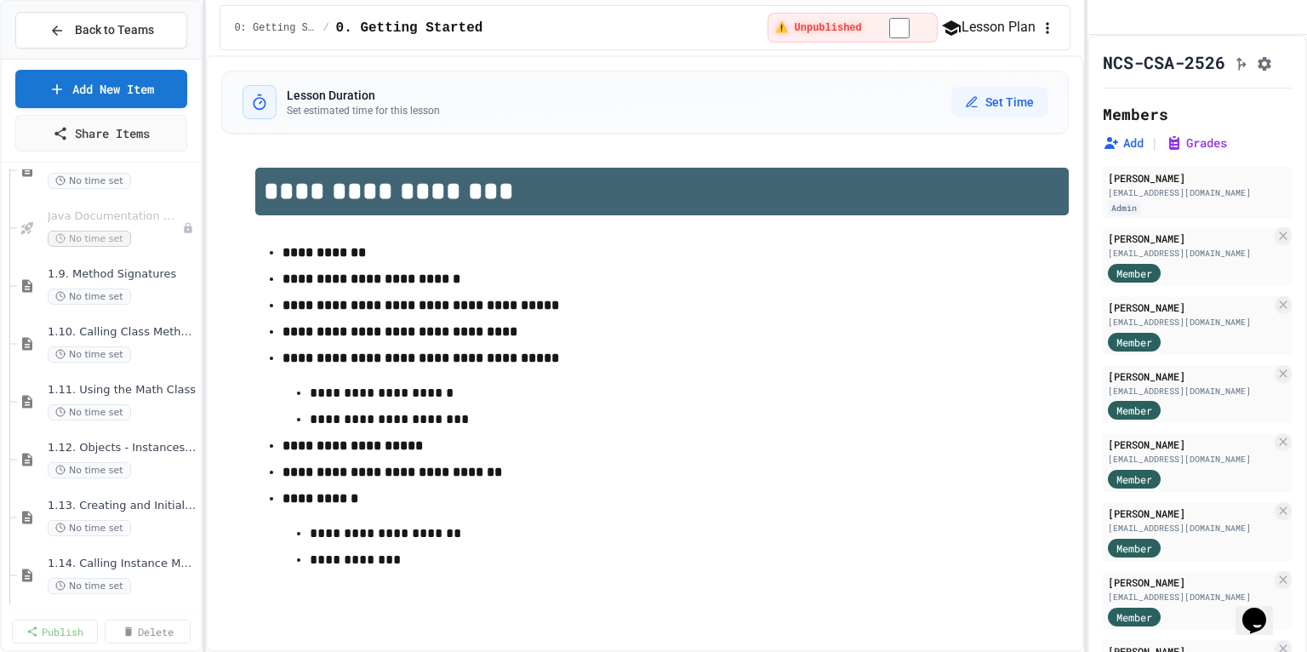
scroll to position [733, 0]
click at [125, 330] on span "Java Documentation with Comments - Topic 1.8" at bounding box center [106, 332] width 117 height 14
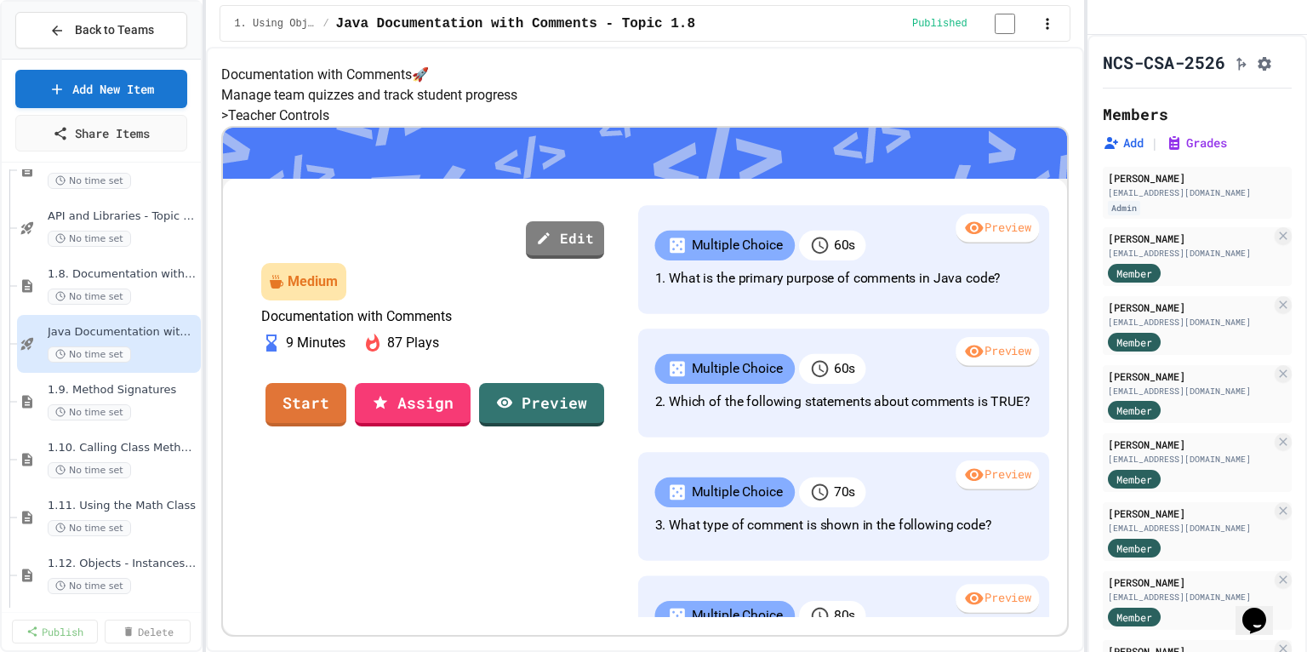
scroll to position [226, 0]
click at [346, 426] on link "Start" at bounding box center [306, 403] width 78 height 46
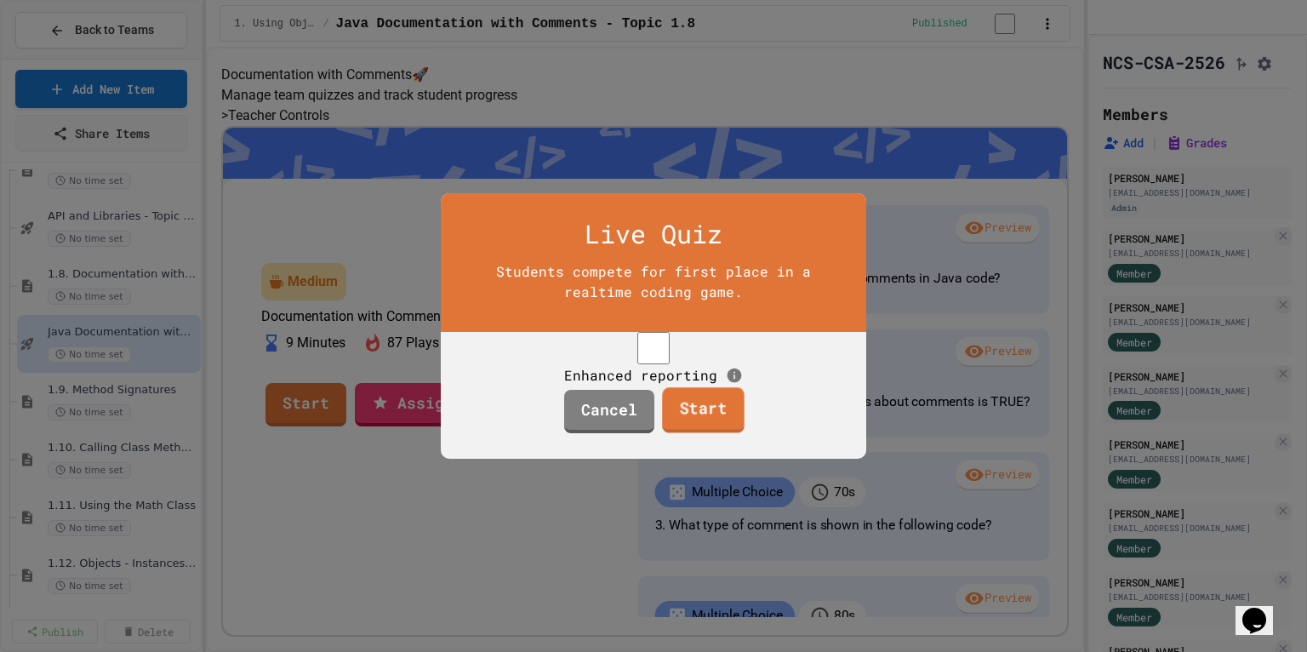
click at [709, 433] on link "Start" at bounding box center [703, 410] width 83 height 46
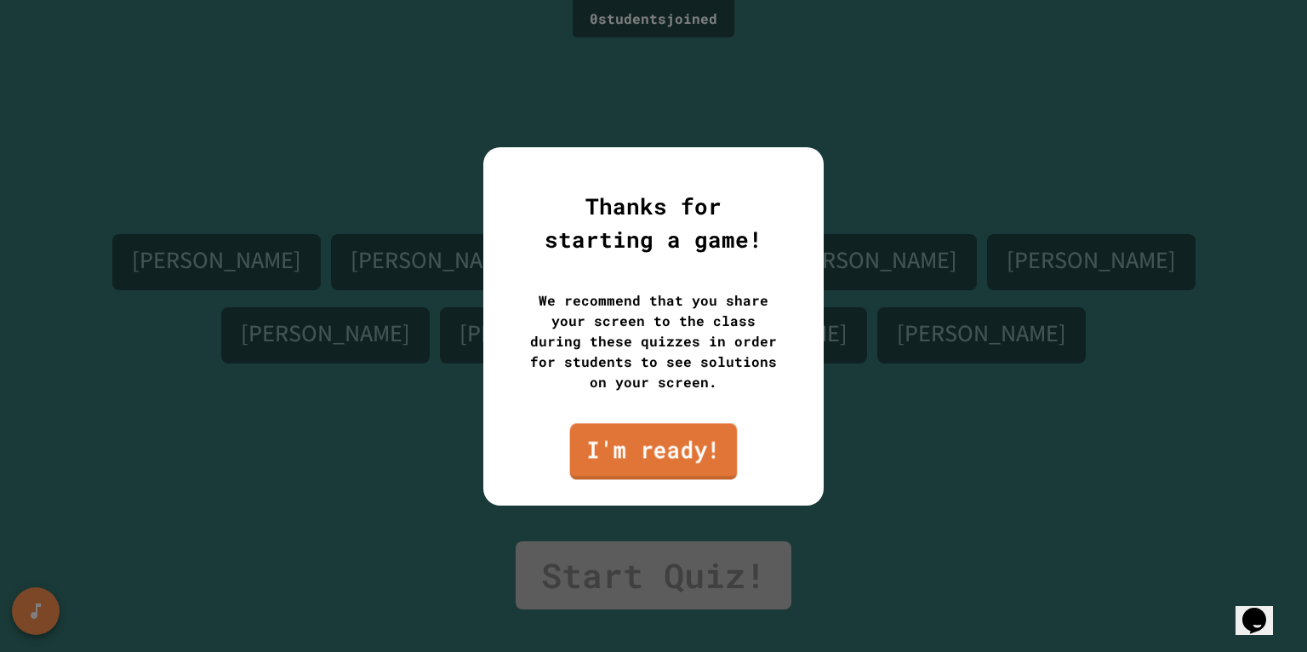
click at [654, 452] on link "I'm ready!" at bounding box center [654, 451] width 168 height 56
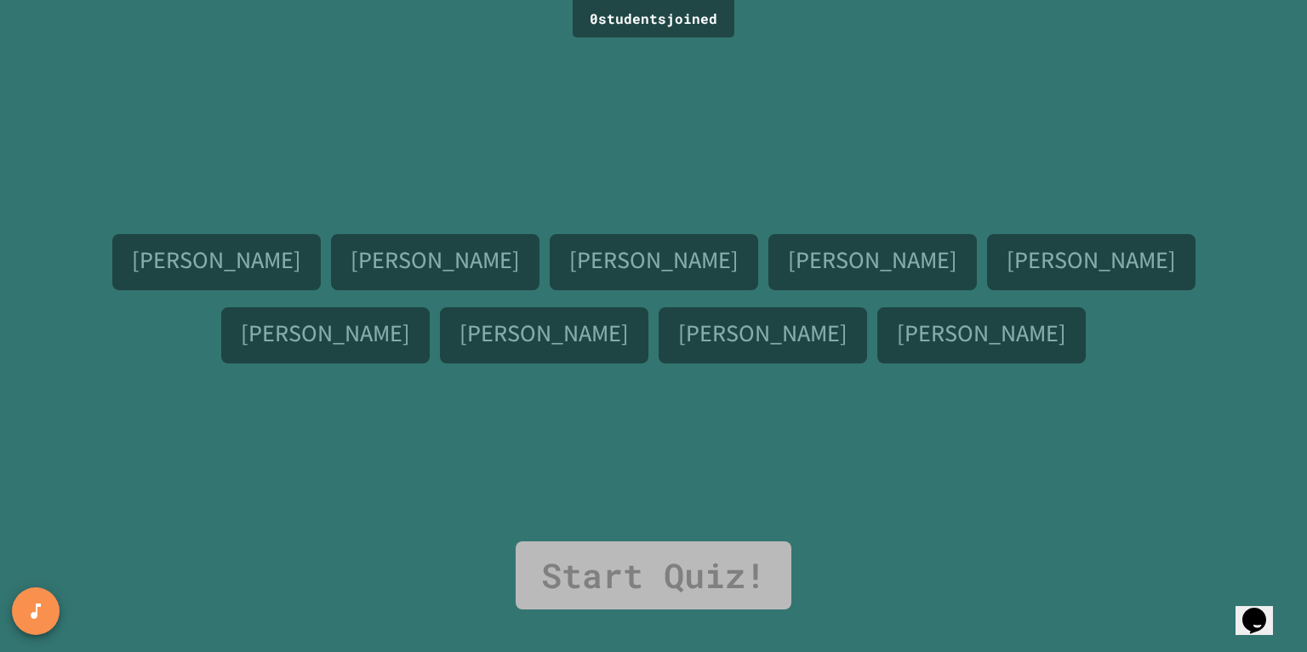
click at [987, 455] on div "Haoyi Lyu Noah Shorey Brandon Carey Zuhair Mirza Ameer Albishah Shauryah Nanda …" at bounding box center [654, 292] width 1222 height 499
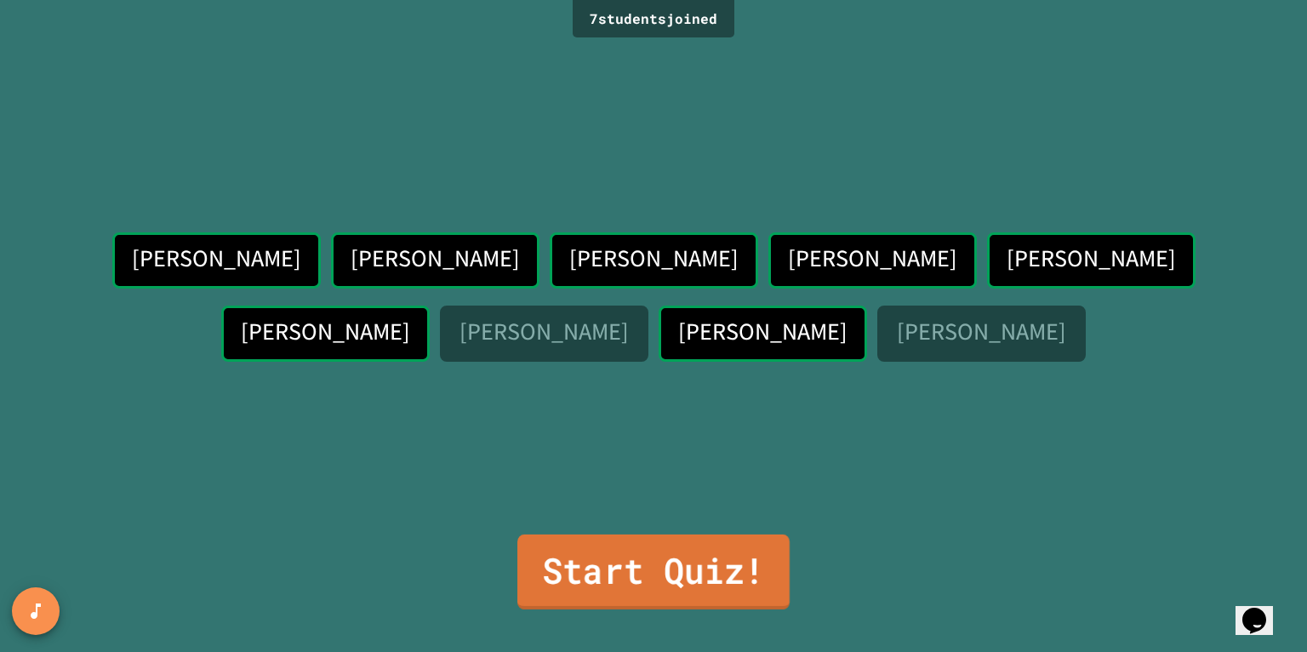
click at [694, 569] on link "Start Quiz!" at bounding box center [654, 572] width 272 height 75
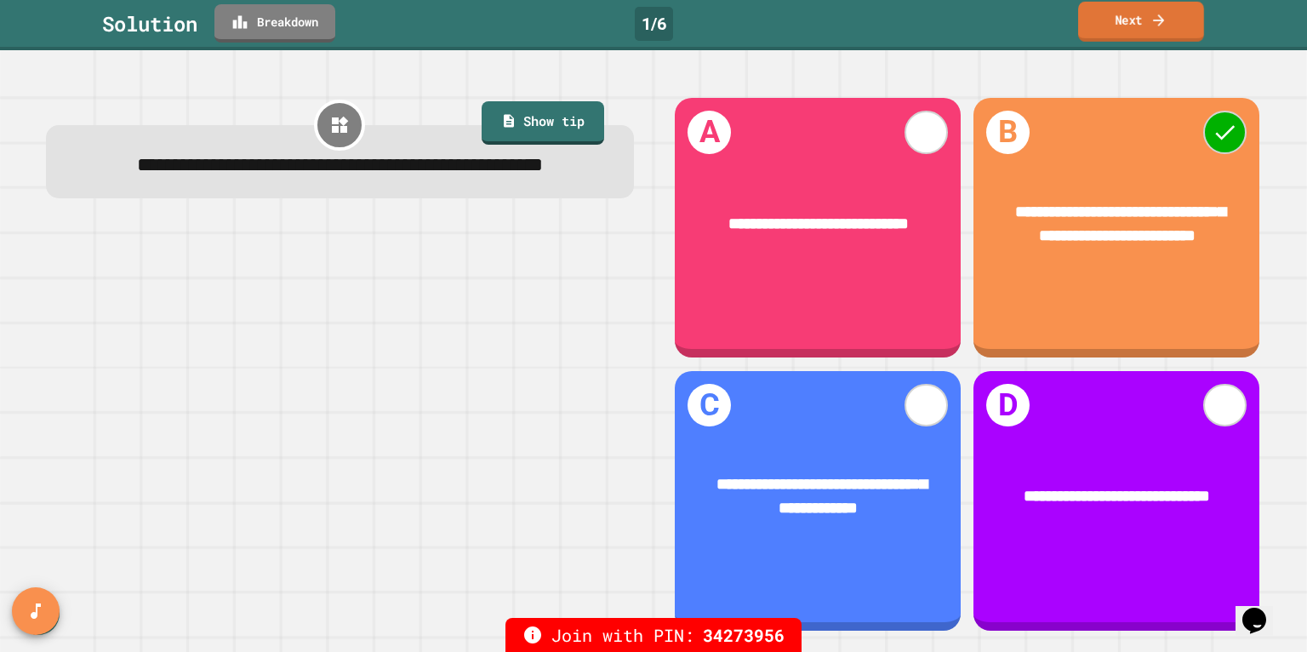
click at [1136, 12] on link "Next" at bounding box center [1142, 22] width 126 height 40
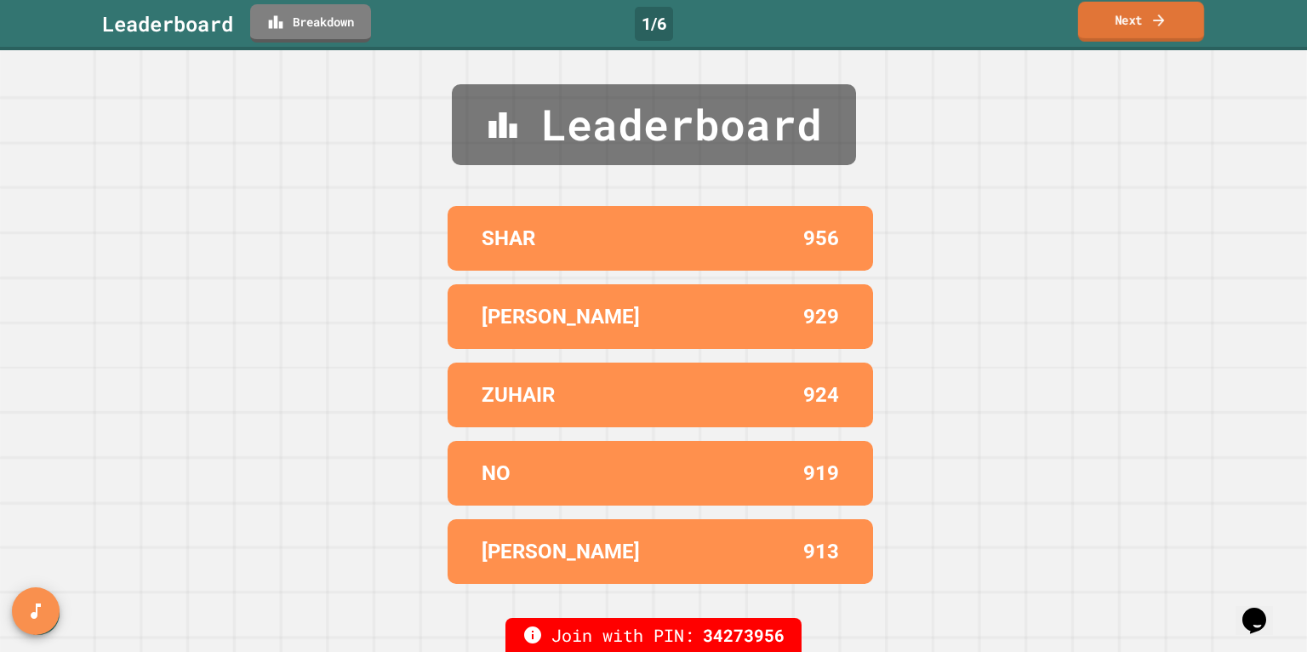
click at [1137, 30] on link "Next" at bounding box center [1142, 22] width 126 height 40
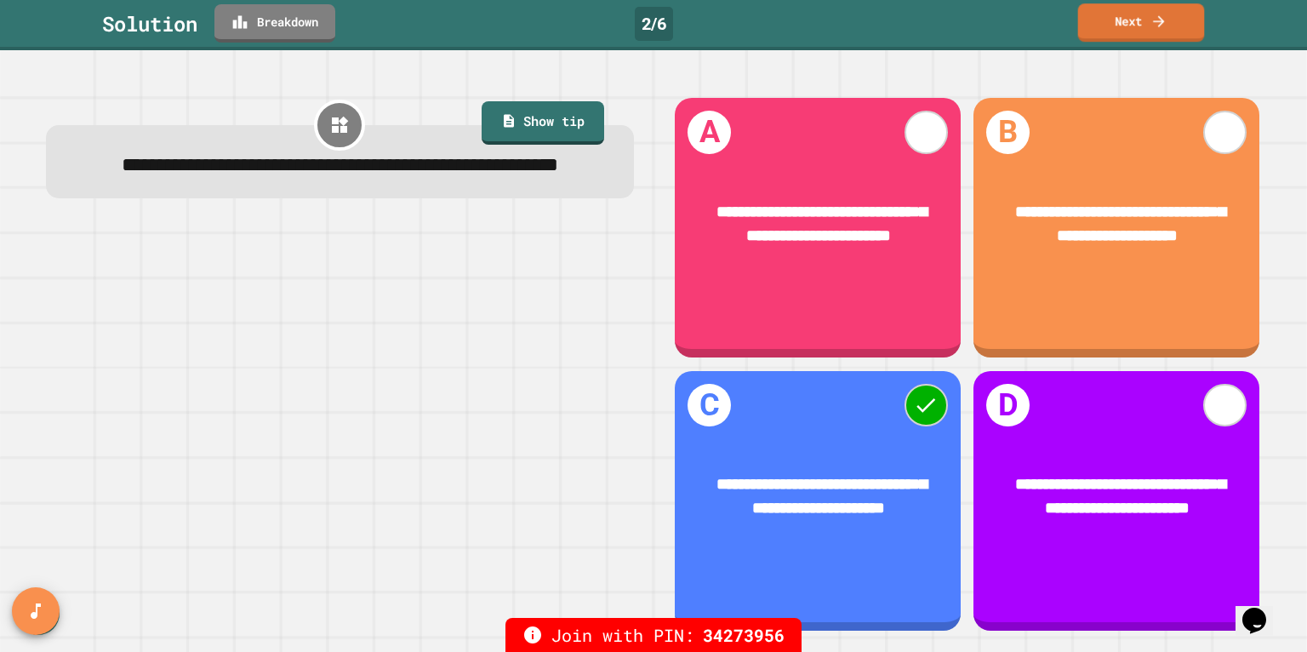
click at [1140, 51] on div "**********" at bounding box center [653, 351] width 1307 height 602
click at [1141, 34] on link "Next" at bounding box center [1142, 22] width 129 height 40
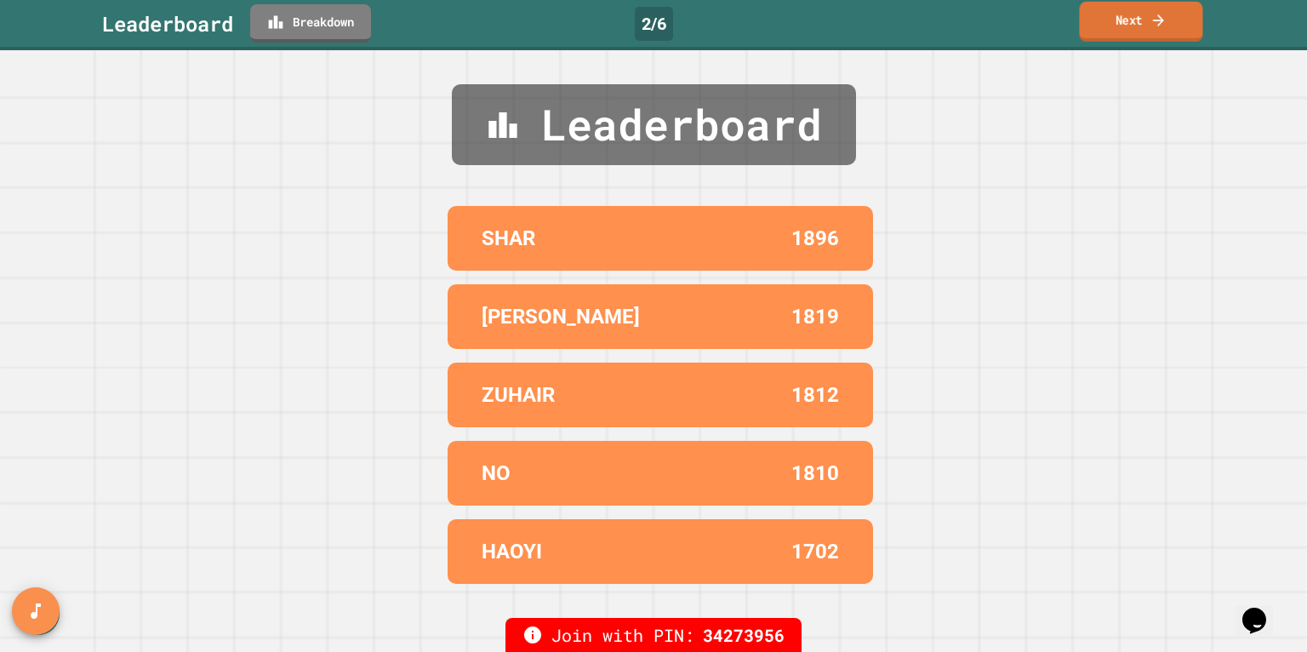
click at [1141, 34] on link "Next" at bounding box center [1140, 22] width 123 height 40
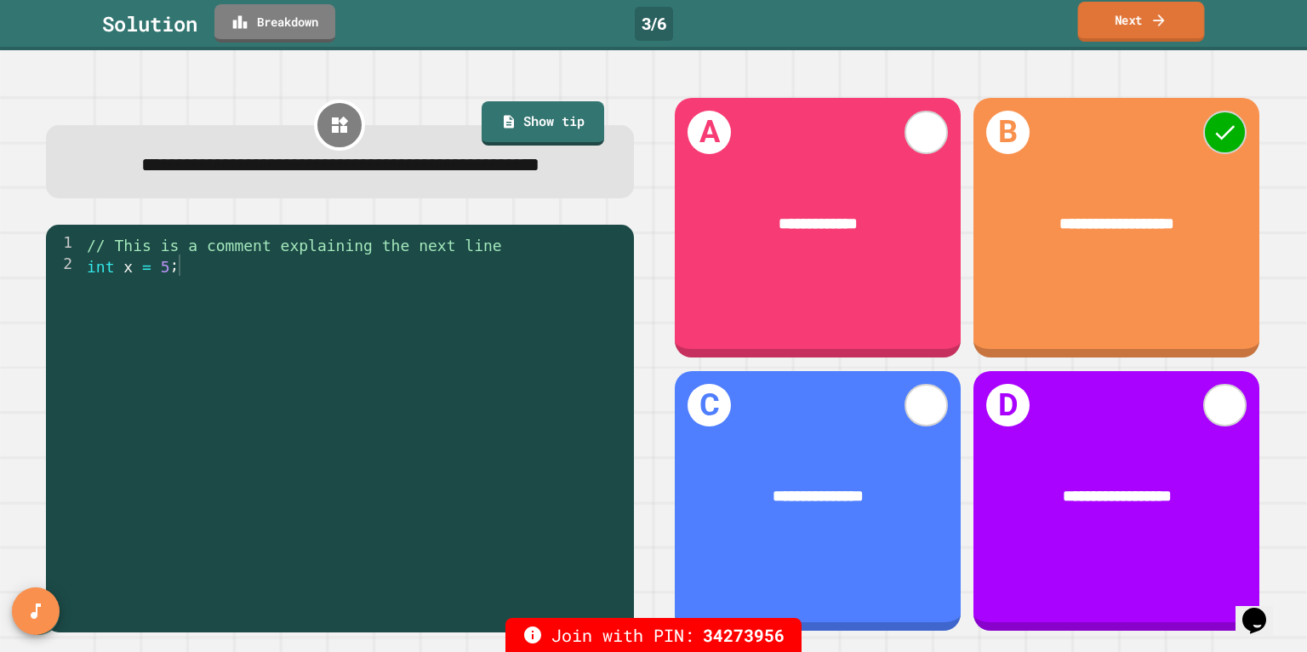
click at [1124, 33] on link "Next" at bounding box center [1142, 22] width 127 height 40
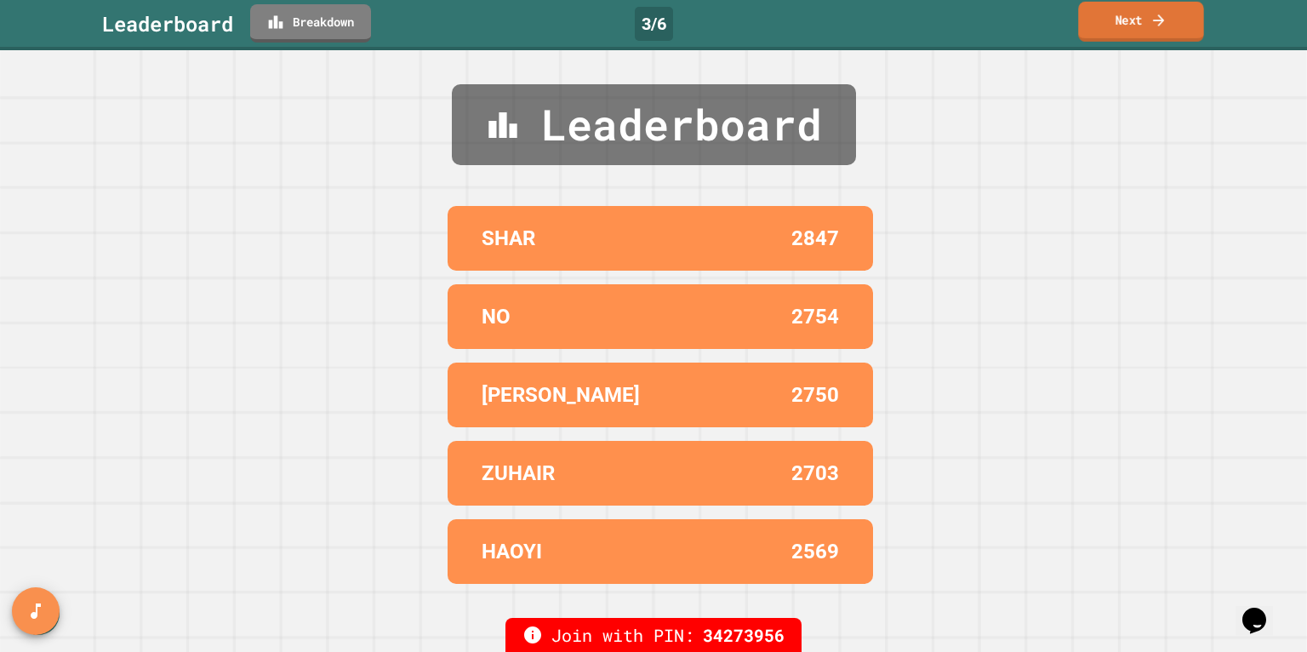
click at [1136, 17] on link "Next" at bounding box center [1142, 22] width 126 height 40
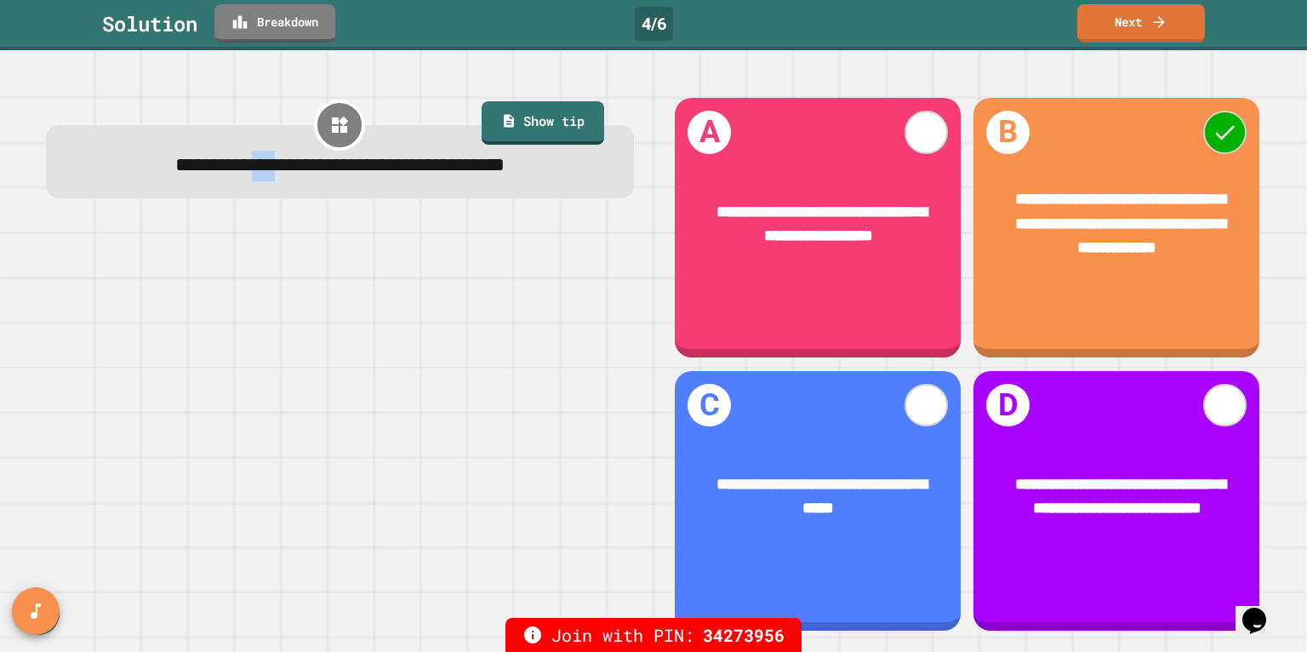
drag, startPoint x: 209, startPoint y: 175, endPoint x: 237, endPoint y: 171, distance: 29.1
click at [237, 171] on span "**********" at bounding box center [339, 165] width 329 height 20
drag, startPoint x: 1001, startPoint y: 223, endPoint x: 1074, endPoint y: 223, distance: 73.2
click at [1074, 223] on div "**********" at bounding box center [1117, 224] width 286 height 136
click at [1159, 20] on icon at bounding box center [1158, 19] width 16 height 18
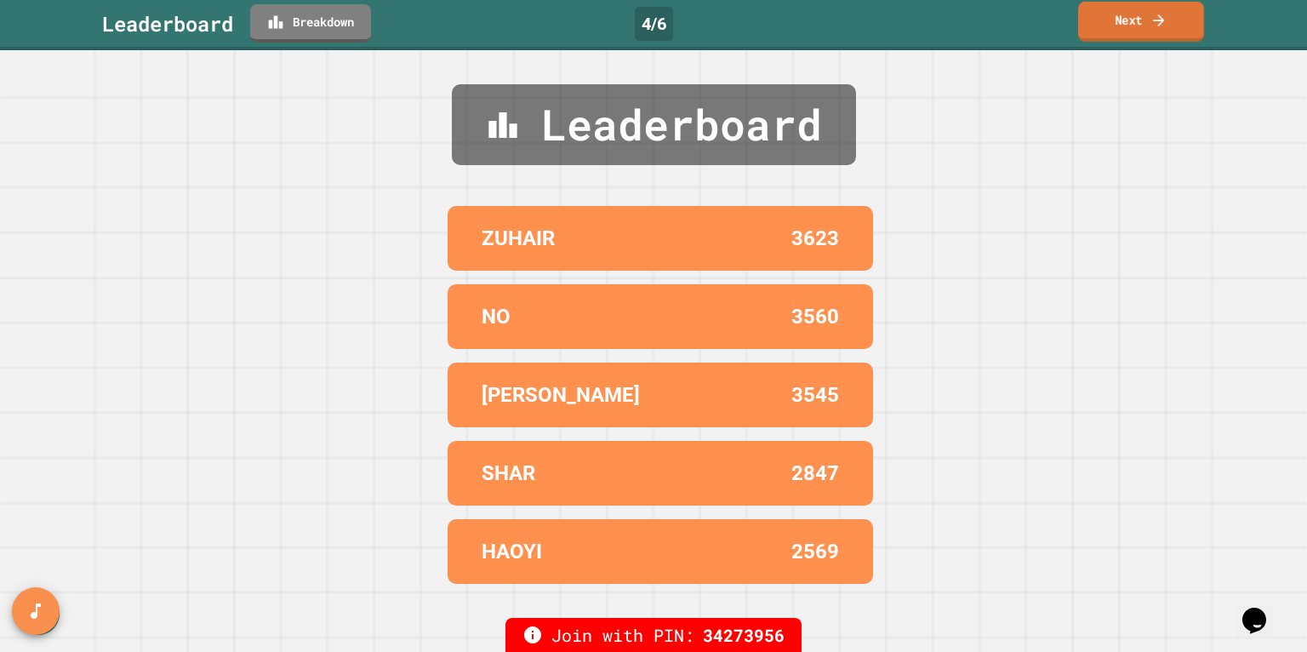
click at [1147, 26] on link "Next" at bounding box center [1142, 22] width 126 height 40
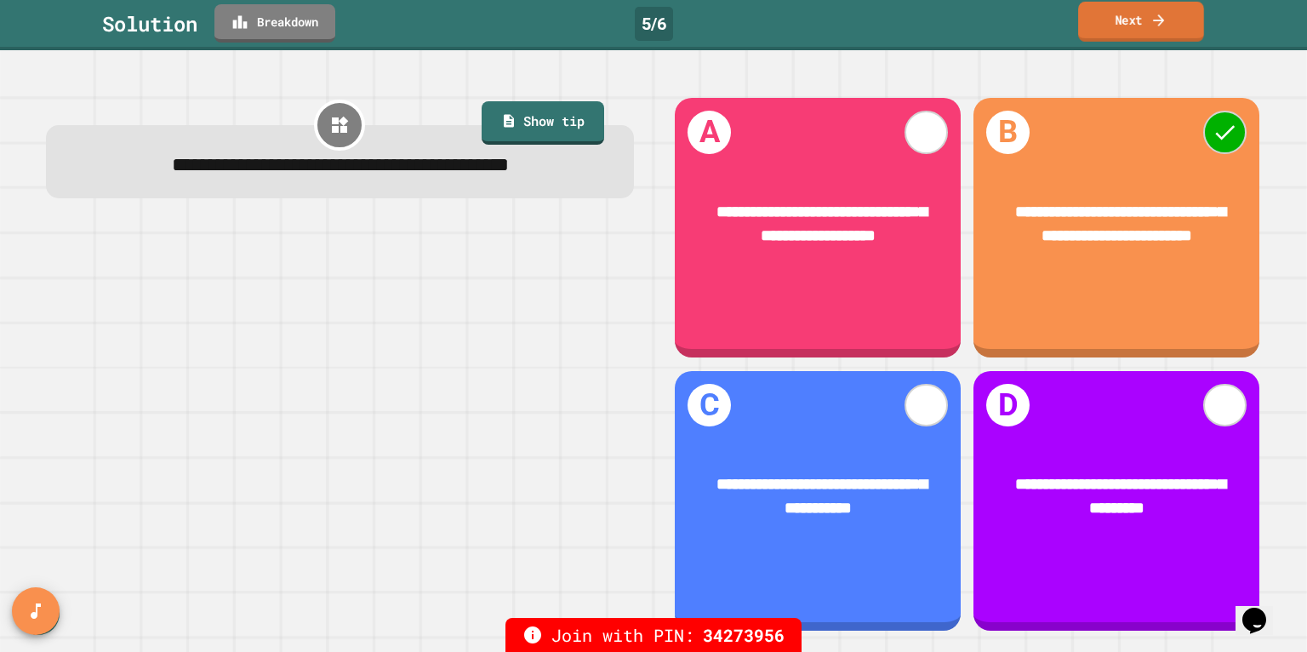
click at [1141, 13] on link "Next" at bounding box center [1142, 22] width 126 height 40
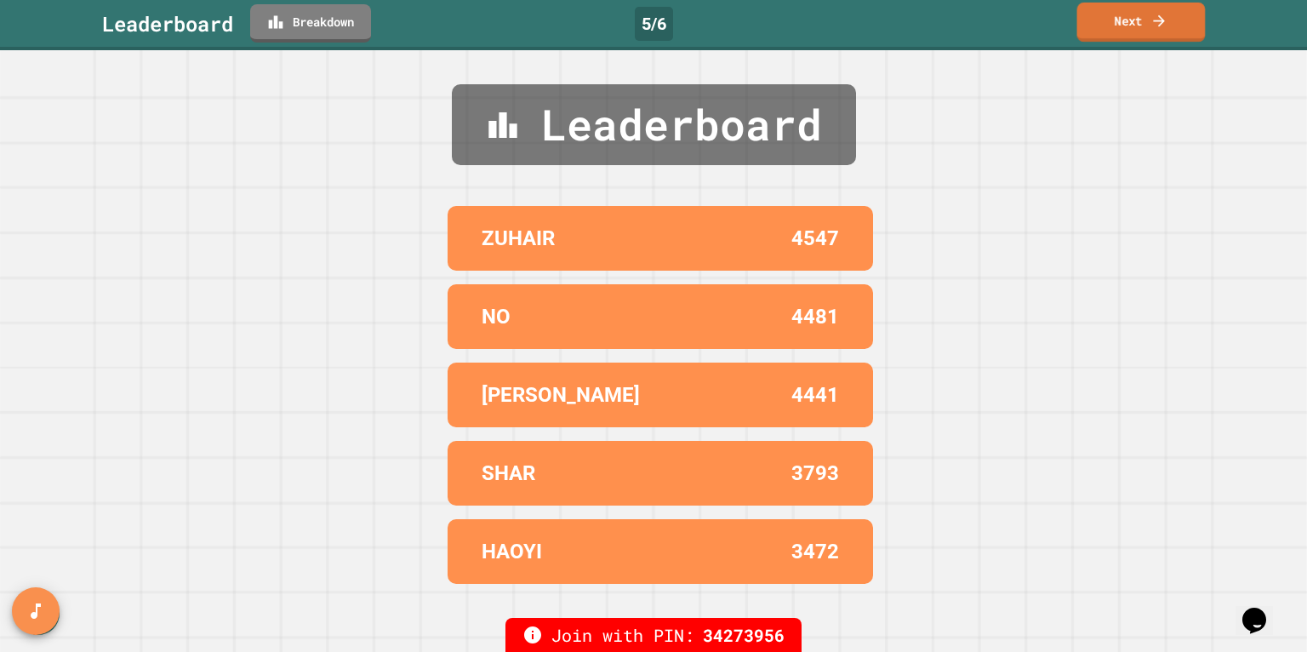
click at [1143, 22] on link "Next" at bounding box center [1142, 22] width 129 height 39
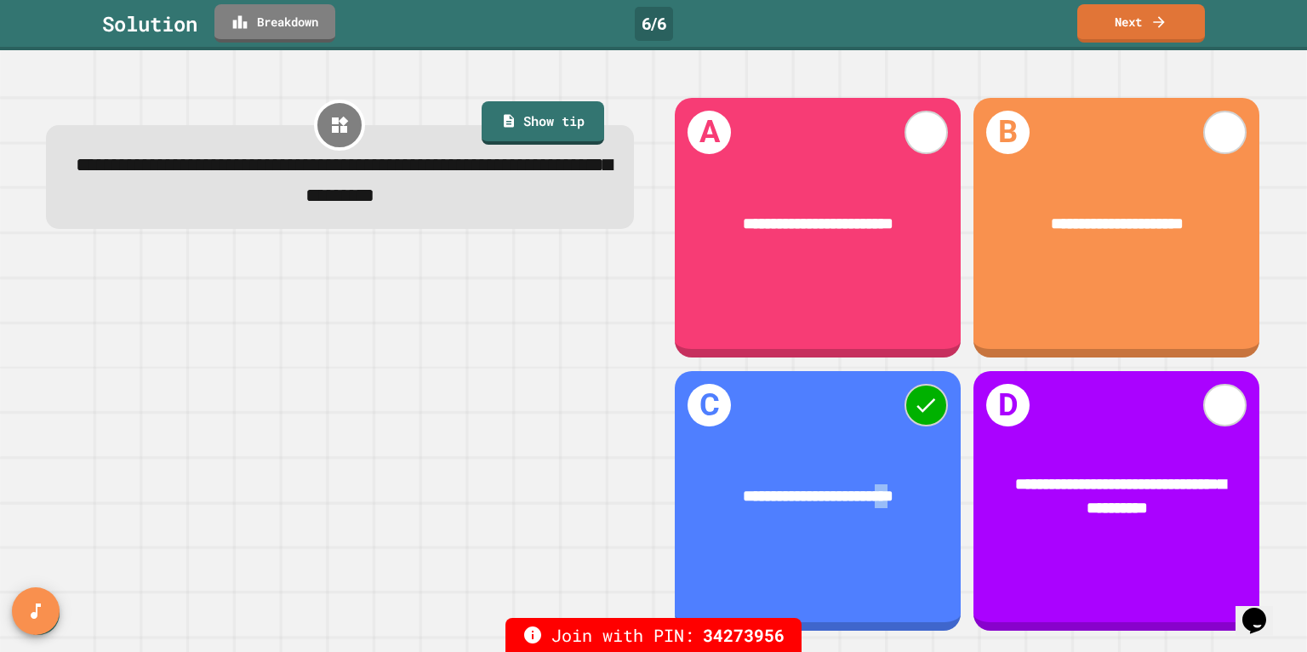
drag, startPoint x: 897, startPoint y: 495, endPoint x: 913, endPoint y: 487, distance: 17.9
click at [894, 495] on span "**********" at bounding box center [818, 496] width 151 height 16
